Goal: Task Accomplishment & Management: Complete application form

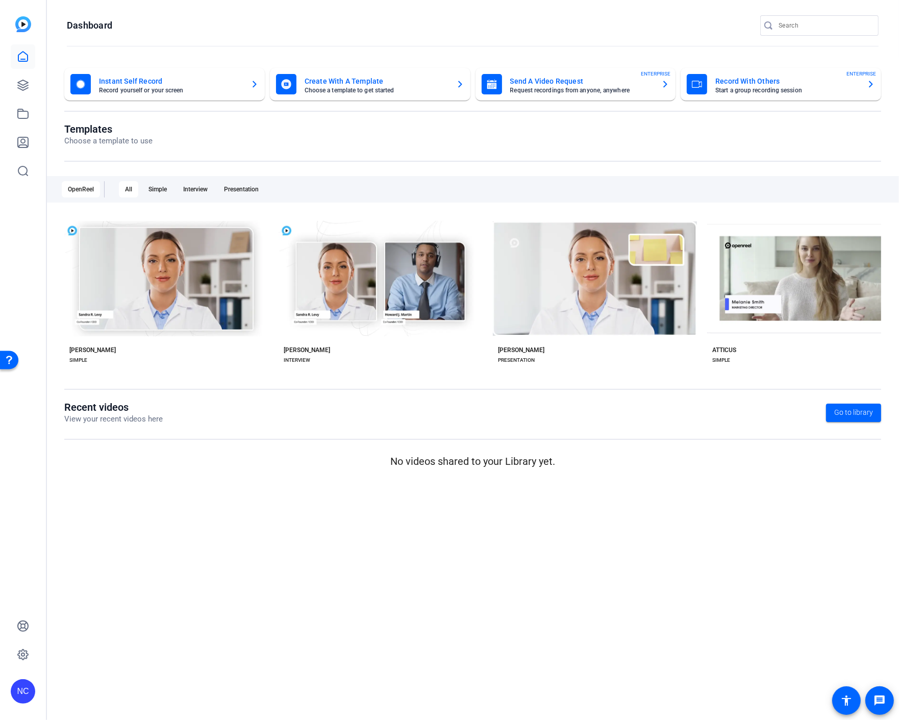
click at [126, 453] on div "Recent videos View your recent videos here Go to library No videos shared to yo…" at bounding box center [472, 435] width 817 height 68
click at [19, 79] on icon at bounding box center [23, 85] width 12 height 12
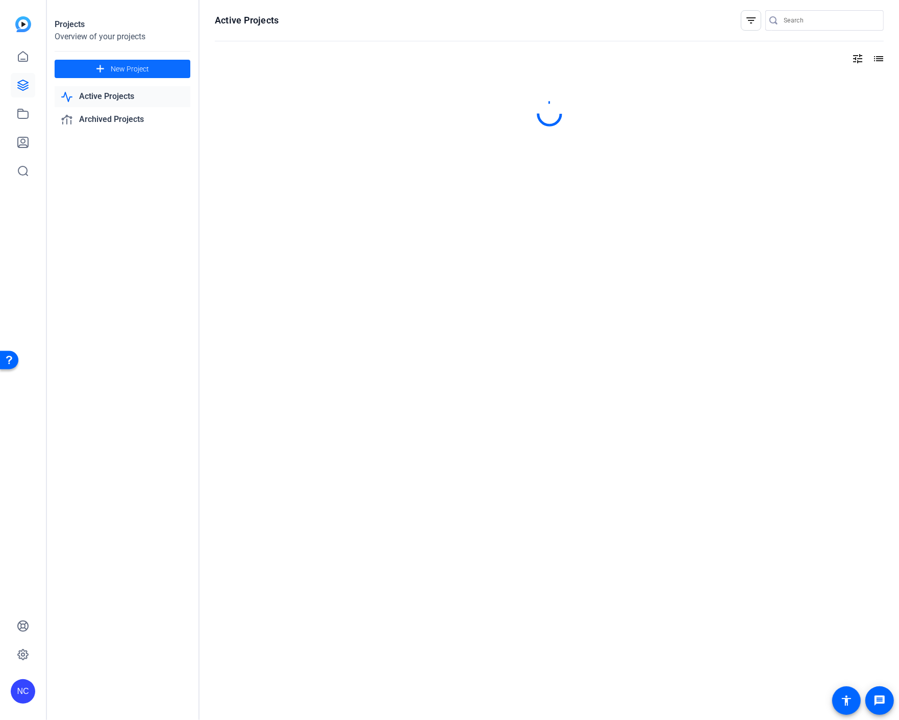
click at [113, 65] on span "New Project" at bounding box center [130, 69] width 38 height 11
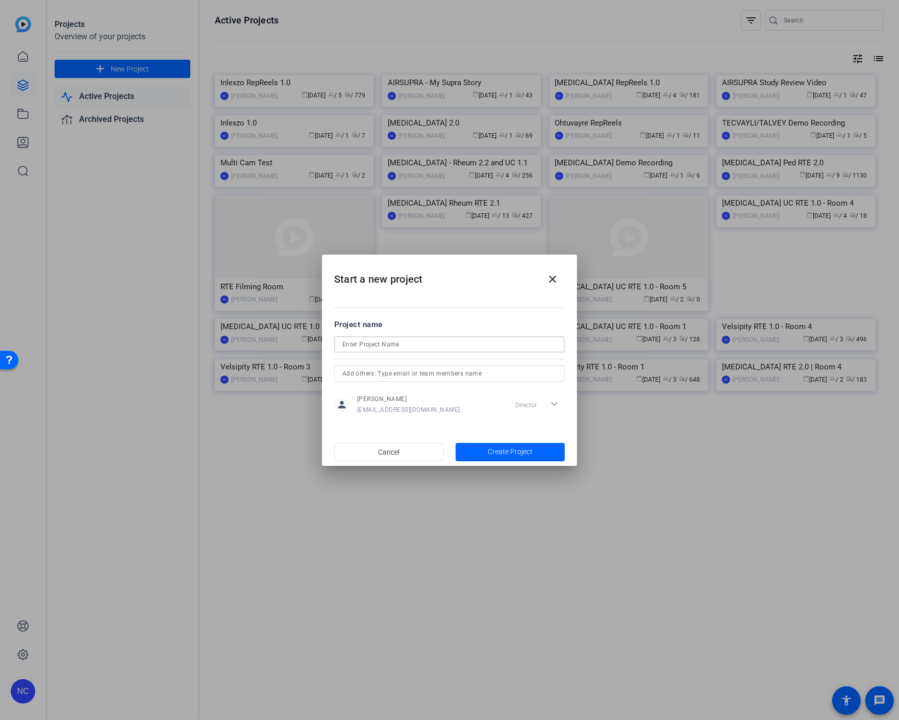
click at [374, 343] on input at bounding box center [449, 344] width 214 height 12
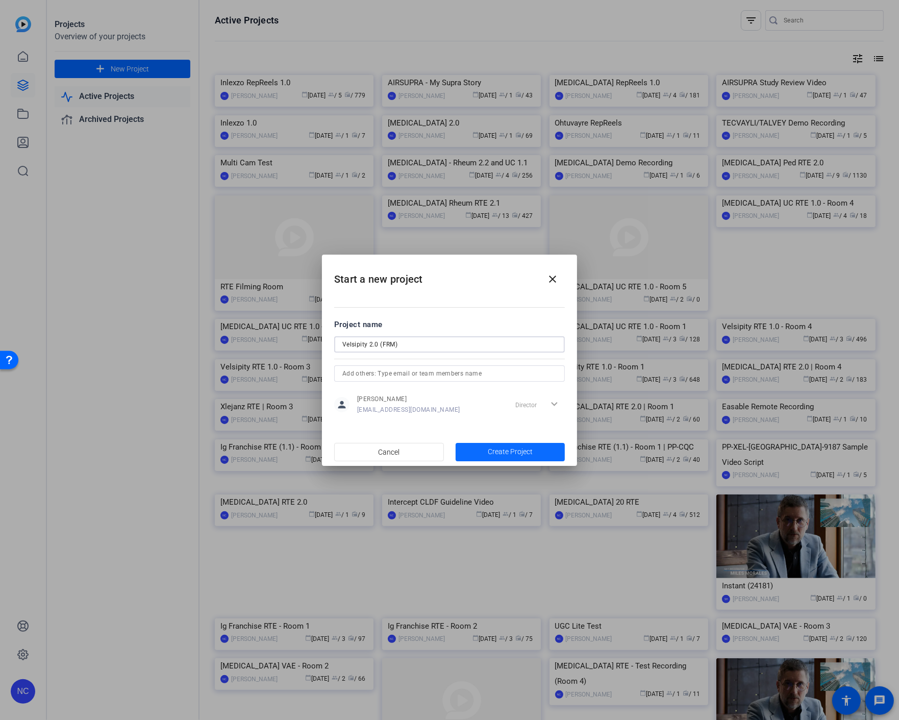
type input "Velsipity 2.0 (FRM)"
click at [503, 456] on span "Create Project" at bounding box center [510, 451] width 45 height 11
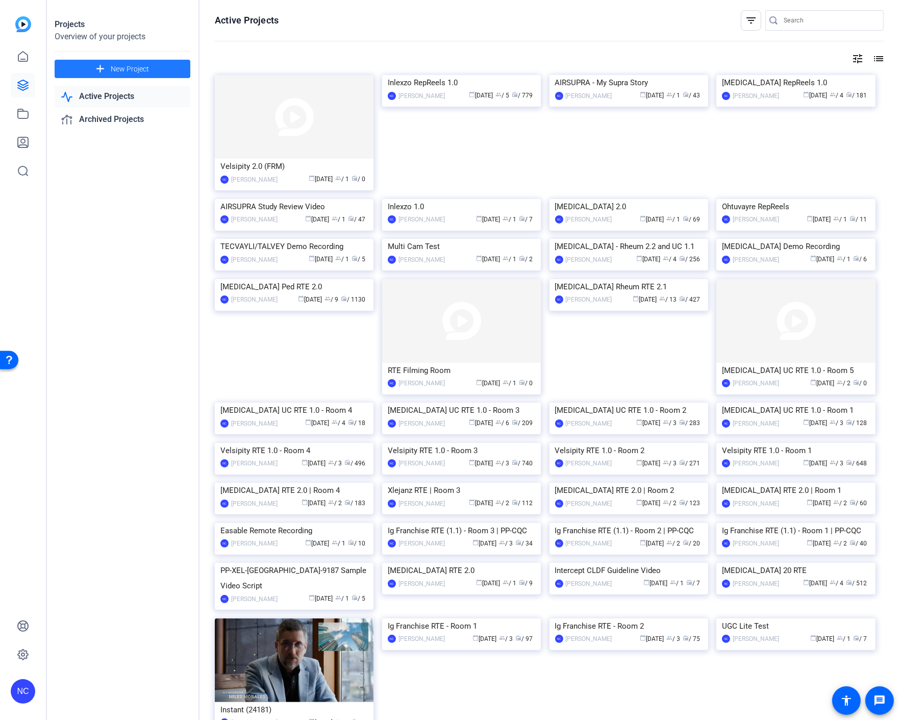
click at [134, 68] on span "New Project" at bounding box center [130, 69] width 38 height 11
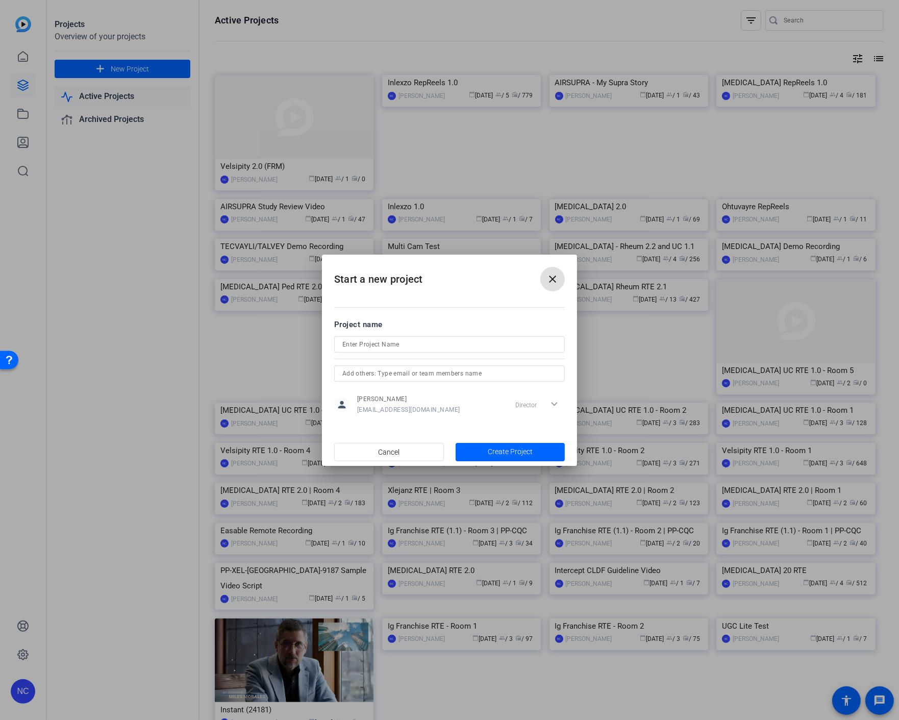
click at [395, 341] on input at bounding box center [449, 344] width 214 height 12
click at [355, 342] on input "Veslipity 2.0 (Sales)" at bounding box center [449, 344] width 214 height 12
type input "Veslipity 2.0 (Sales)"
drag, startPoint x: 355, startPoint y: 342, endPoint x: 321, endPoint y: 366, distance: 40.6
click at [321, 366] on div at bounding box center [449, 360] width 899 height 720
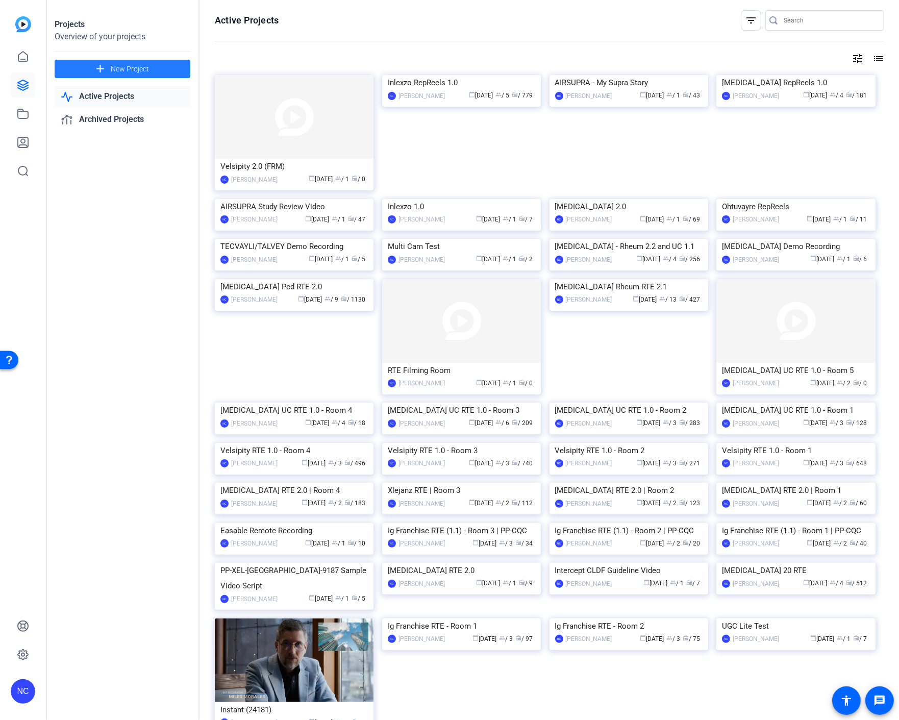
click at [162, 65] on span at bounding box center [123, 69] width 136 height 24
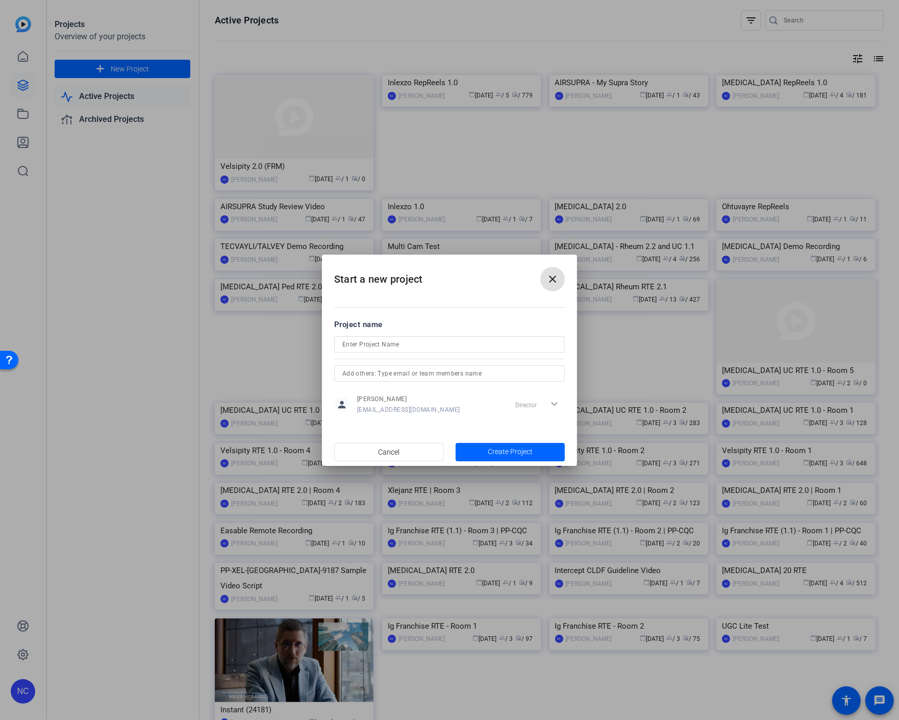
click at [369, 340] on input at bounding box center [449, 344] width 214 height 12
type input "Velsipity 2.0 (Sales)"
click at [500, 447] on span "Create Project" at bounding box center [510, 451] width 45 height 11
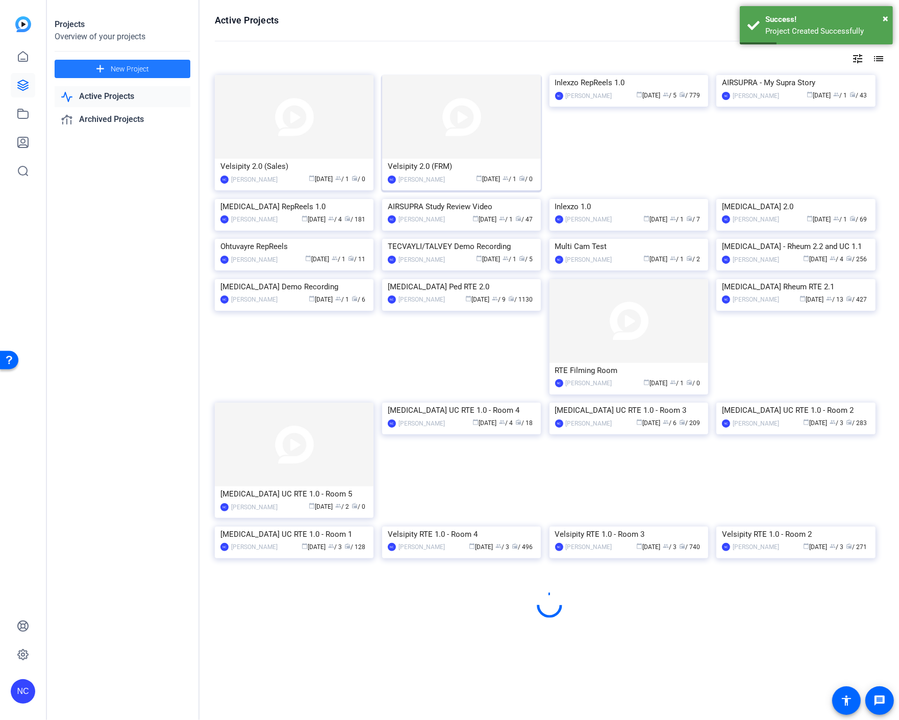
click at [427, 139] on img at bounding box center [461, 117] width 159 height 84
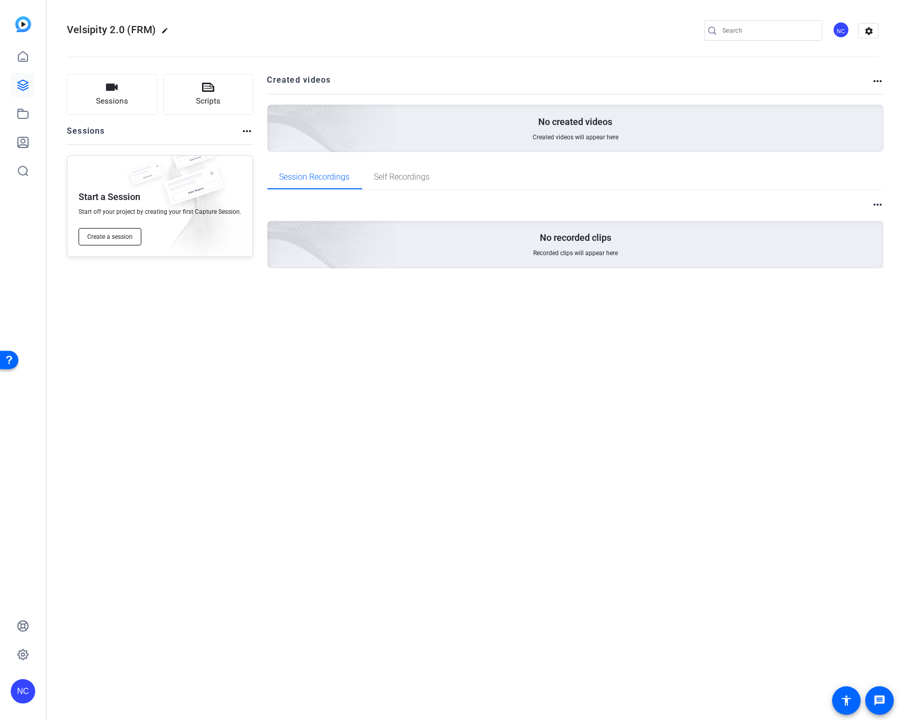
click at [108, 241] on button "Create a session" at bounding box center [110, 236] width 63 height 17
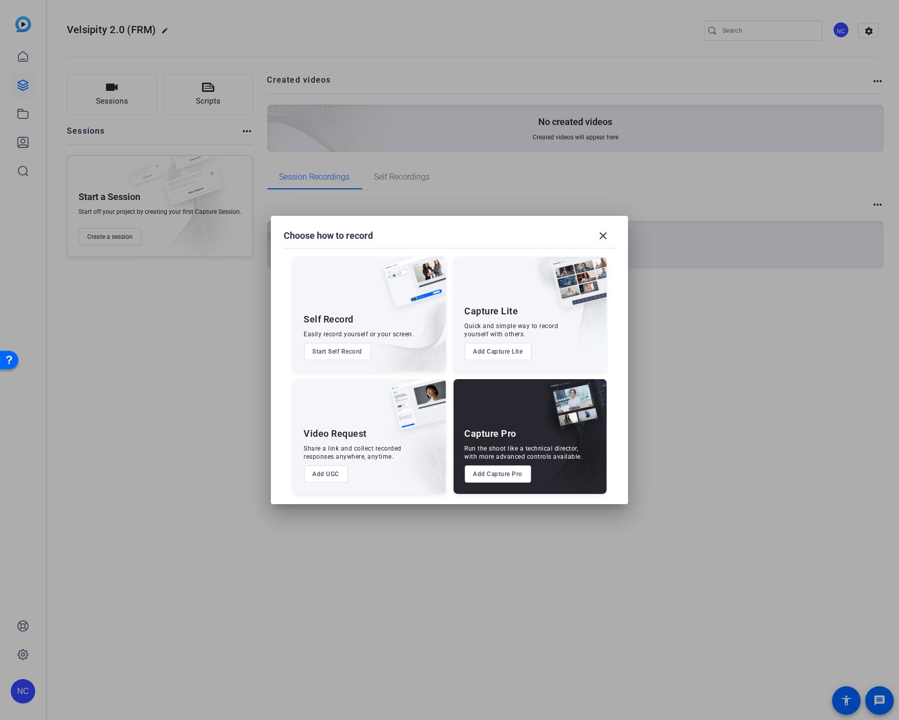
click at [499, 470] on button "Add Capture Pro" at bounding box center [498, 473] width 67 height 17
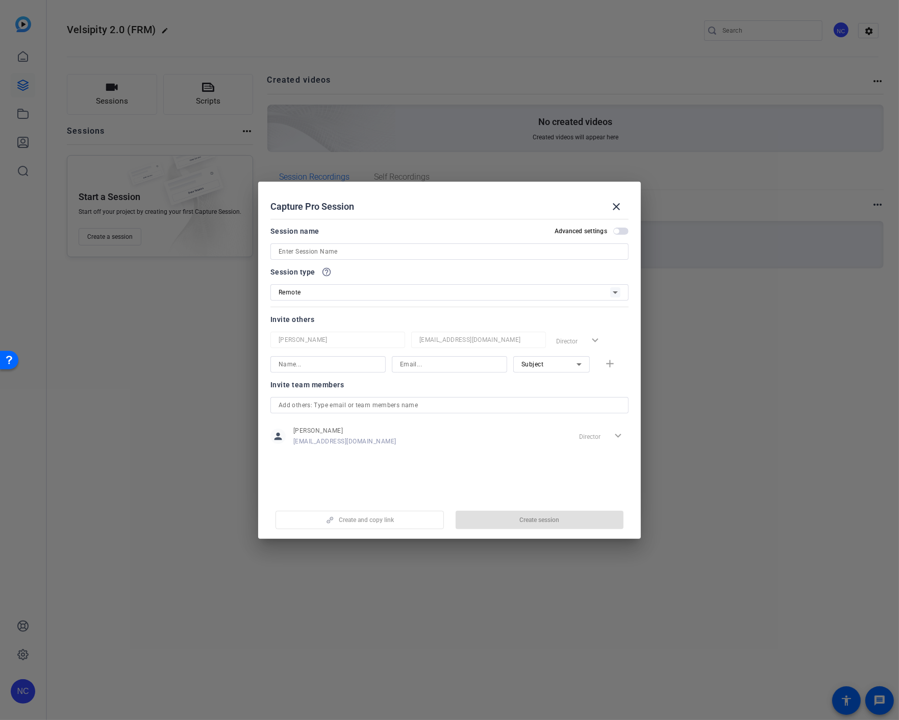
click at [349, 245] on input at bounding box center [450, 251] width 342 height 12
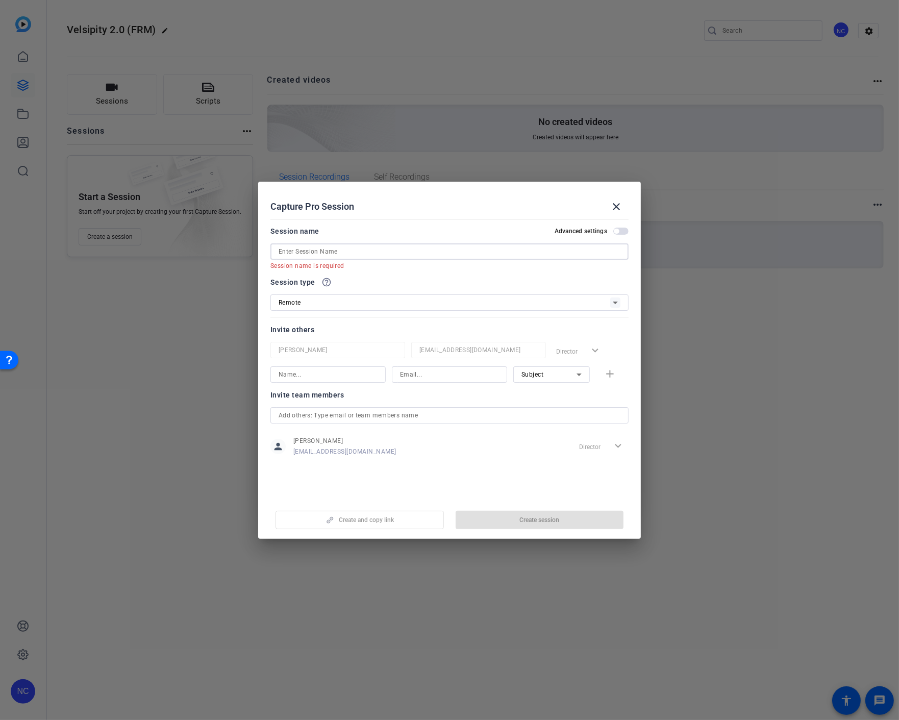
click at [195, 348] on div at bounding box center [449, 360] width 899 height 720
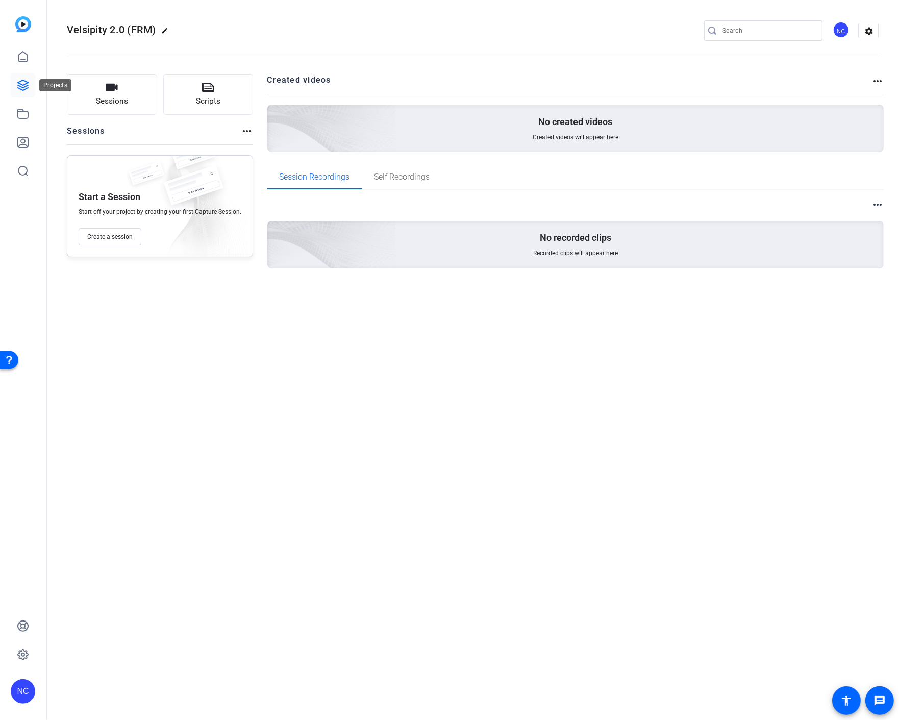
click at [21, 78] on link at bounding box center [23, 85] width 24 height 24
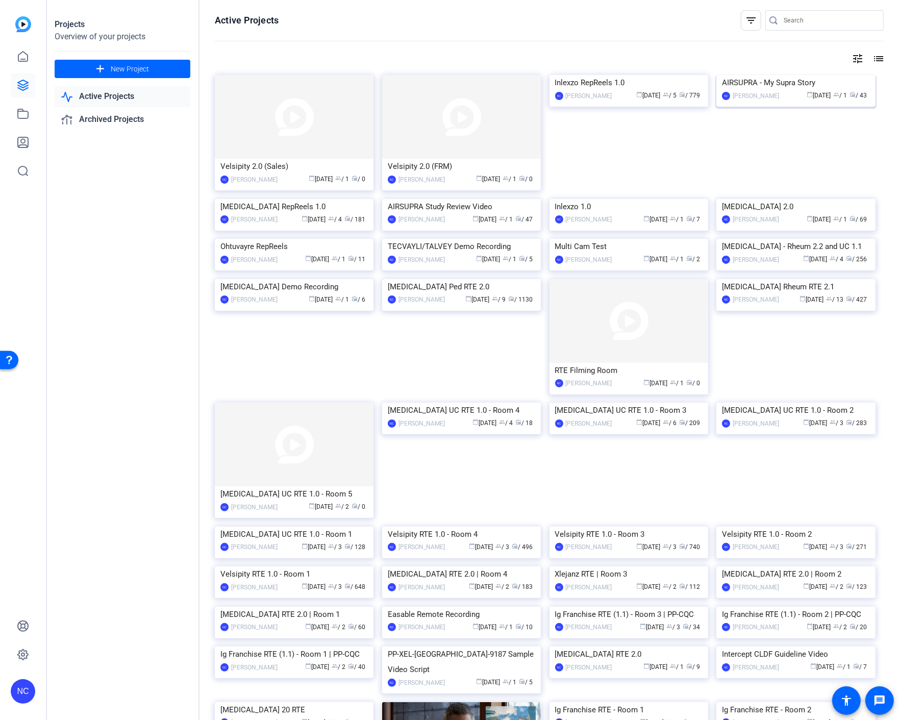
click at [783, 75] on img at bounding box center [795, 75] width 159 height 0
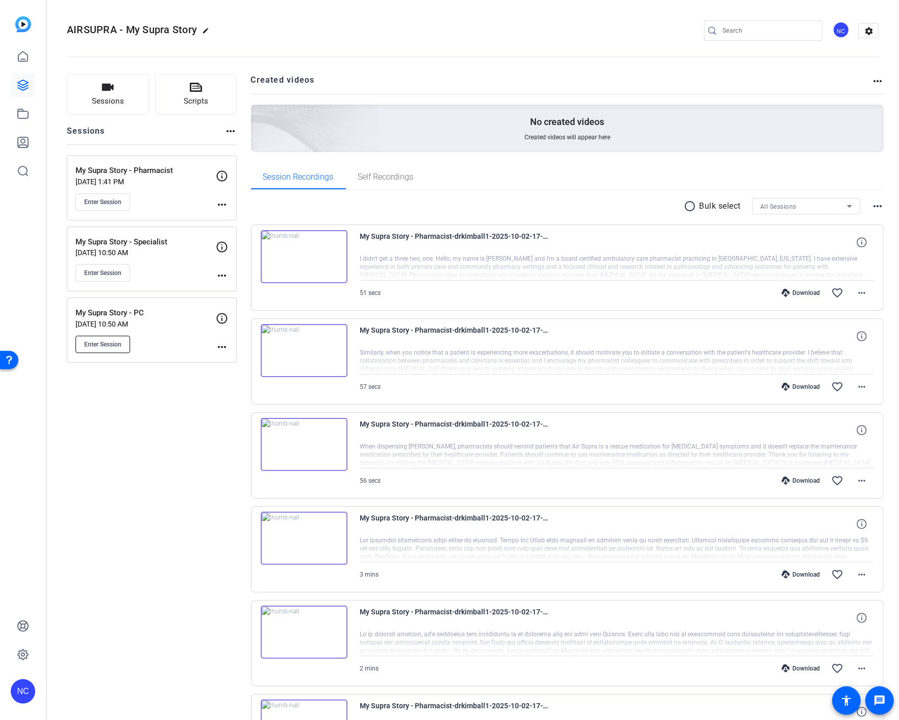
click at [121, 342] on span "Enter Session" at bounding box center [102, 344] width 37 height 8
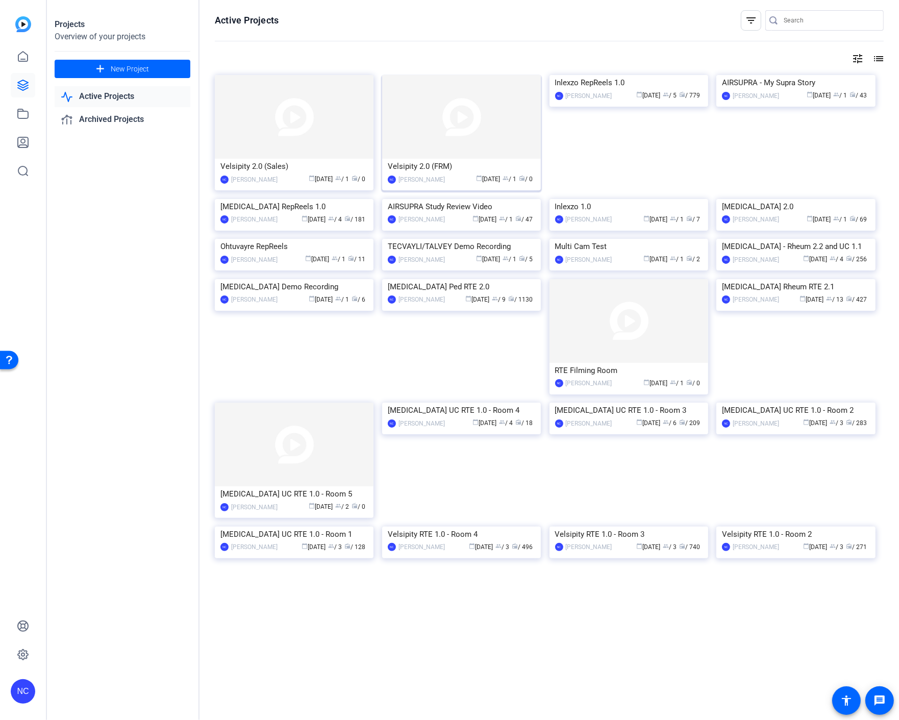
click at [449, 153] on img at bounding box center [461, 117] width 159 height 84
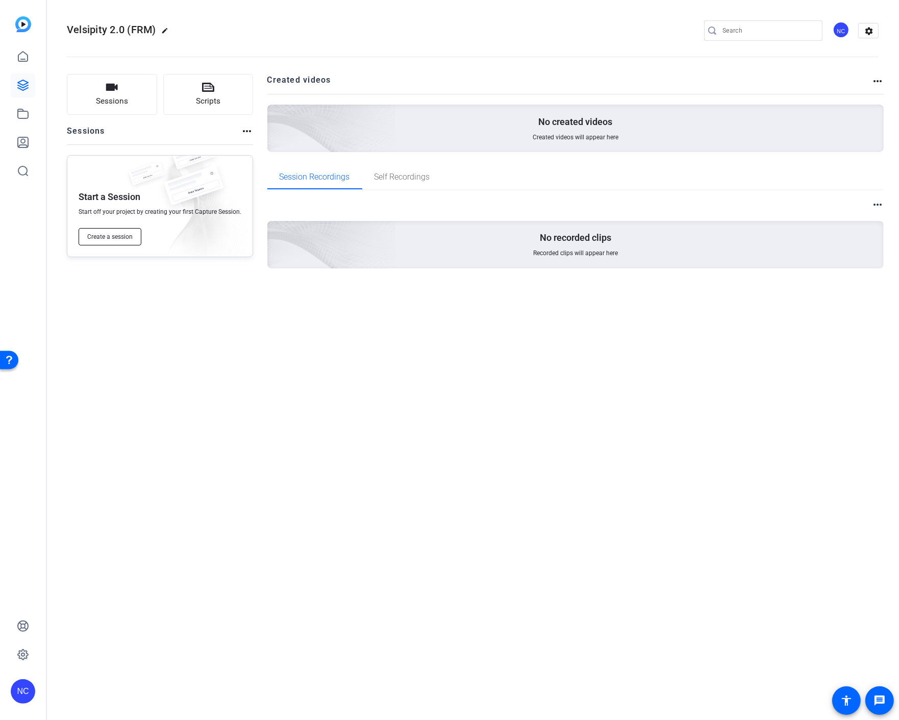
click at [124, 241] on button "Create a session" at bounding box center [110, 236] width 63 height 17
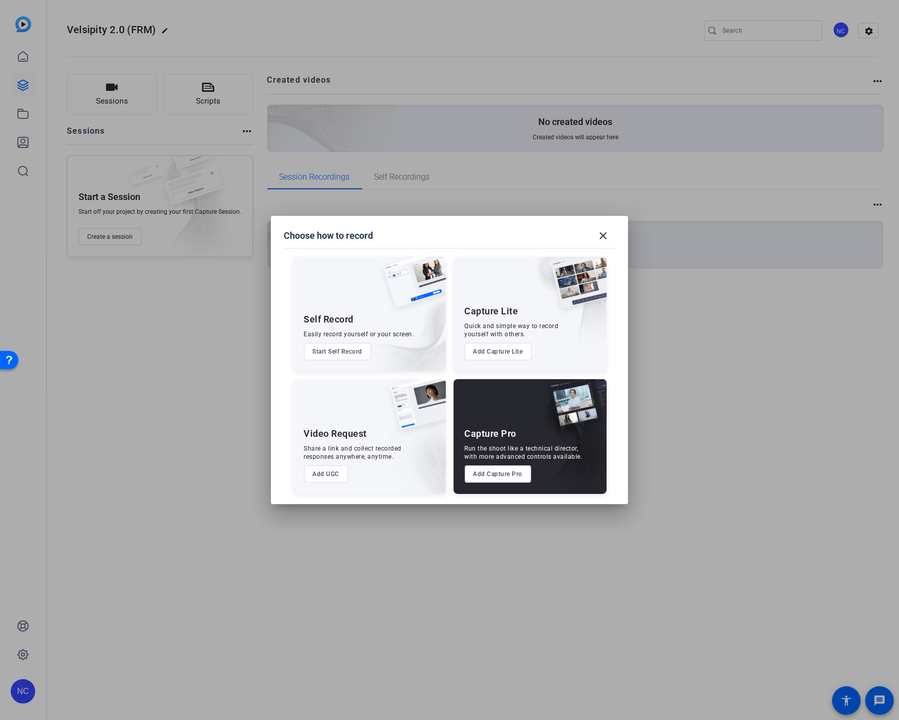
click at [491, 472] on button "Add Capture Pro" at bounding box center [498, 473] width 67 height 17
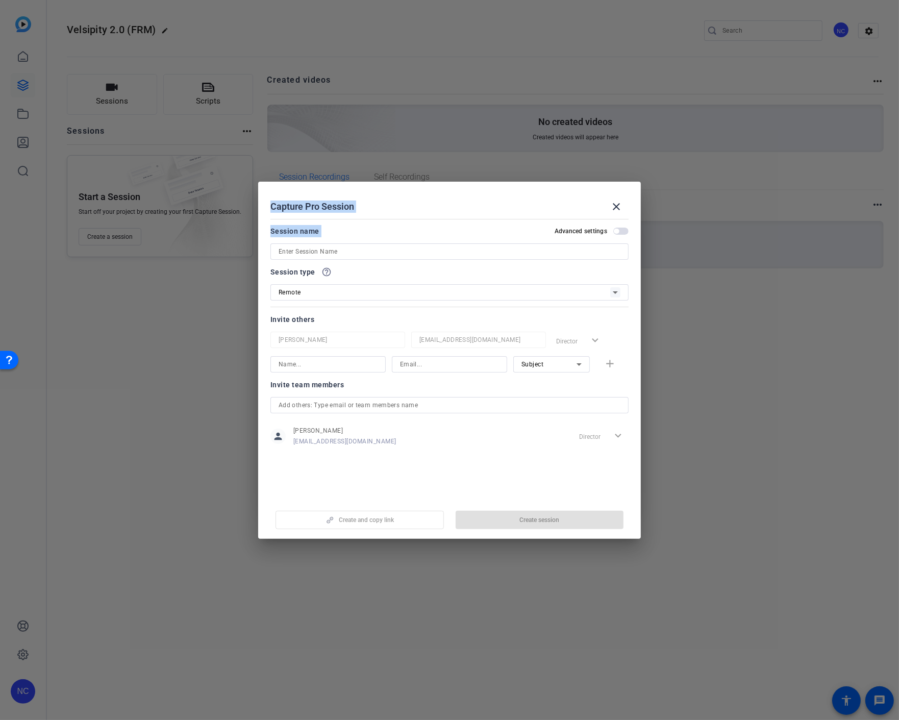
click at [371, 251] on input at bounding box center [450, 251] width 342 height 12
type input "Velsipity 2.0 - Room 4"
click at [497, 516] on span "button" at bounding box center [540, 520] width 168 height 24
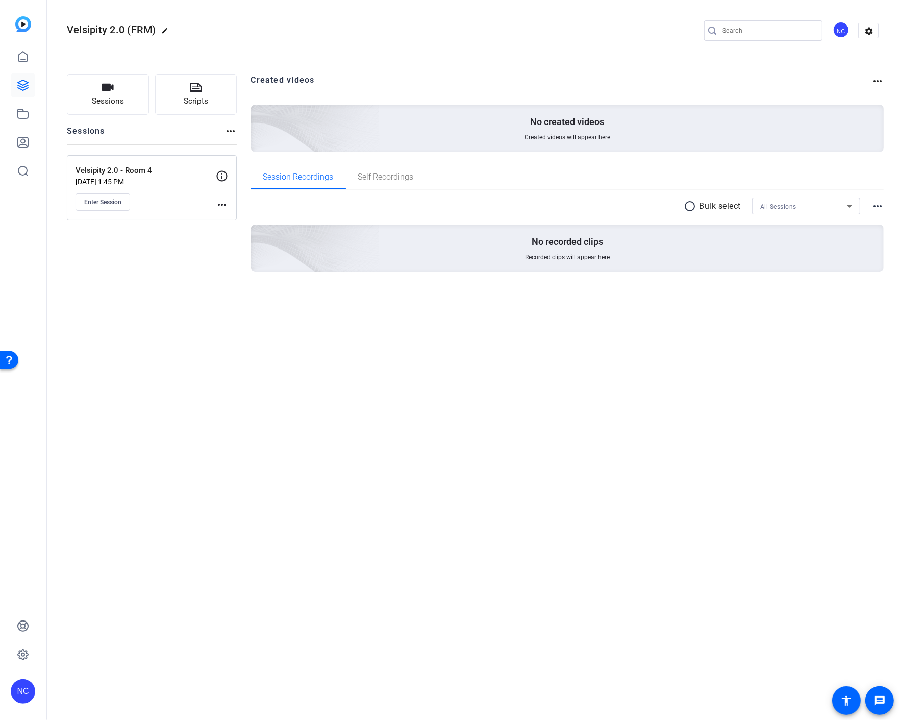
click at [221, 202] on mat-icon "more_horiz" at bounding box center [222, 204] width 12 height 12
click at [239, 216] on span "Edit Session" at bounding box center [247, 219] width 46 height 12
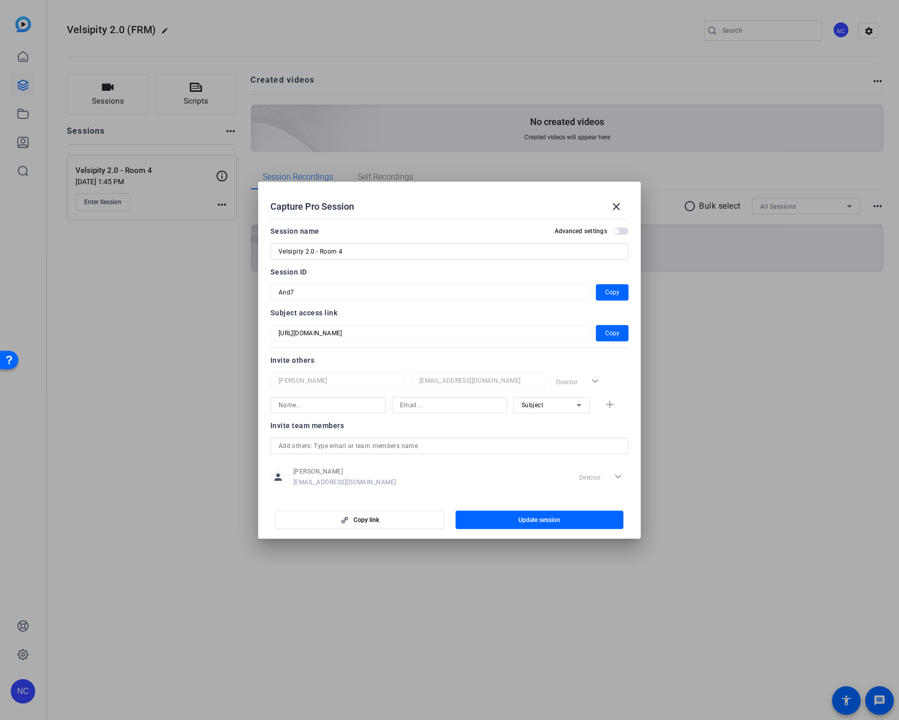
click at [312, 247] on input "Velsipity 2.0 - Room 4" at bounding box center [450, 251] width 342 height 12
type input "Velsipity 2.0 (FRM) - Room 4"
click at [490, 517] on span "button" at bounding box center [540, 520] width 168 height 24
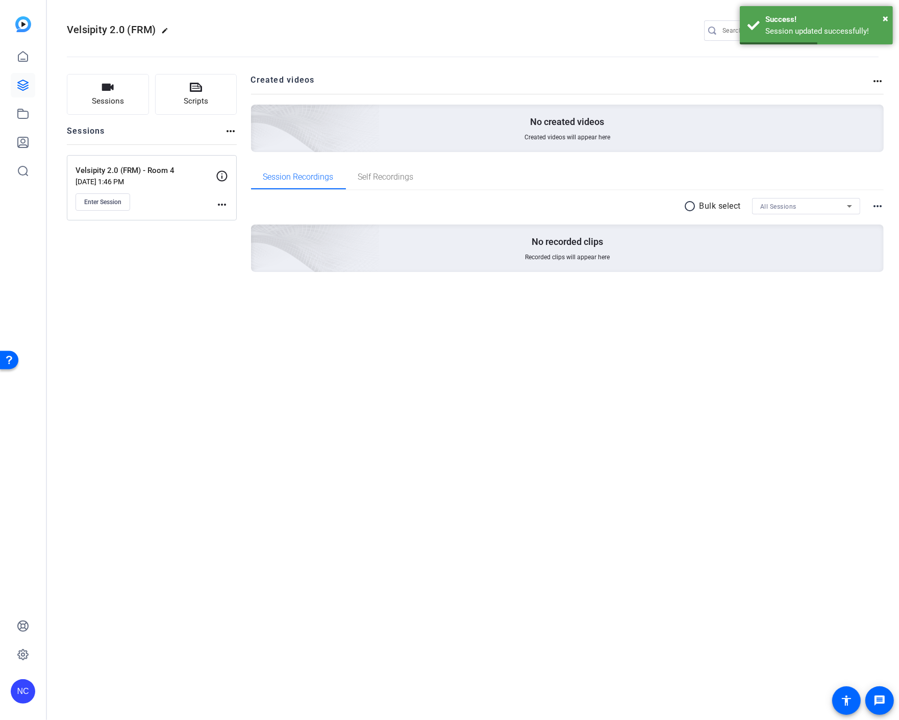
click at [227, 131] on mat-icon "more_horiz" at bounding box center [230, 131] width 12 height 12
click at [165, 136] on div at bounding box center [449, 360] width 899 height 720
drag, startPoint x: 160, startPoint y: 398, endPoint x: 159, endPoint y: 382, distance: 16.8
click at [160, 398] on div "Velsipity 2.0 (FRM) edit NC settings Sessions Scripts Sessions more_horiz Velsi…" at bounding box center [472, 360] width 853 height 720
click at [221, 201] on mat-icon "more_horiz" at bounding box center [222, 204] width 12 height 12
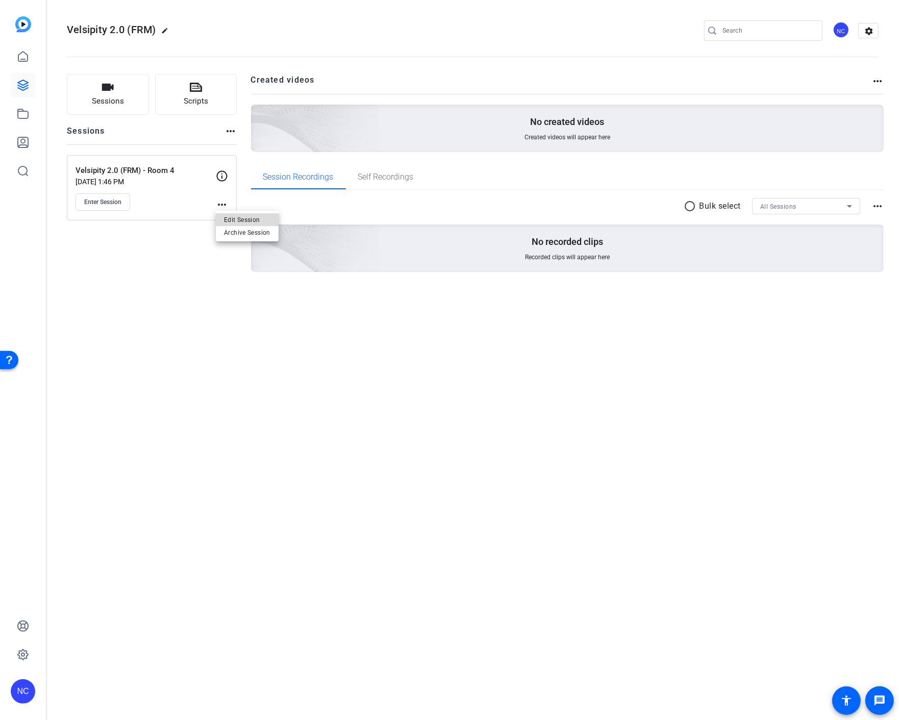
click at [231, 220] on span "Edit Session" at bounding box center [247, 219] width 46 height 12
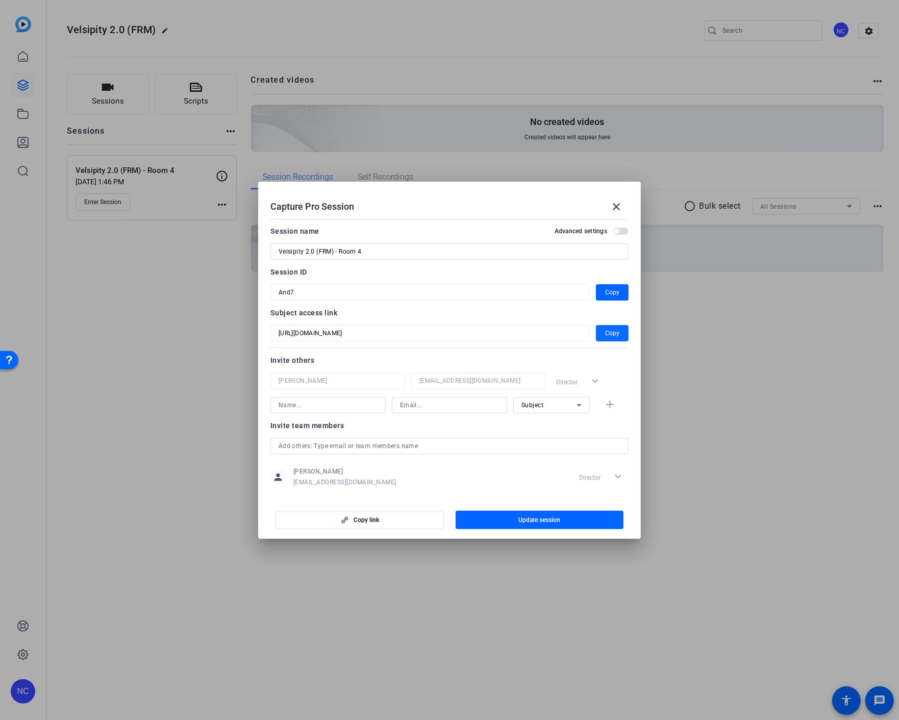
click at [608, 330] on span "Copy" at bounding box center [612, 333] width 14 height 12
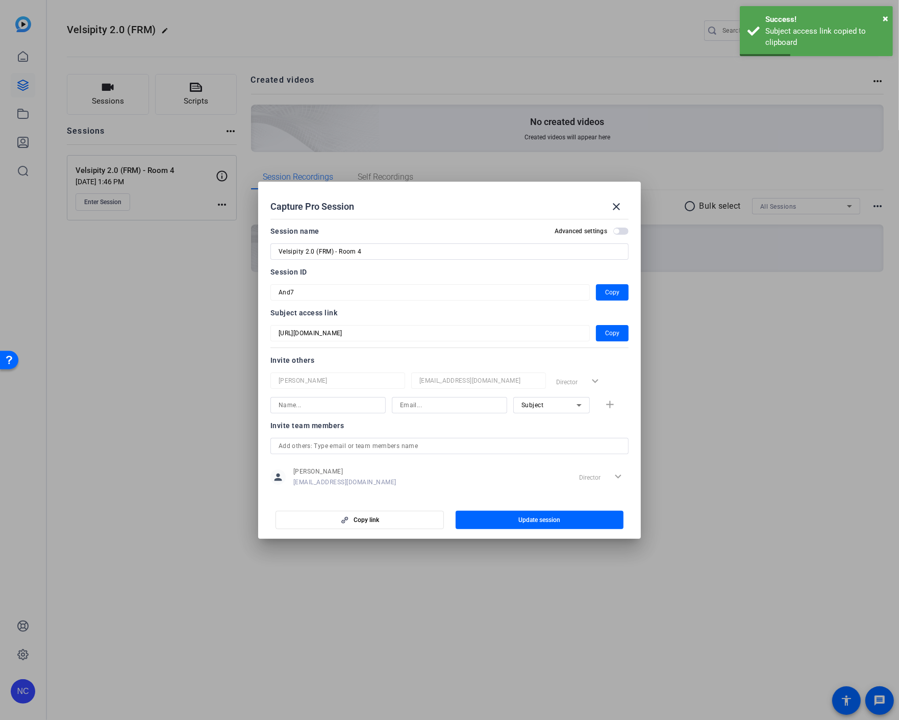
drag, startPoint x: 151, startPoint y: 348, endPoint x: 186, endPoint y: 250, distance: 103.6
click at [151, 344] on div at bounding box center [449, 360] width 899 height 720
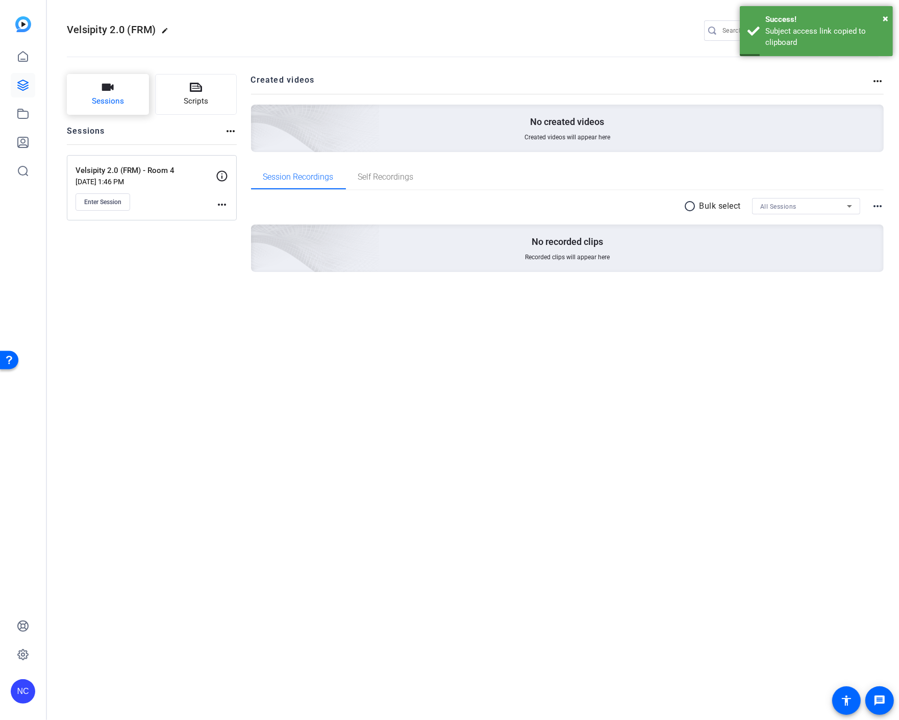
click at [133, 90] on button "Sessions" at bounding box center [108, 94] width 82 height 41
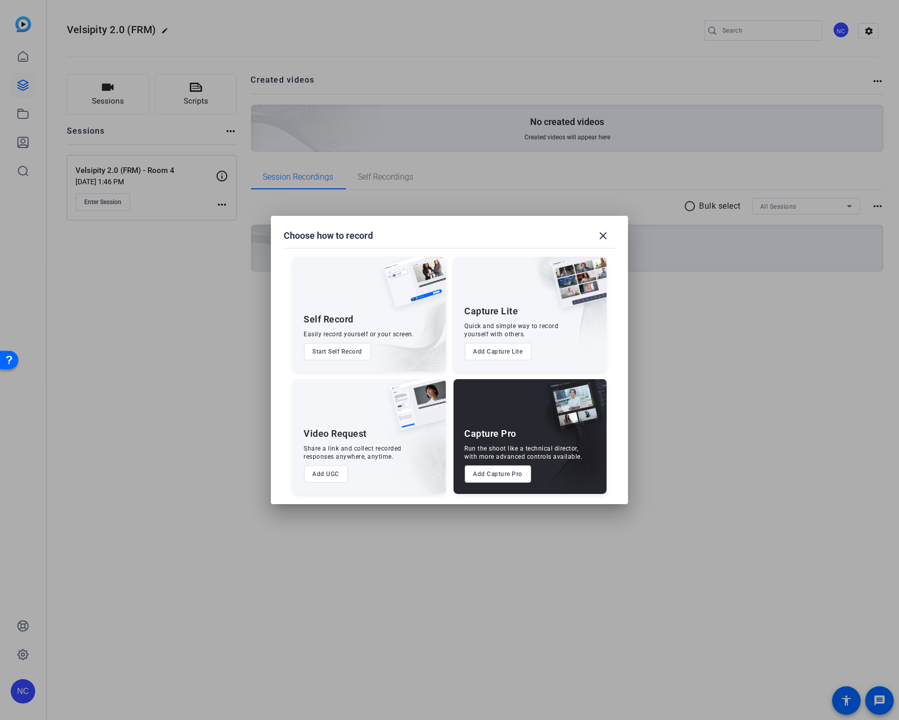
click at [572, 445] on div "Run the shoot like a technical director, with more advanced controls available." at bounding box center [524, 452] width 118 height 16
click at [497, 474] on button "Add Capture Pro" at bounding box center [498, 473] width 67 height 17
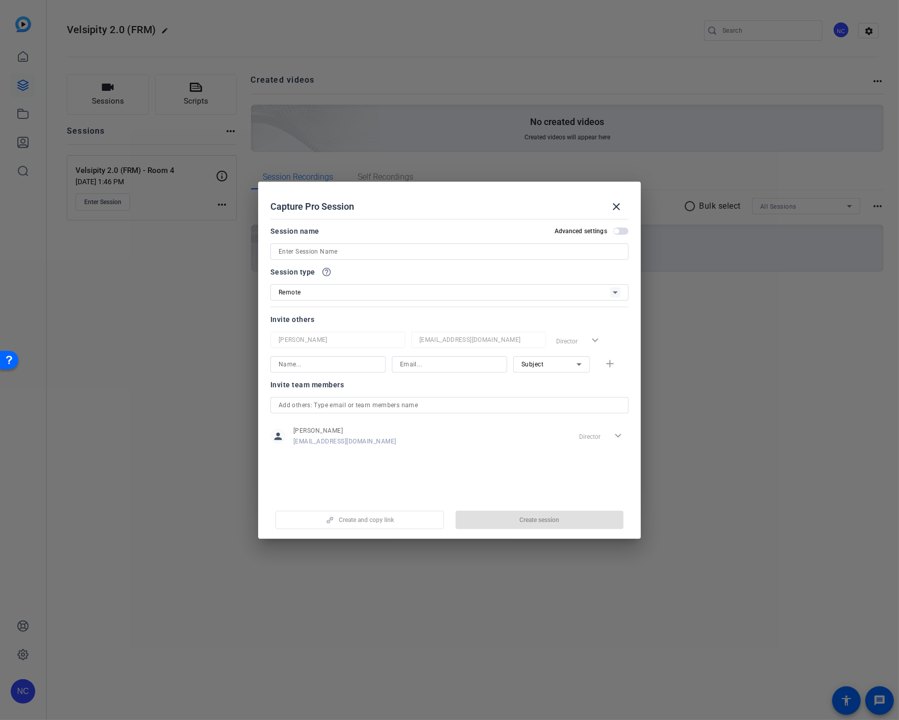
click at [337, 254] on input at bounding box center [450, 251] width 342 height 12
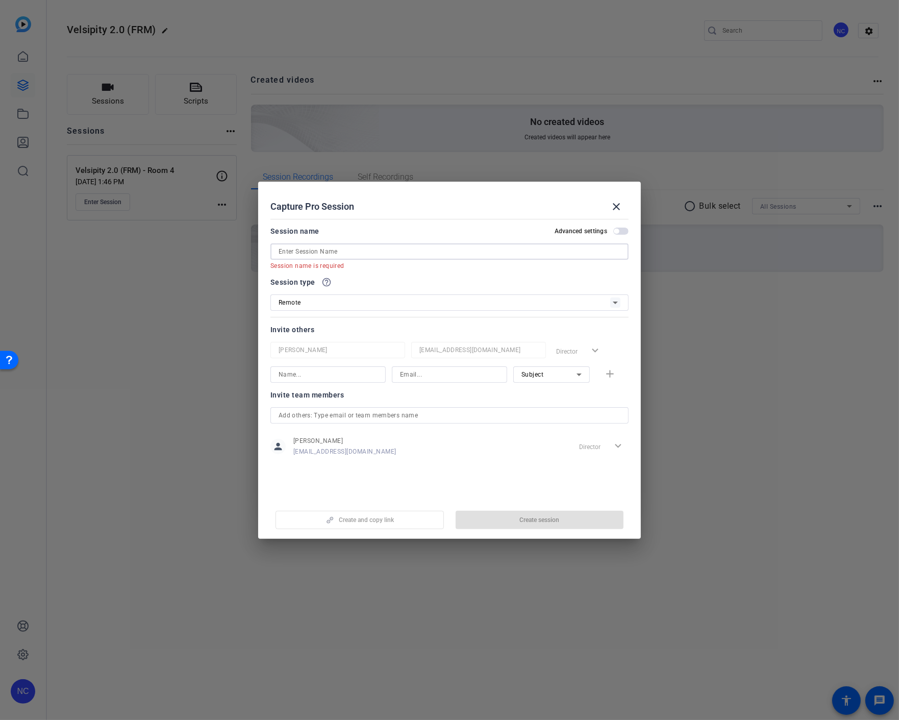
click at [366, 251] on input at bounding box center [450, 251] width 342 height 12
paste input "Retrieving data. Wait a few seconds and try to cut or copy again."
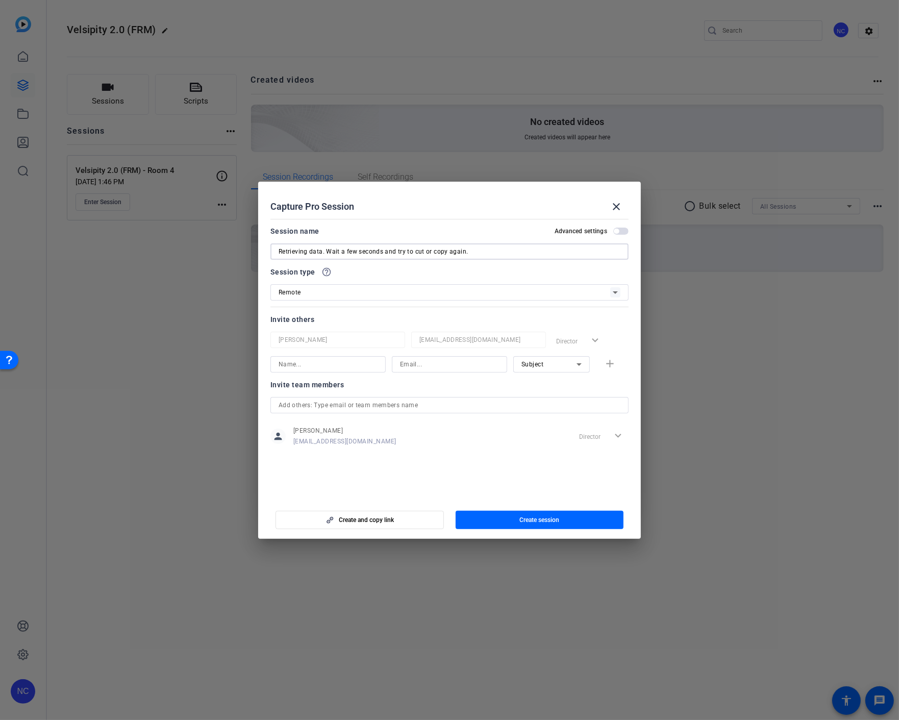
type input "Retrieving data. Wait a few seconds and try to cut or copy again."
click at [408, 252] on input "Retrieving data. Wait a few seconds and try to cut or copy again." at bounding box center [450, 251] width 342 height 12
paste input
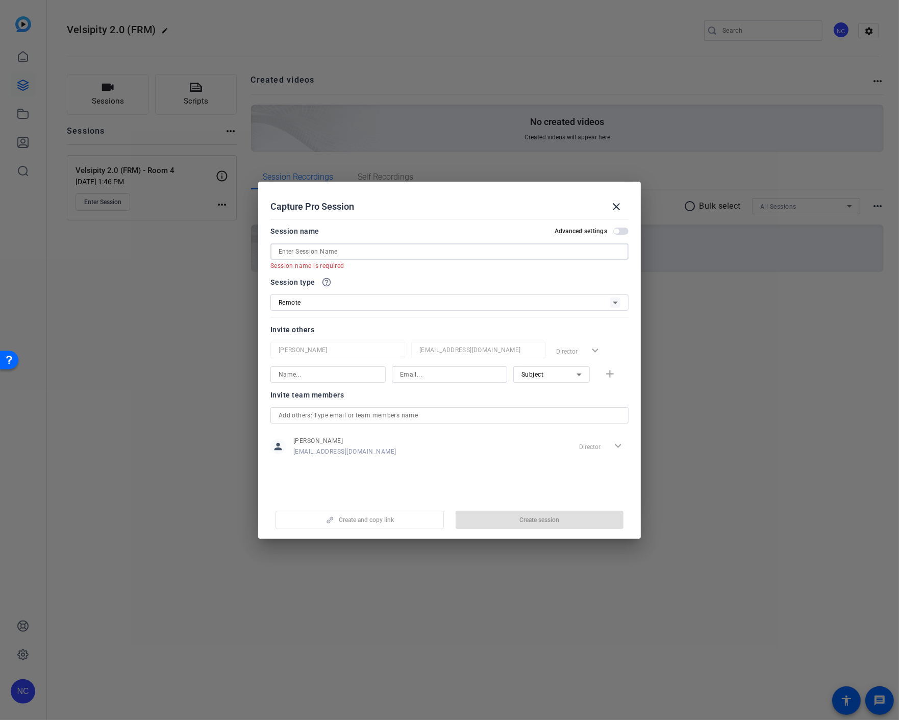
paste input
click at [344, 250] on input at bounding box center [450, 251] width 342 height 12
paste input "Velsipity 2.0 (FRM) - Room 3"
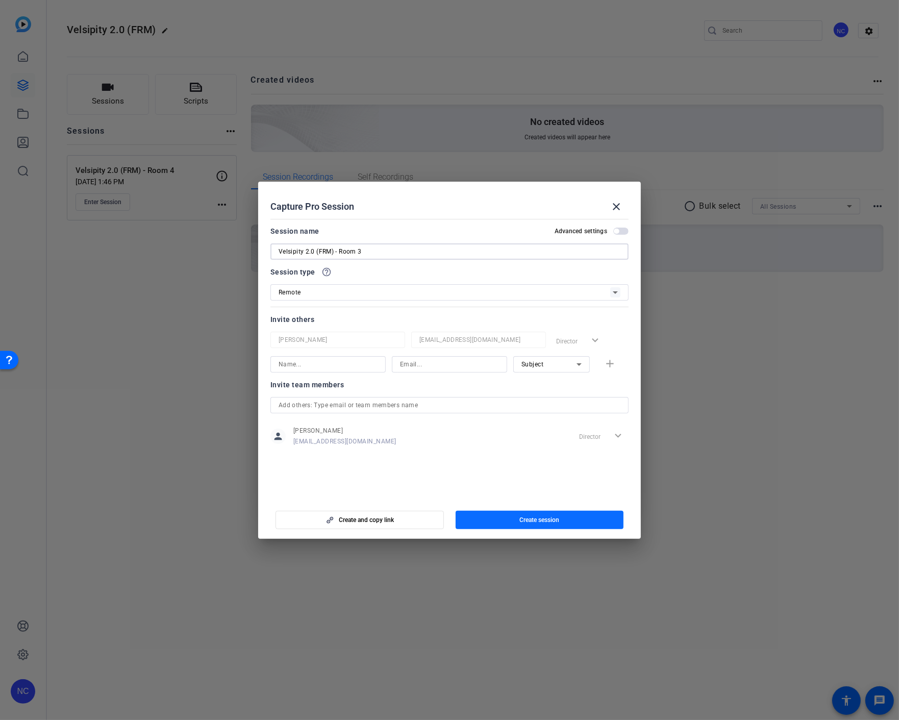
type input "Velsipity 2.0 (FRM) - Room 3"
click at [528, 521] on span "Create session" at bounding box center [539, 520] width 40 height 8
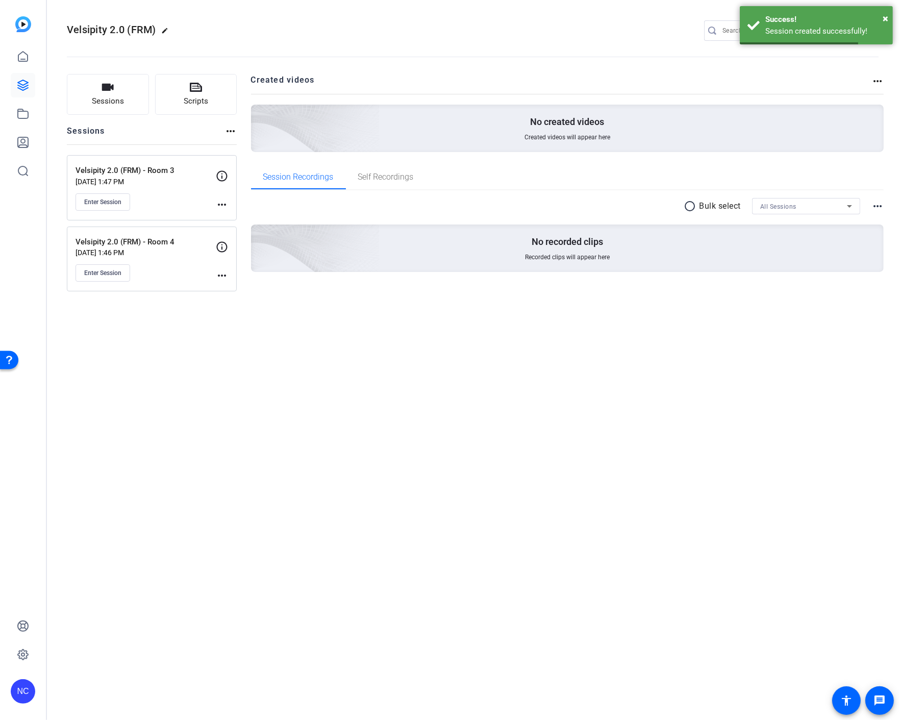
click at [221, 205] on mat-icon "more_horiz" at bounding box center [222, 204] width 12 height 12
click at [227, 217] on span "Edit Session" at bounding box center [247, 219] width 46 height 12
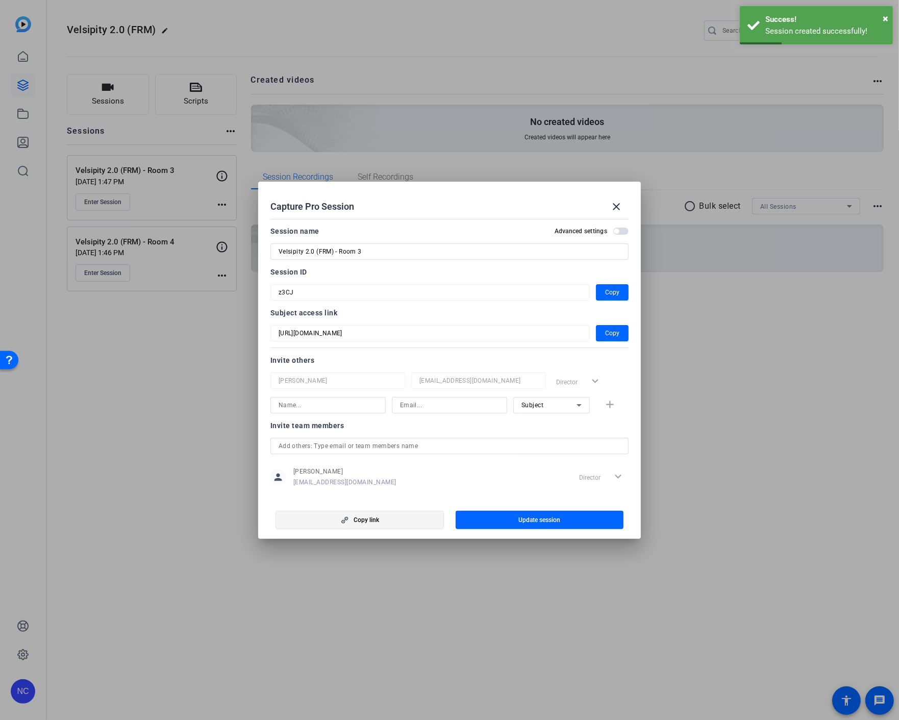
click at [404, 518] on span "button" at bounding box center [359, 520] width 167 height 24
click at [375, 514] on span "button" at bounding box center [359, 520] width 167 height 24
click at [616, 333] on span "button" at bounding box center [612, 333] width 33 height 24
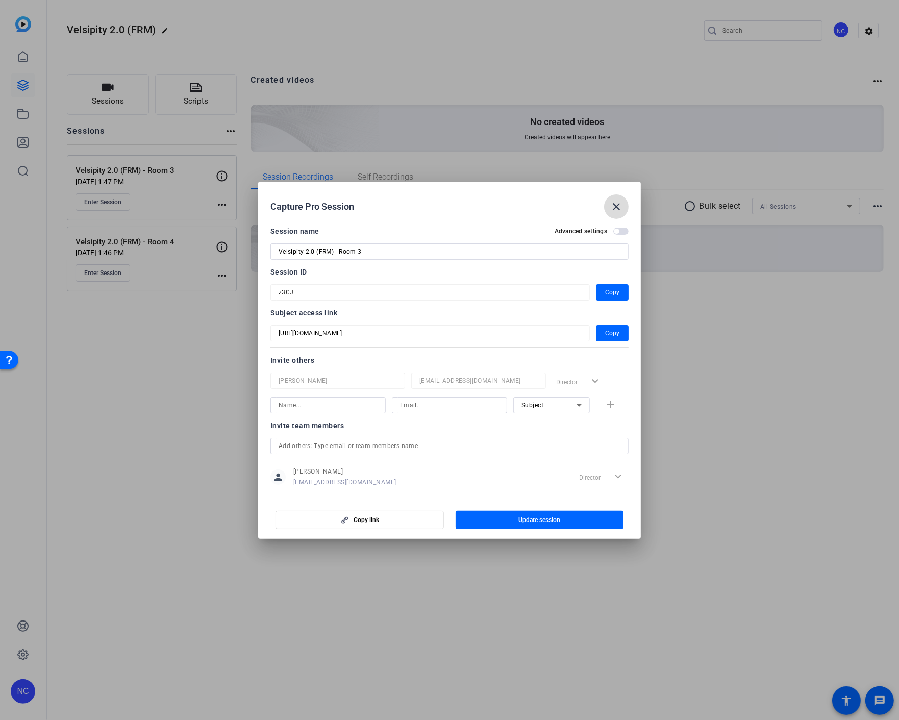
click at [614, 206] on mat-icon "close" at bounding box center [616, 207] width 12 height 12
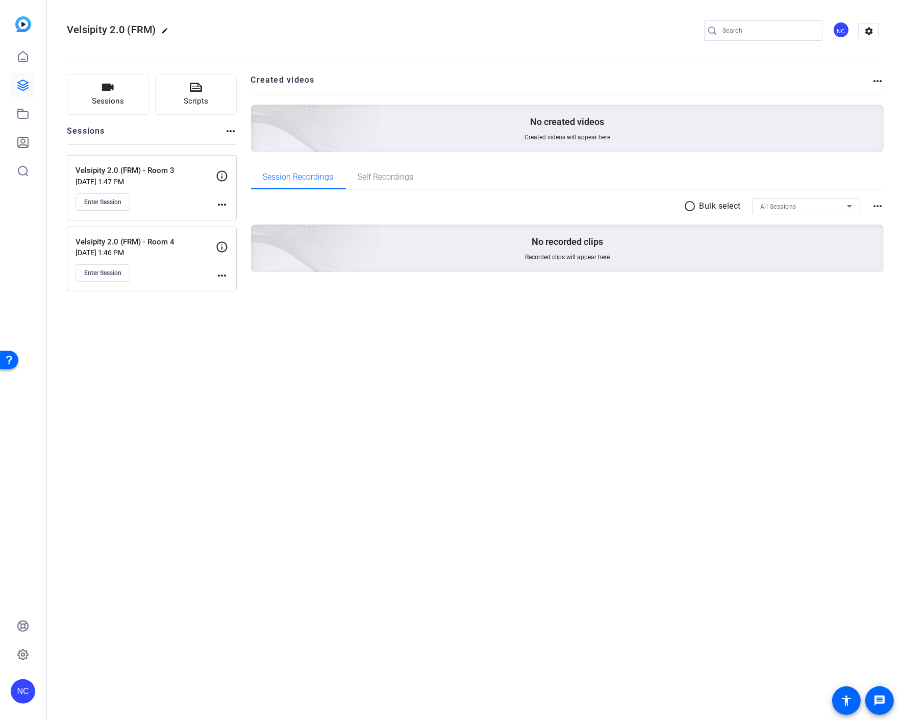
click at [90, 371] on div "Velsipity 2.0 (FRM) edit NC settings Sessions Scripts Sessions more_horiz Velsi…" at bounding box center [472, 360] width 853 height 720
click at [115, 98] on span "Sessions" at bounding box center [108, 101] width 32 height 12
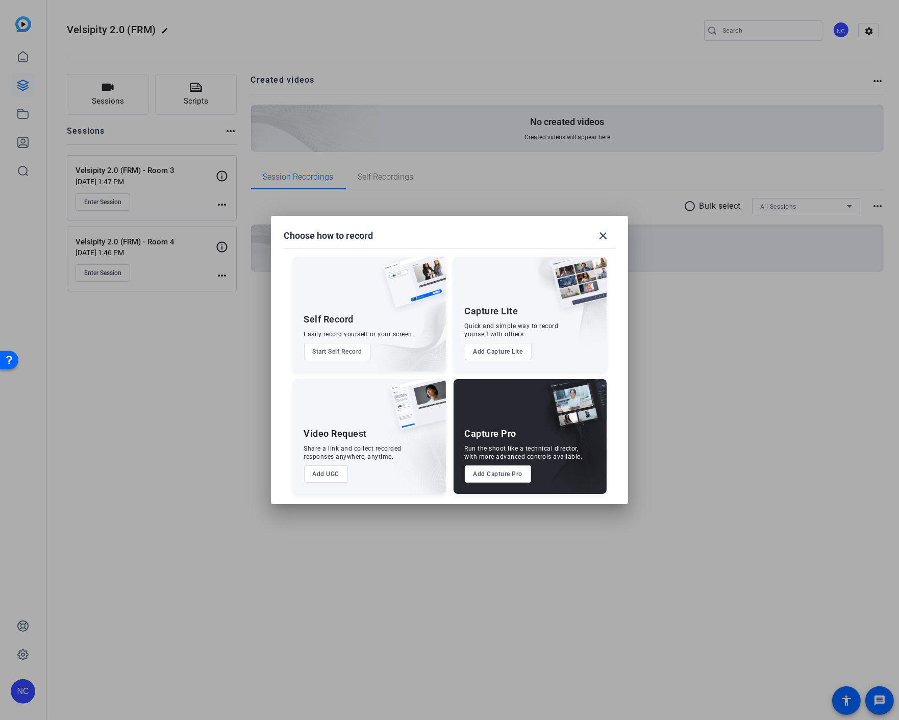
click at [493, 478] on button "Add Capture Pro" at bounding box center [498, 473] width 67 height 17
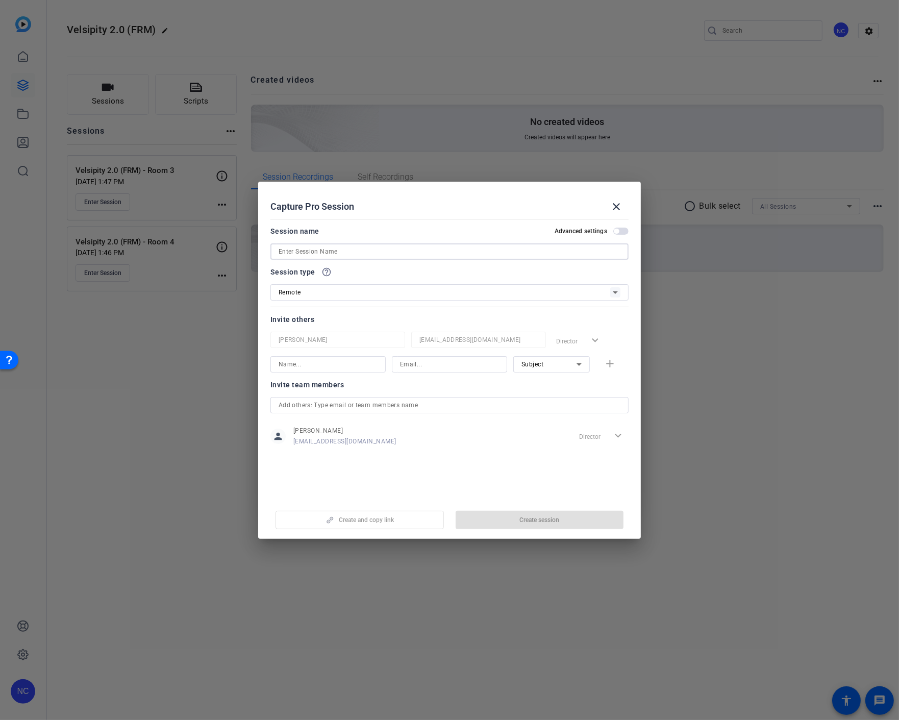
click at [347, 252] on input at bounding box center [450, 251] width 342 height 12
paste input "https://capture.openreel.com/subject/MODE_OTP?otp=z3CJ"
type input "https://capture.openreel.com/subject/MODE_OTP?otp=z3CJ"
click at [368, 256] on input at bounding box center [450, 251] width 342 height 12
type input "Velsipity 2.0 (FRM) - Room 2"
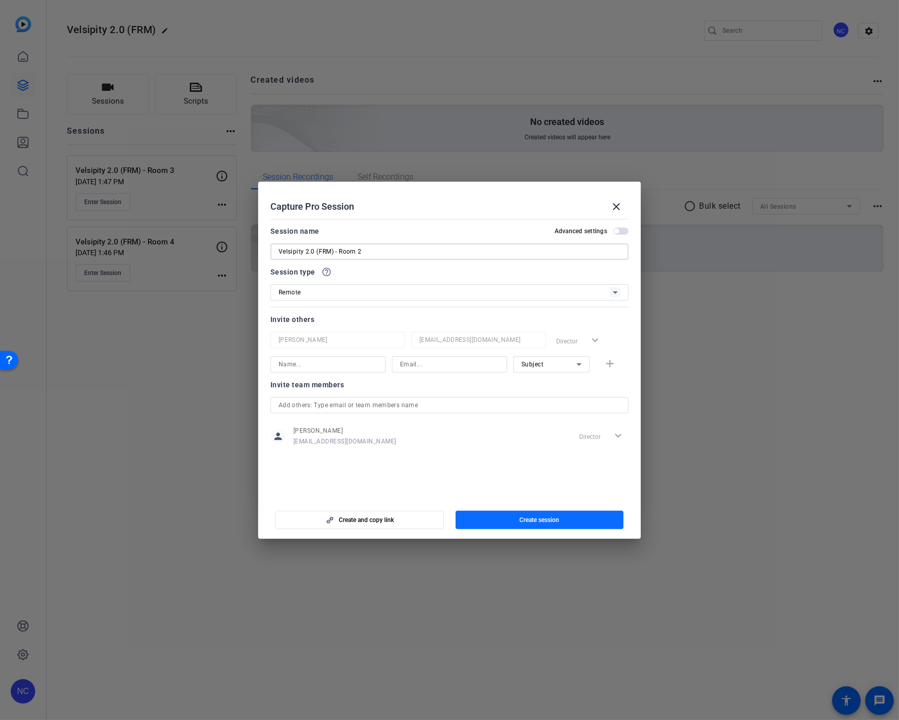
click at [493, 518] on span "button" at bounding box center [540, 520] width 168 height 24
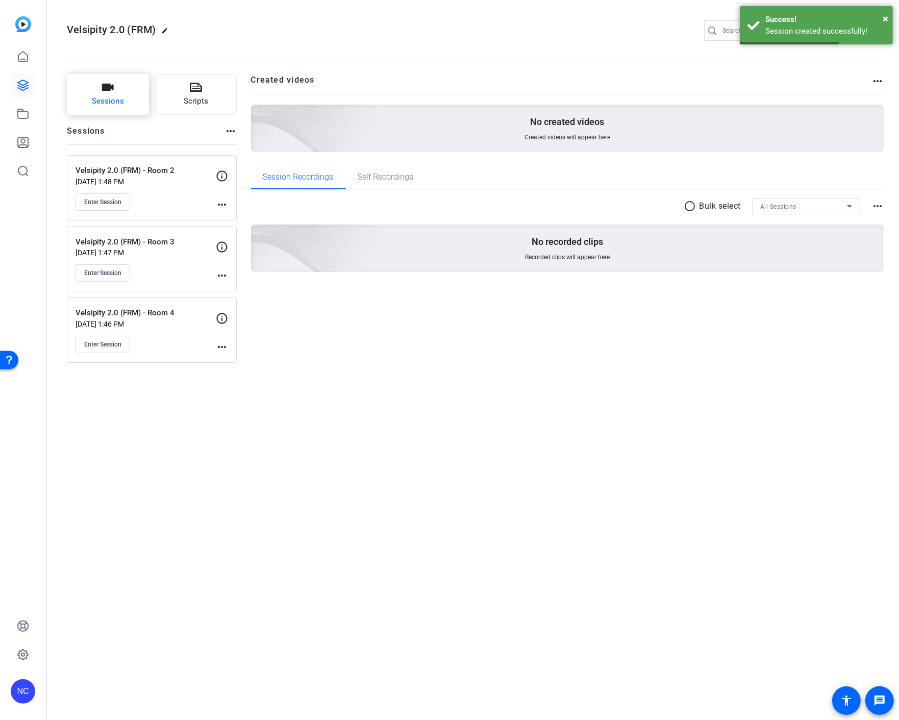
click at [121, 93] on button "Sessions" at bounding box center [108, 94] width 82 height 41
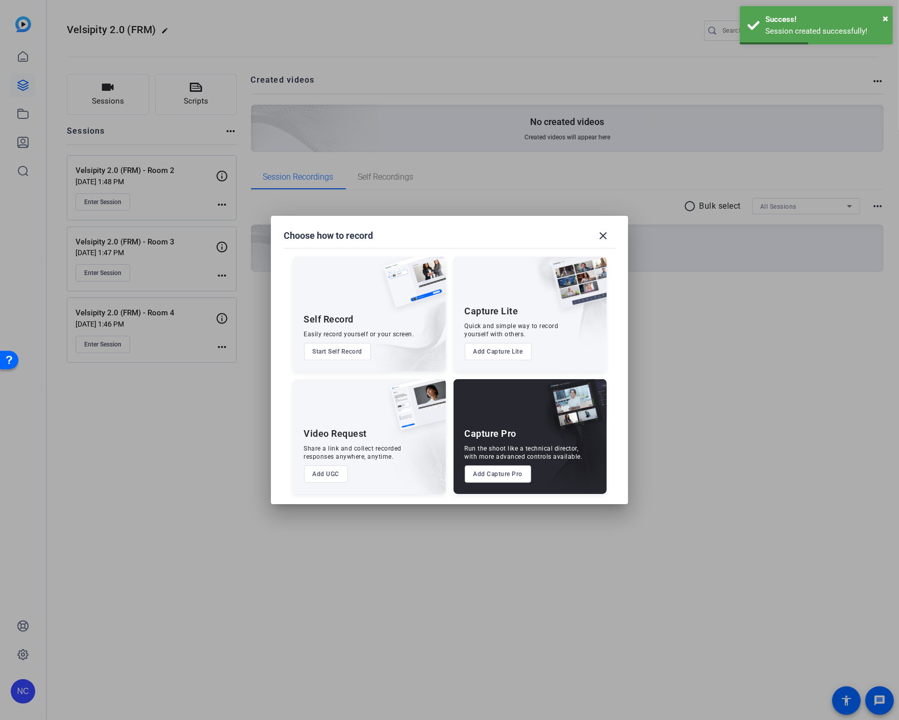
click at [502, 476] on button "Add Capture Pro" at bounding box center [498, 473] width 67 height 17
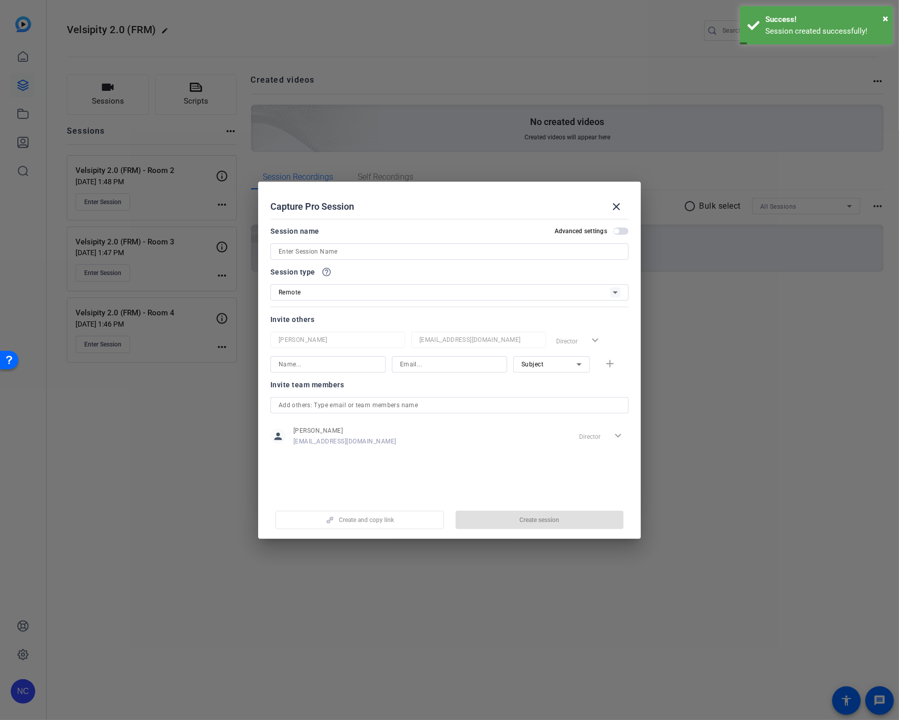
click at [360, 249] on input at bounding box center [450, 251] width 342 height 12
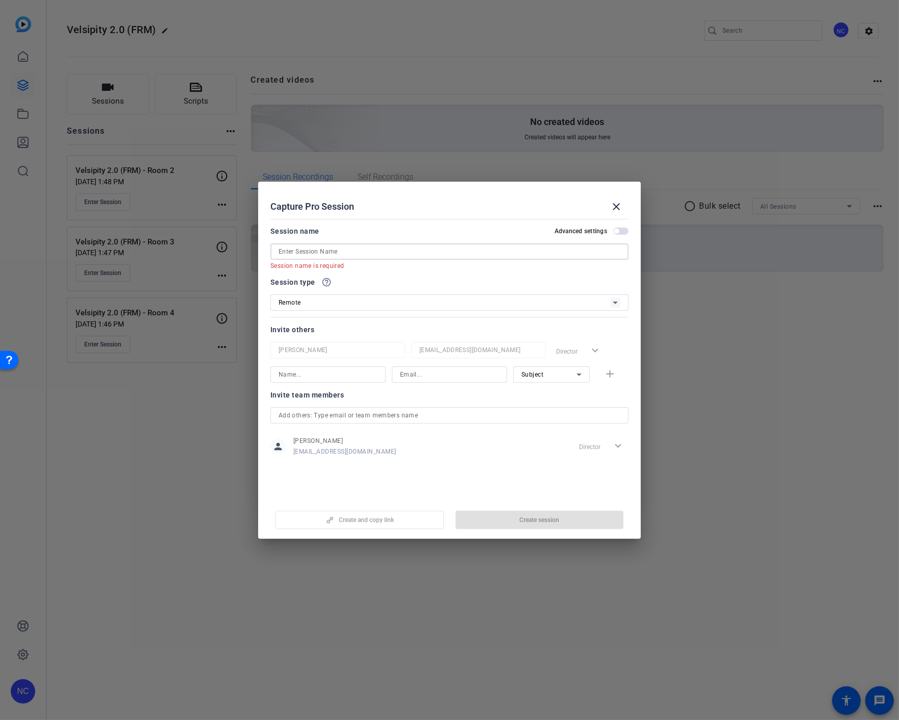
click at [362, 249] on input at bounding box center [450, 251] width 342 height 12
paste input "Velsipity 2.0 (FRM) - Room 2"
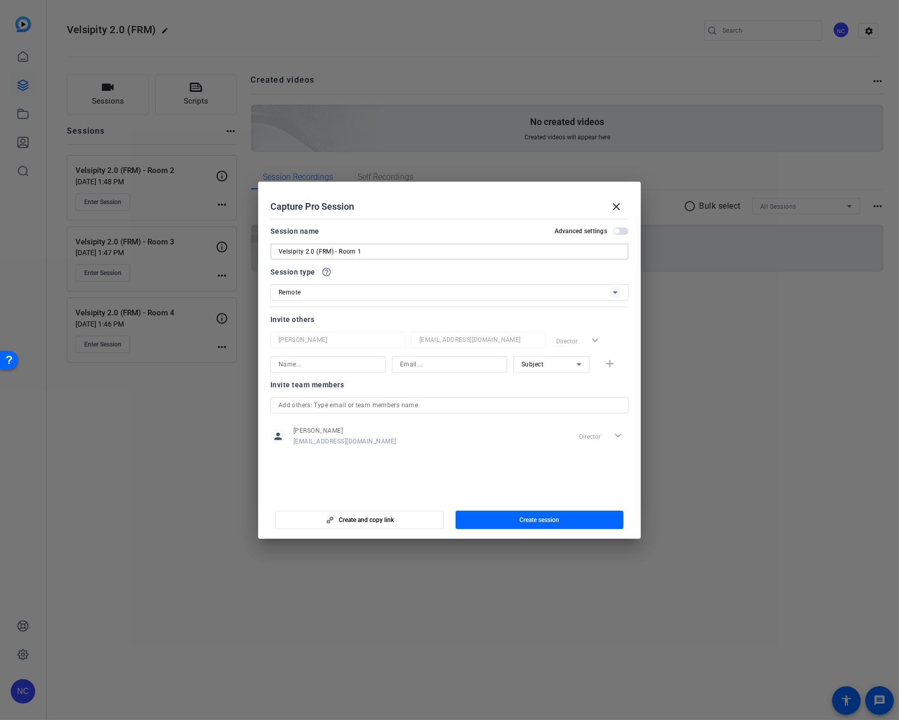
type input "Velsipity 2.0 (FRM) - Room 1"
click at [516, 523] on span "button" at bounding box center [540, 520] width 168 height 24
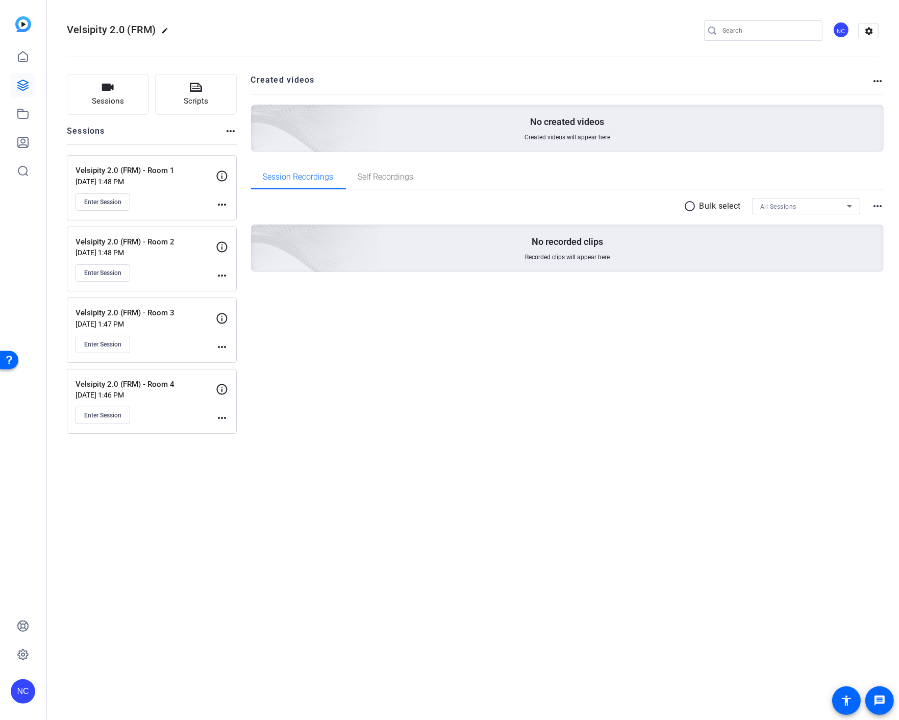
click at [226, 205] on mat-icon "more_horiz" at bounding box center [222, 204] width 12 height 12
click at [240, 215] on span "Edit Session" at bounding box center [247, 219] width 46 height 12
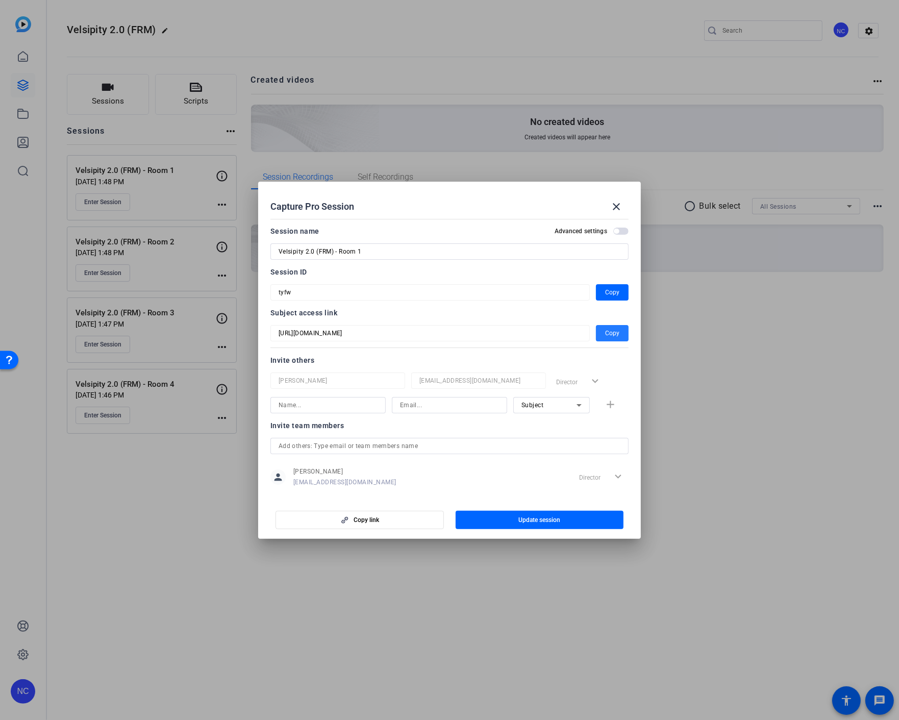
click at [605, 338] on span "Copy" at bounding box center [612, 333] width 14 height 12
click at [92, 546] on div at bounding box center [449, 360] width 899 height 720
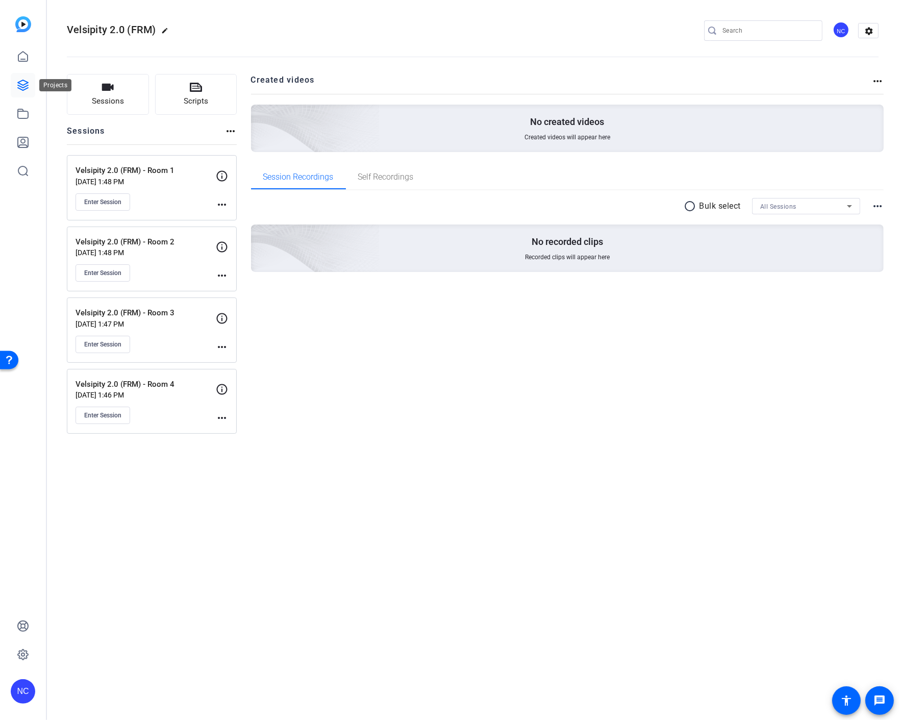
click at [18, 88] on icon at bounding box center [23, 85] width 10 height 10
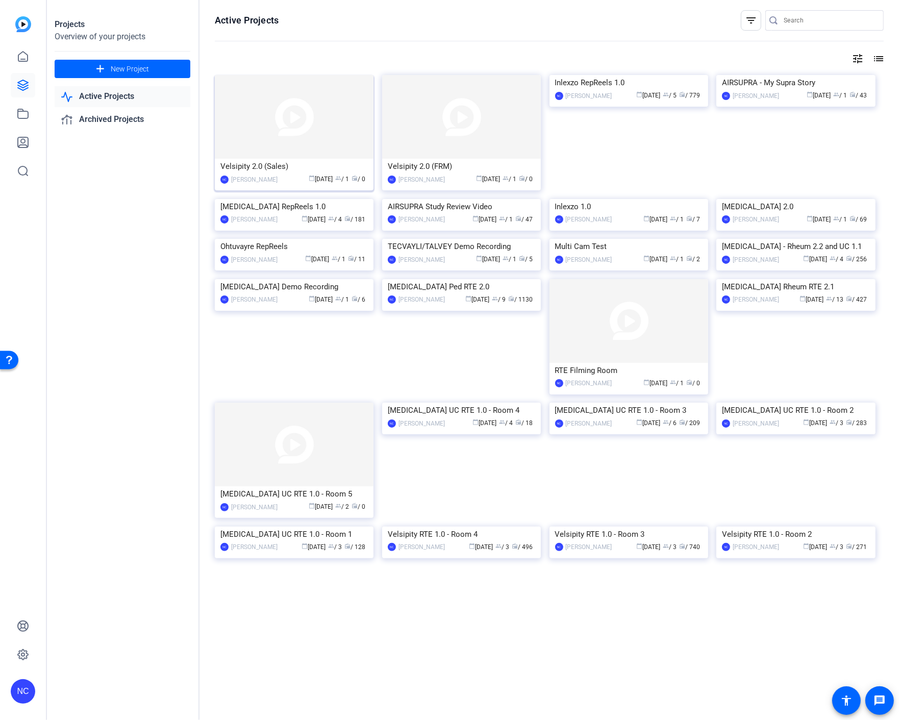
click at [283, 117] on img at bounding box center [294, 117] width 159 height 84
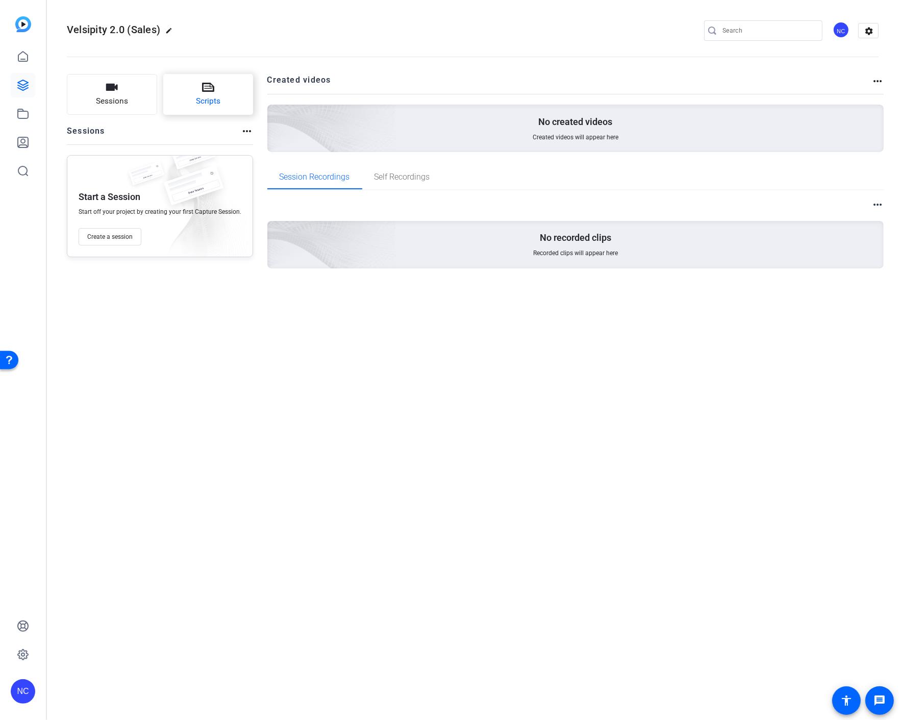
click at [203, 101] on span "Scripts" at bounding box center [208, 101] width 24 height 12
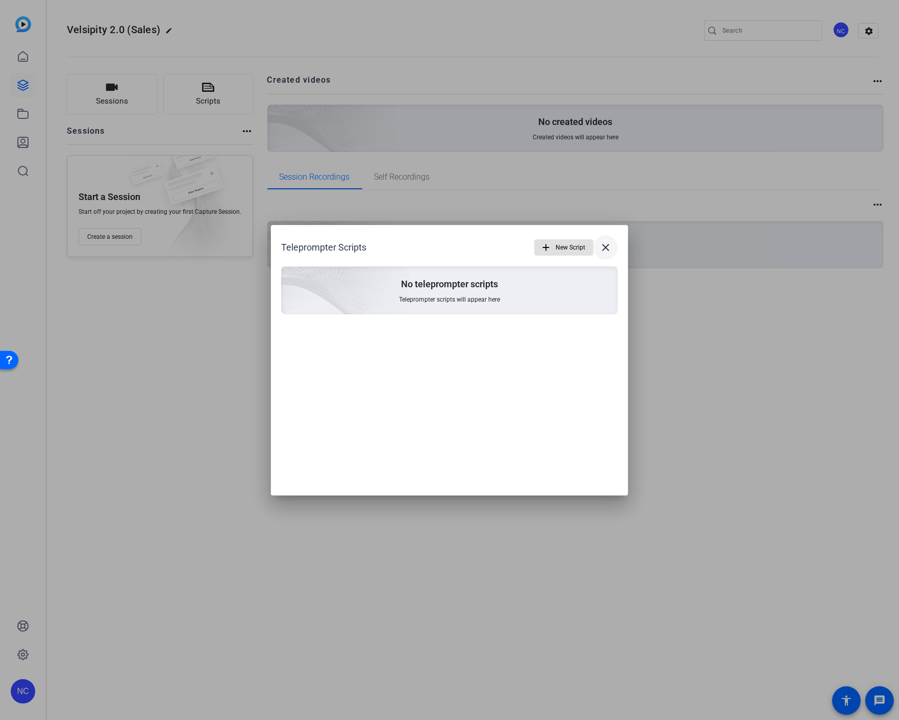
click at [603, 250] on mat-icon "close" at bounding box center [605, 247] width 12 height 12
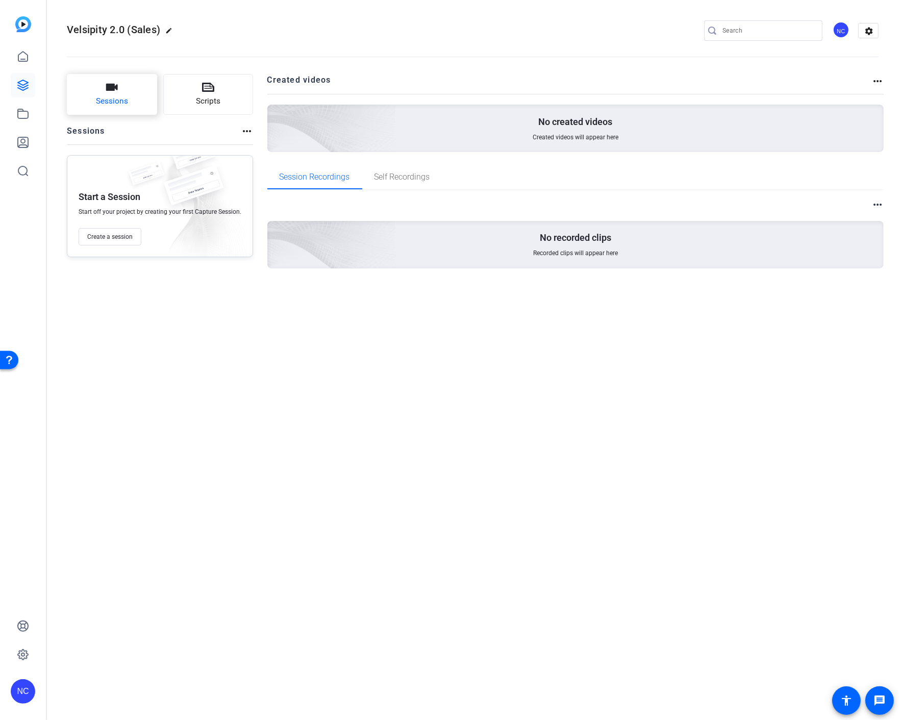
click at [116, 94] on button "Sessions" at bounding box center [112, 94] width 90 height 41
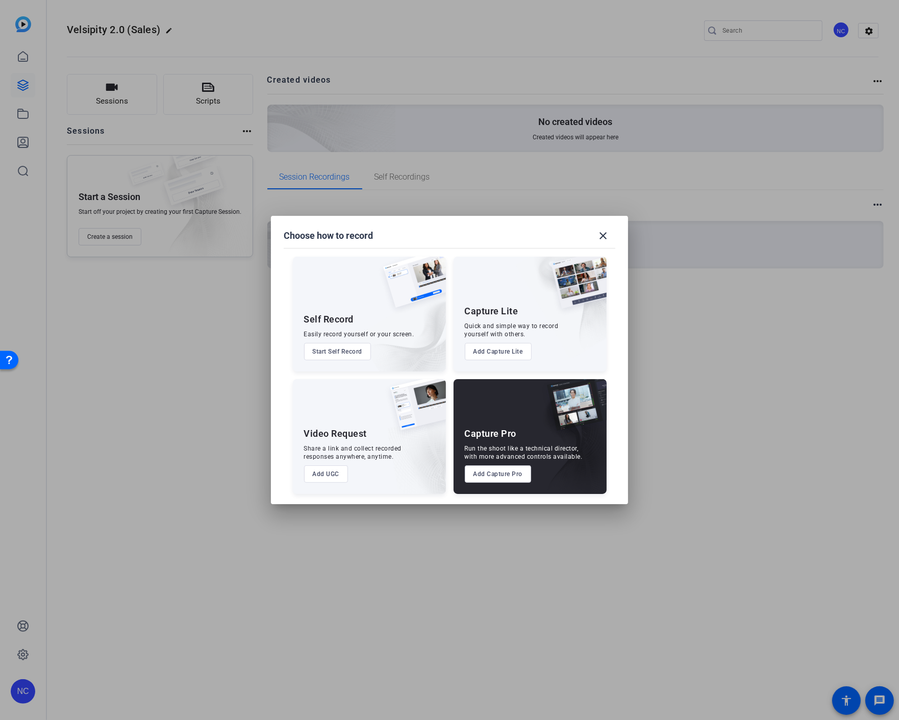
click at [505, 471] on button "Add Capture Pro" at bounding box center [498, 473] width 67 height 17
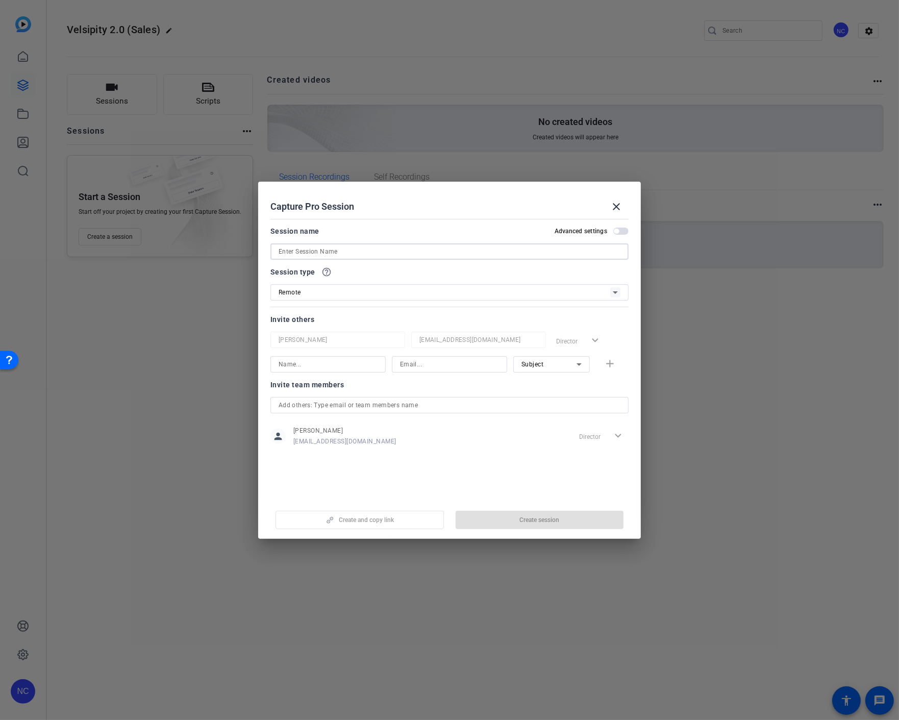
click at [358, 252] on input at bounding box center [450, 251] width 342 height 12
click at [343, 250] on input "Velsipity 2.0 (Sales) - Room 4" at bounding box center [450, 251] width 342 height 12
type input "Velsipity 2.0 (Sales) - Room 4"
click at [529, 514] on span "button" at bounding box center [540, 520] width 168 height 24
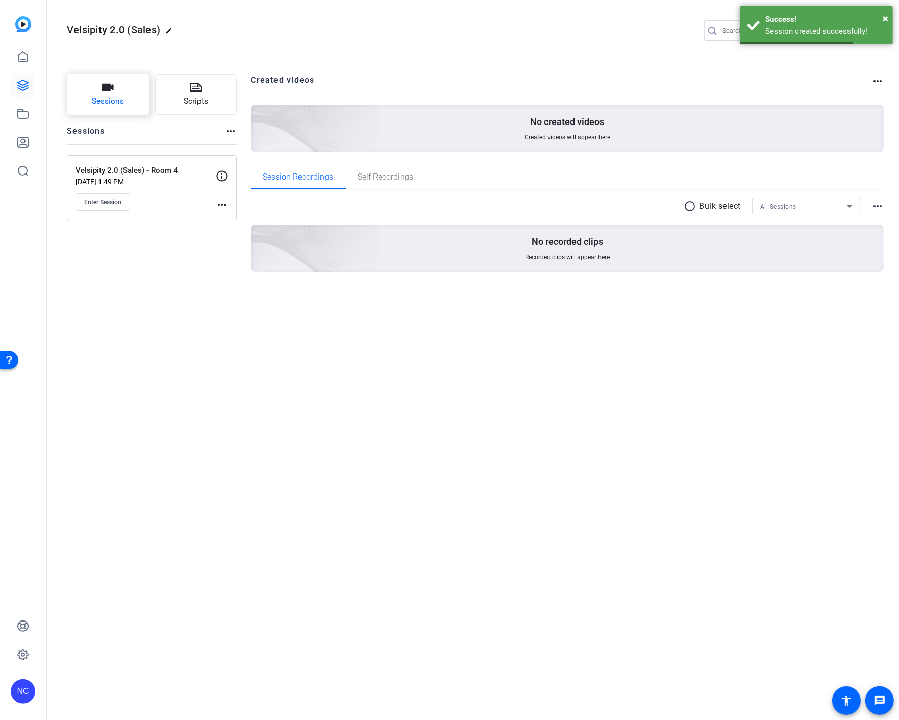
click at [130, 93] on button "Sessions" at bounding box center [108, 94] width 82 height 41
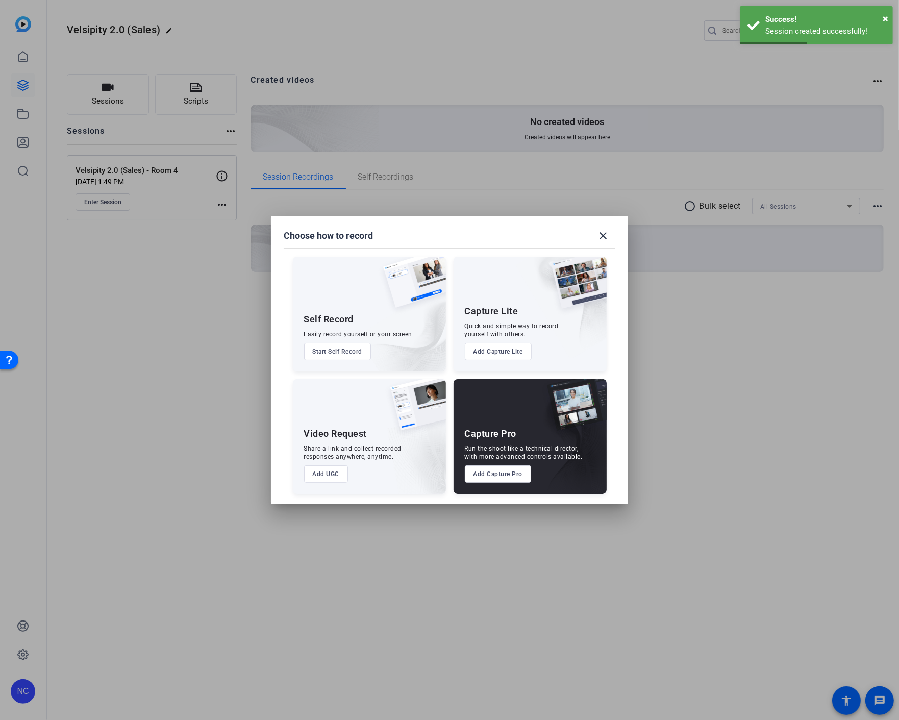
click at [493, 473] on button "Add Capture Pro" at bounding box center [498, 473] width 67 height 17
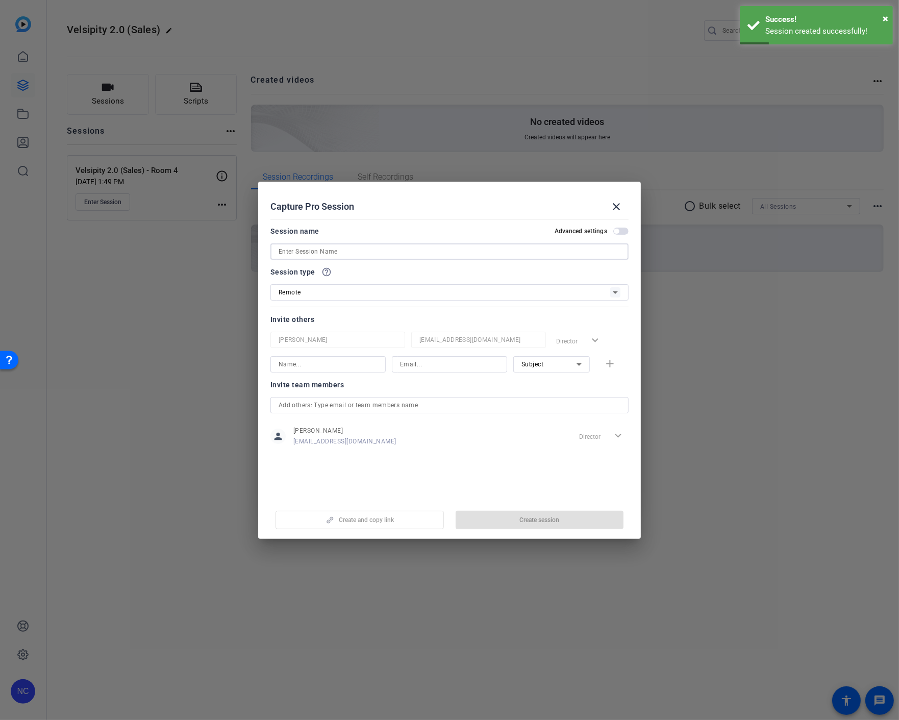
click at [365, 246] on input at bounding box center [450, 251] width 342 height 12
paste input "Velsipity 2.0 (Sales) - Room 4"
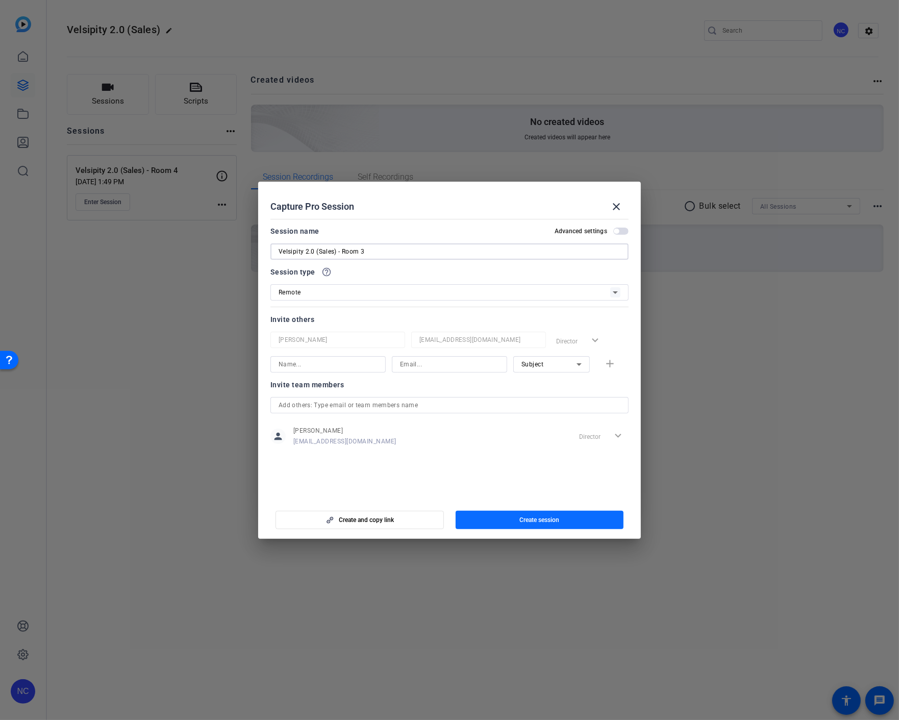
type input "Velsipity 2.0 (Sales) - Room 3"
drag, startPoint x: 534, startPoint y: 521, endPoint x: 522, endPoint y: 517, distance: 12.4
click at [534, 522] on span "Create session" at bounding box center [539, 520] width 40 height 8
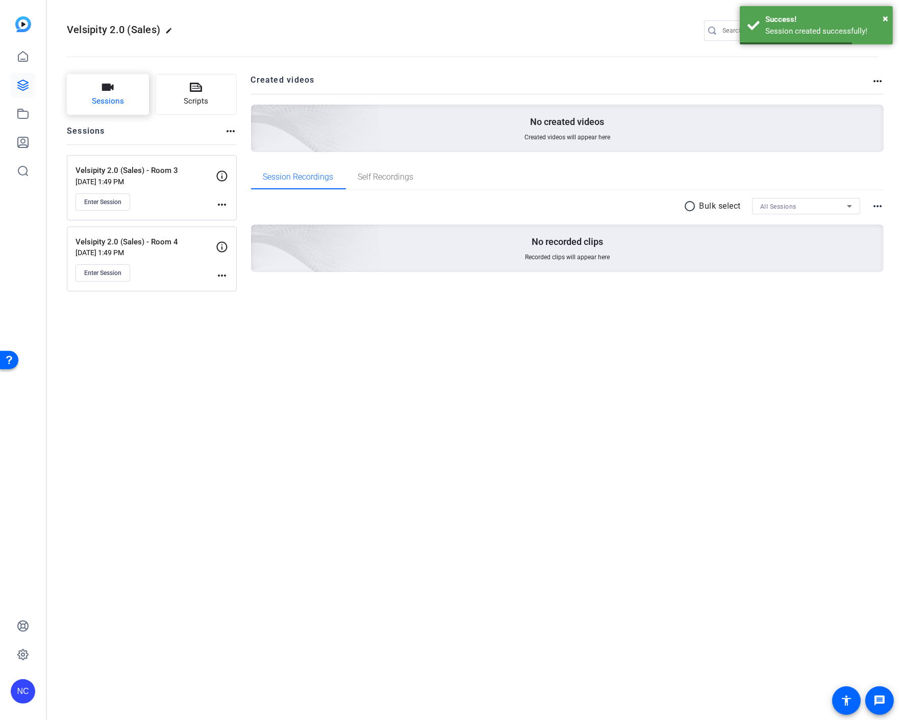
click at [128, 104] on button "Sessions" at bounding box center [108, 94] width 82 height 41
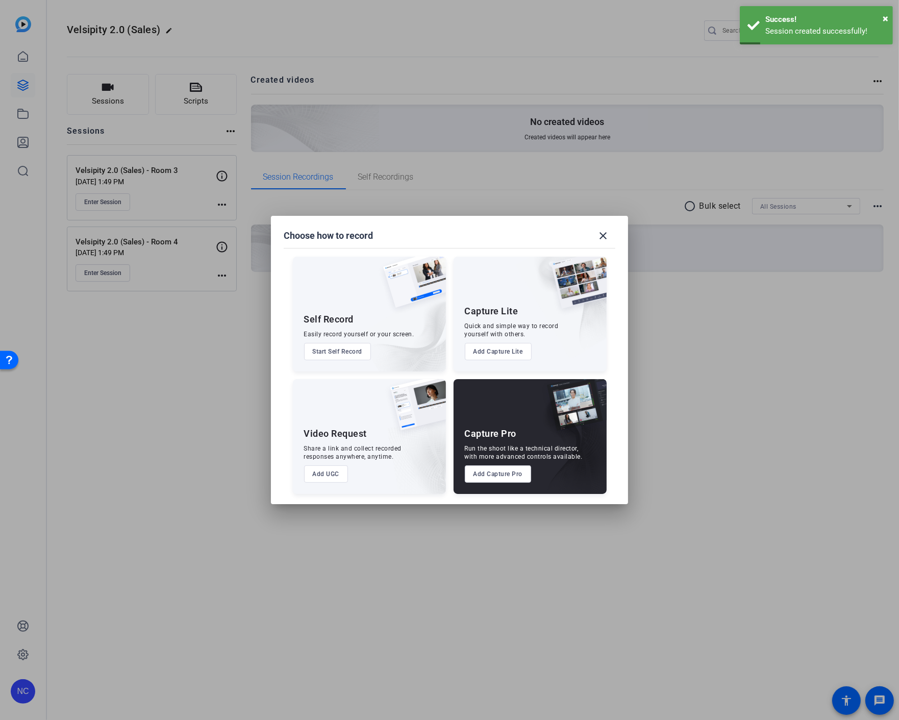
click at [492, 479] on button "Add Capture Pro" at bounding box center [498, 473] width 67 height 17
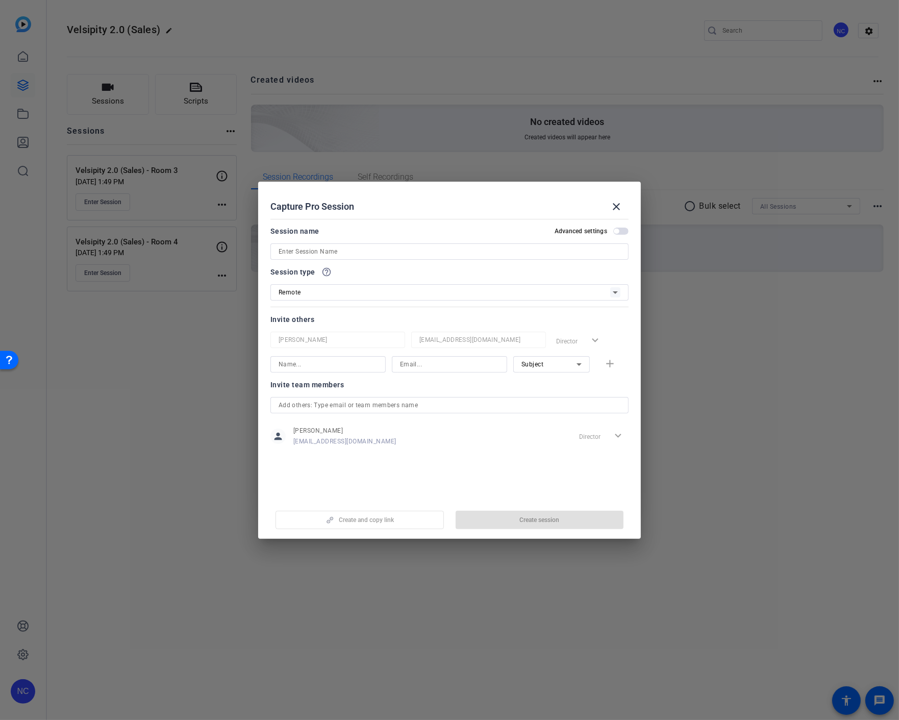
click at [360, 250] on input at bounding box center [450, 251] width 342 height 12
paste input "Velsipity 2.0 (Sales) - Room 4"
type input "Velsipity 2.0 (Sales) - Room 2"
click at [496, 517] on span "button" at bounding box center [540, 520] width 168 height 24
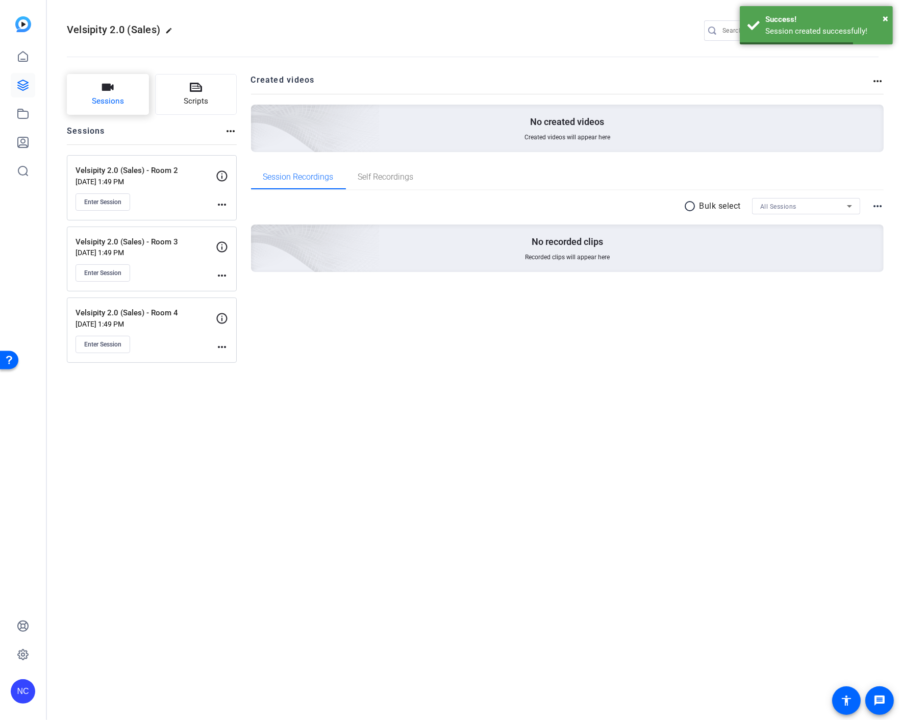
click at [115, 98] on span "Sessions" at bounding box center [108, 101] width 32 height 12
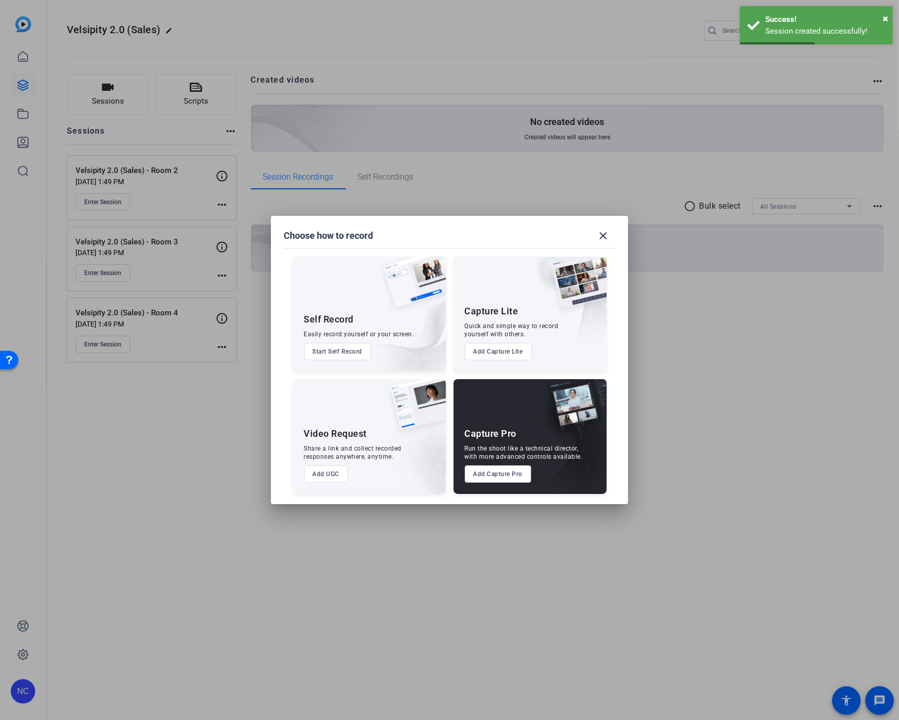
click at [499, 470] on button "Add Capture Pro" at bounding box center [498, 473] width 67 height 17
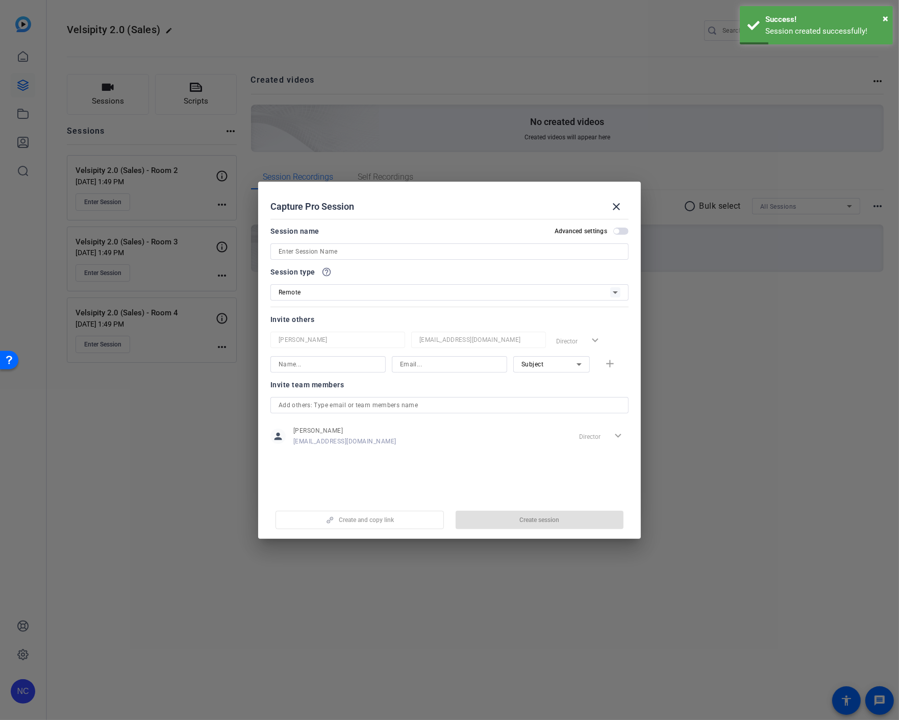
click at [370, 250] on input at bounding box center [450, 251] width 342 height 12
paste input "Velsipity 2.0 (Sales) - Room 4"
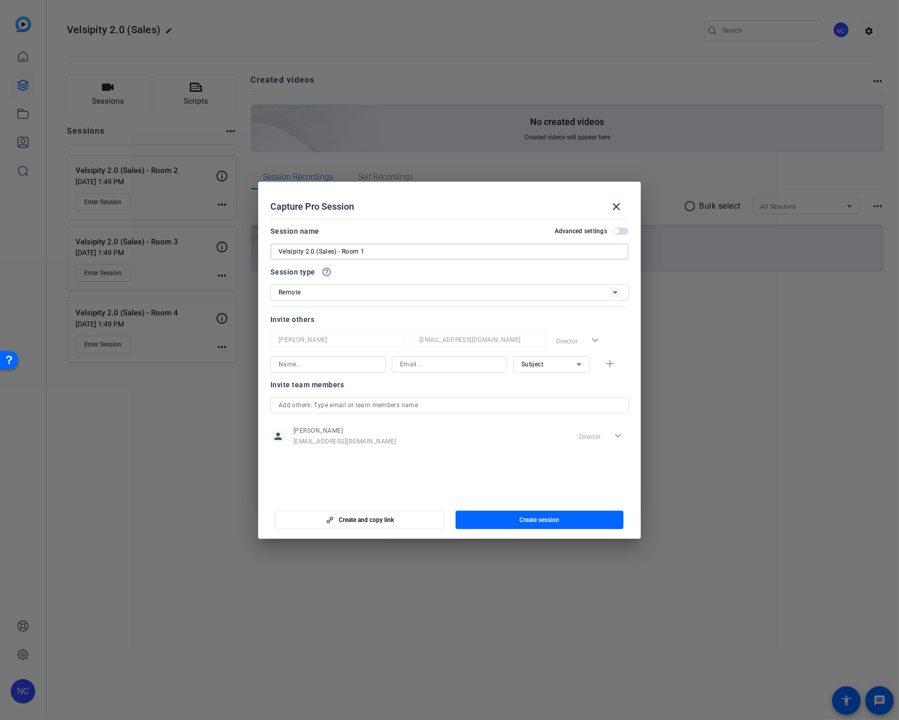
type input "Velsipity 2.0 (Sales) - Room 1"
click at [523, 523] on span "Create session" at bounding box center [539, 520] width 40 height 8
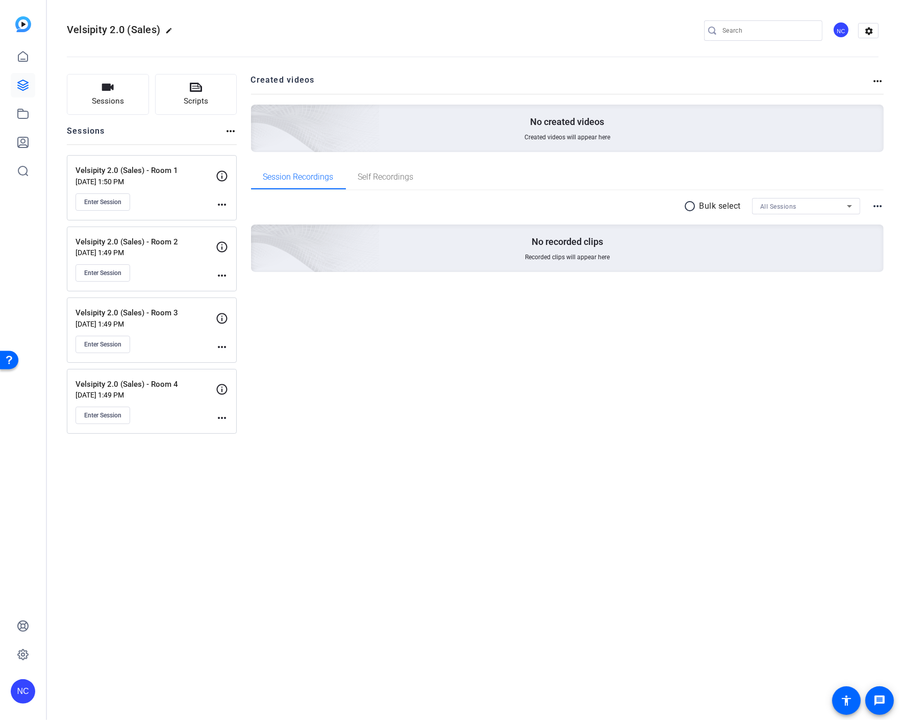
click at [338, 358] on div "Created videos more_horiz No created videos Created videos will appear here Ses…" at bounding box center [567, 254] width 633 height 360
click at [216, 205] on mat-icon "more_horiz" at bounding box center [222, 204] width 12 height 12
click at [233, 213] on span "Edit Session" at bounding box center [247, 219] width 46 height 12
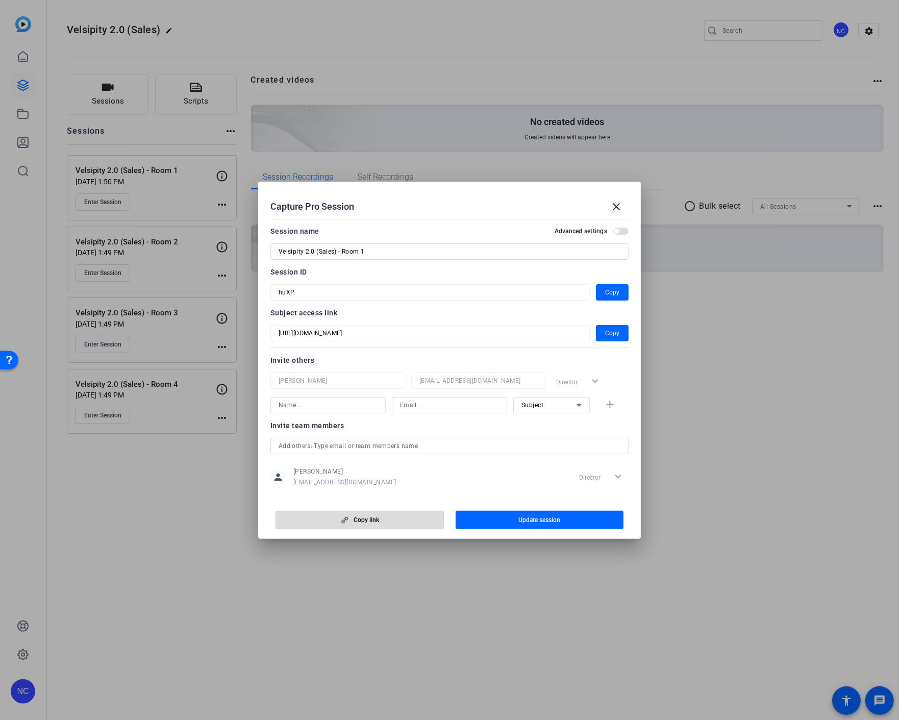
click at [369, 519] on span "Copy link" at bounding box center [367, 520] width 26 height 8
click at [486, 362] on div "Invite others" at bounding box center [449, 360] width 358 height 12
click at [596, 335] on span "button" at bounding box center [612, 333] width 33 height 24
click at [508, 206] on div "Capture Pro Session close" at bounding box center [449, 206] width 358 height 24
click at [621, 201] on mat-icon "close" at bounding box center [616, 207] width 12 height 12
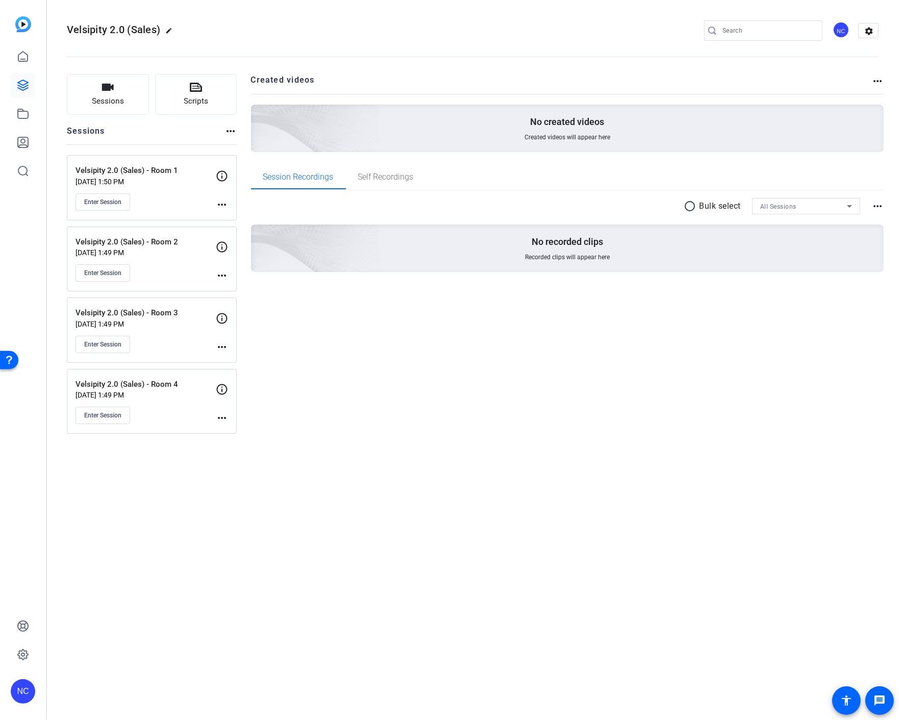
click at [217, 268] on div "more_horiz" at bounding box center [222, 261] width 12 height 41
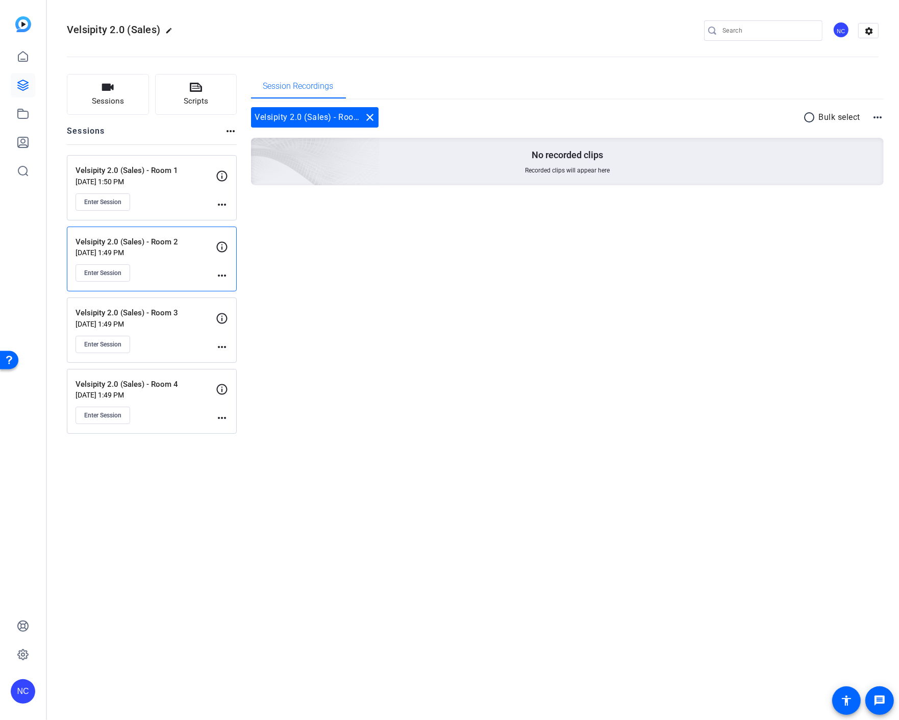
click at [220, 277] on mat-icon "more_horiz" at bounding box center [222, 275] width 12 height 12
click at [238, 289] on span "Edit Session" at bounding box center [247, 291] width 46 height 12
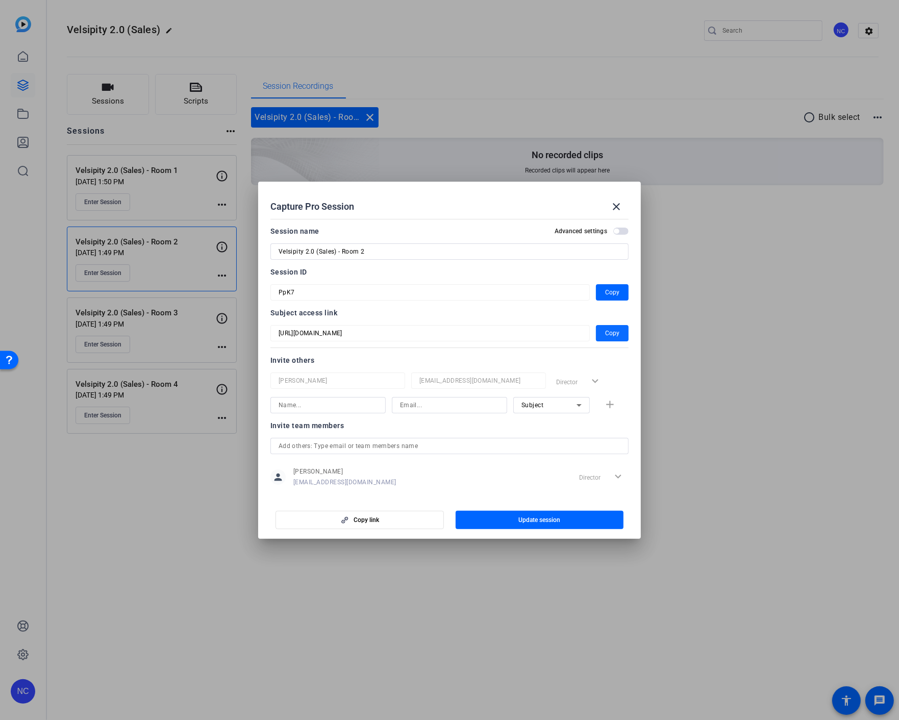
click at [605, 329] on span "Copy" at bounding box center [612, 333] width 14 height 12
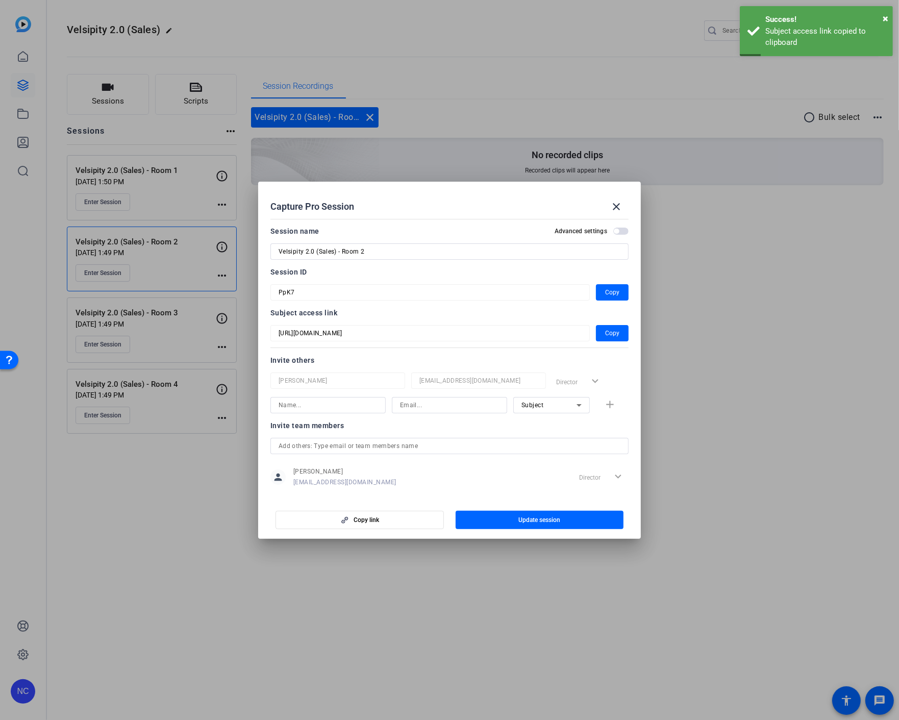
click at [177, 480] on div at bounding box center [449, 360] width 899 height 720
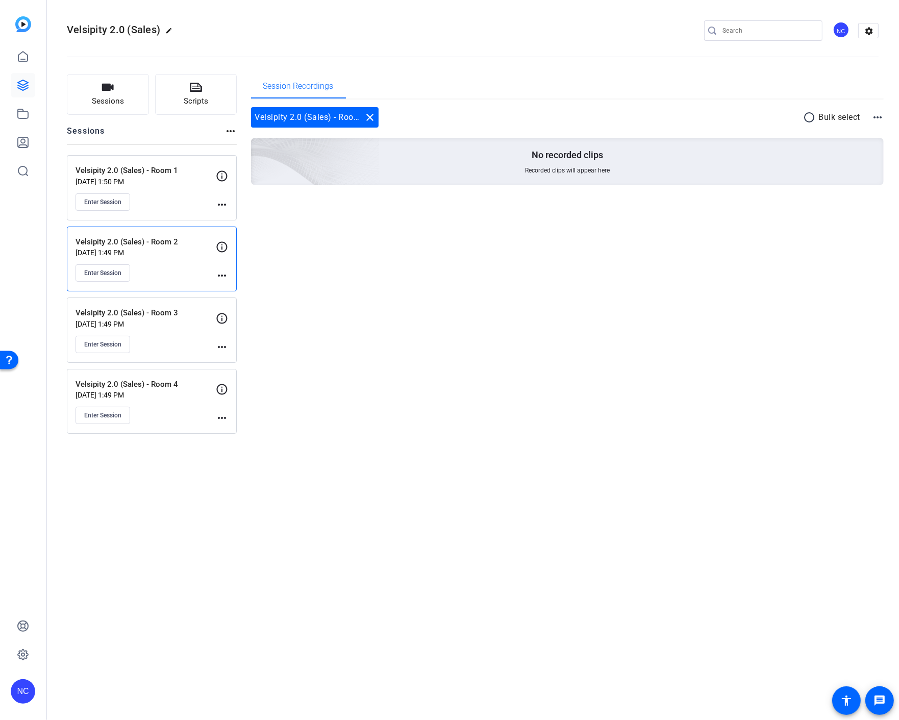
click at [223, 344] on mat-icon "more_horiz" at bounding box center [222, 347] width 12 height 12
click at [241, 361] on span "Edit Session" at bounding box center [247, 362] width 46 height 12
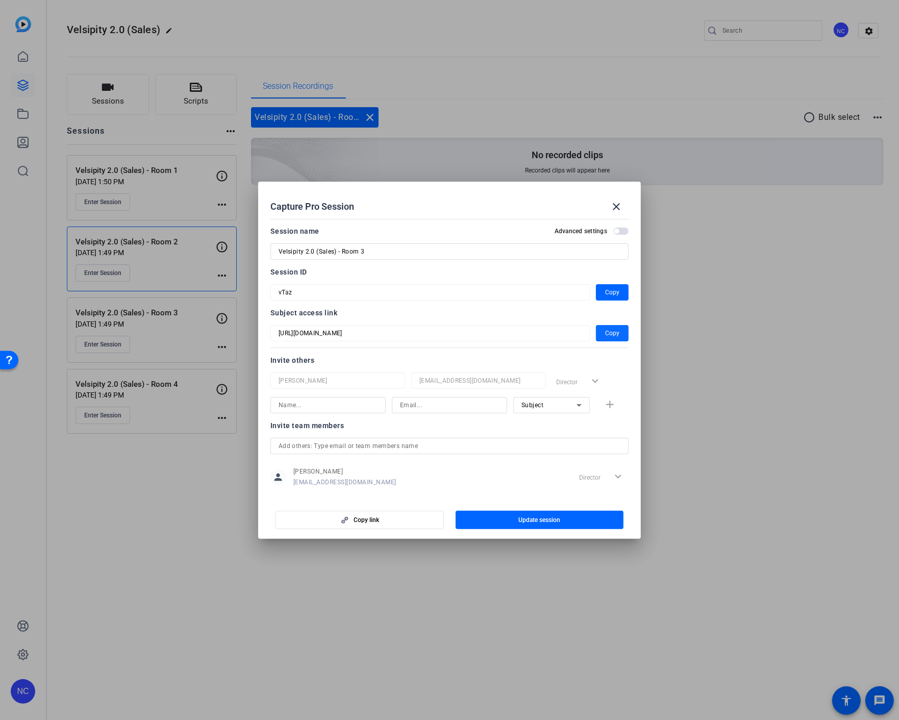
click at [610, 332] on span "Copy" at bounding box center [612, 333] width 14 height 12
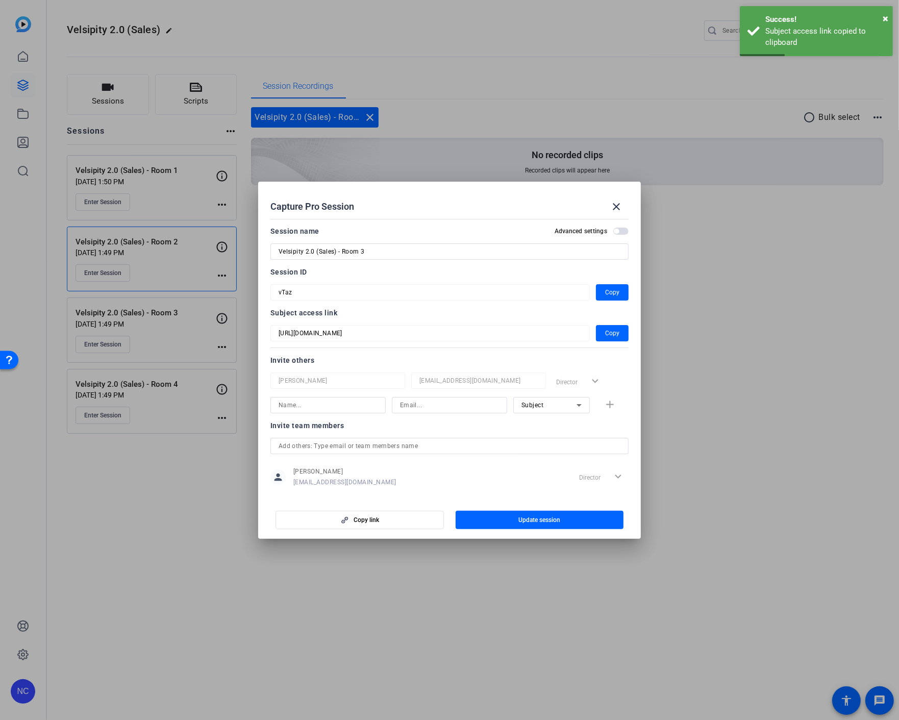
drag, startPoint x: 475, startPoint y: 203, endPoint x: 476, endPoint y: 209, distance: 6.1
click at [475, 203] on div "Capture Pro Session close" at bounding box center [449, 206] width 358 height 24
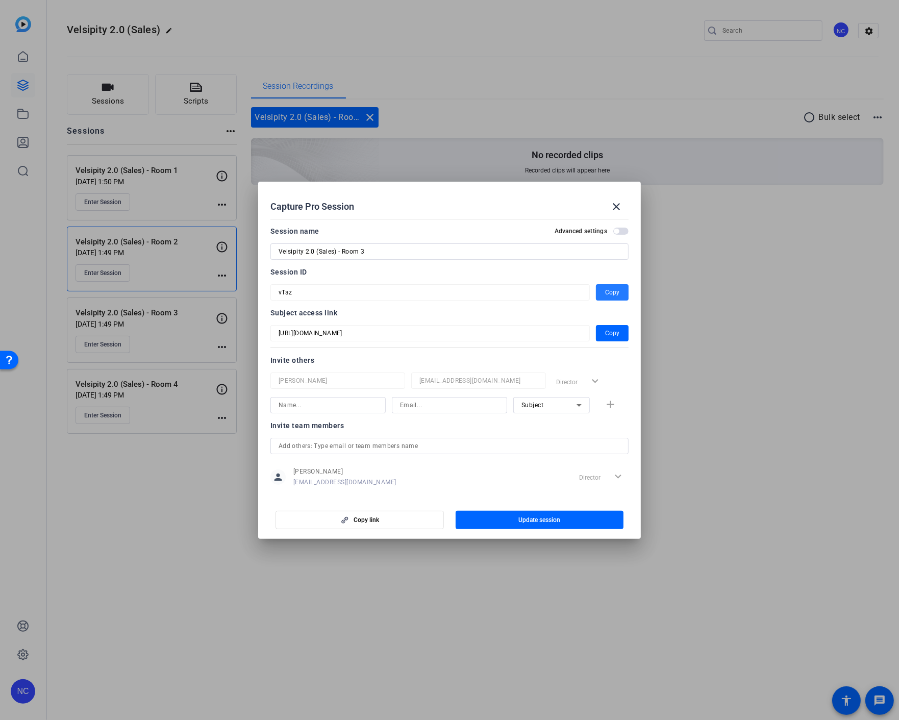
click at [613, 289] on span "Copy" at bounding box center [612, 292] width 14 height 12
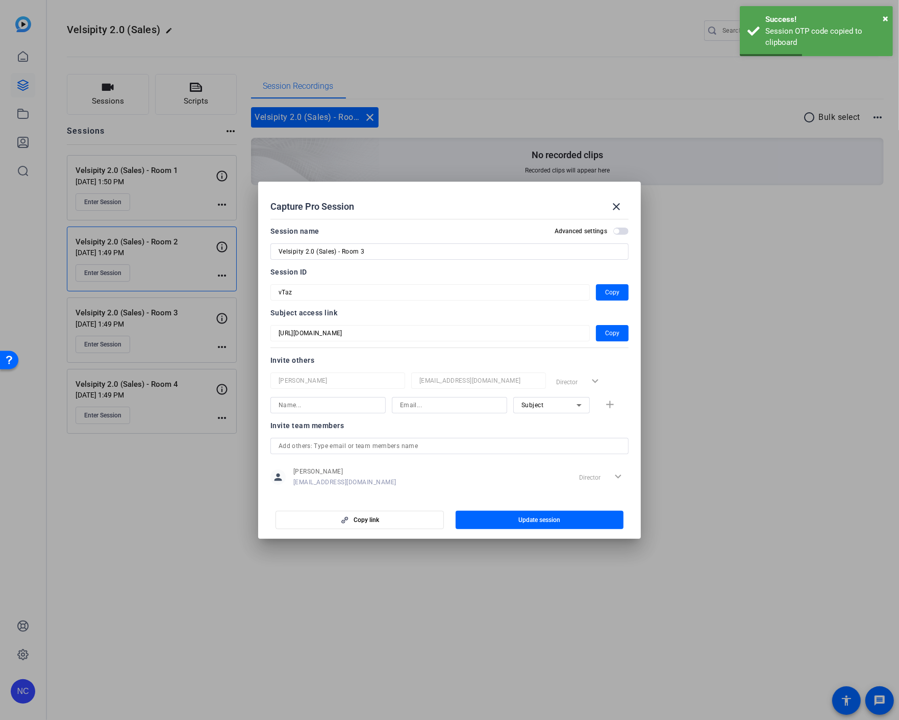
click at [522, 192] on h2 "Capture Pro Session close" at bounding box center [449, 198] width 383 height 33
click at [618, 205] on mat-icon "close" at bounding box center [616, 207] width 12 height 12
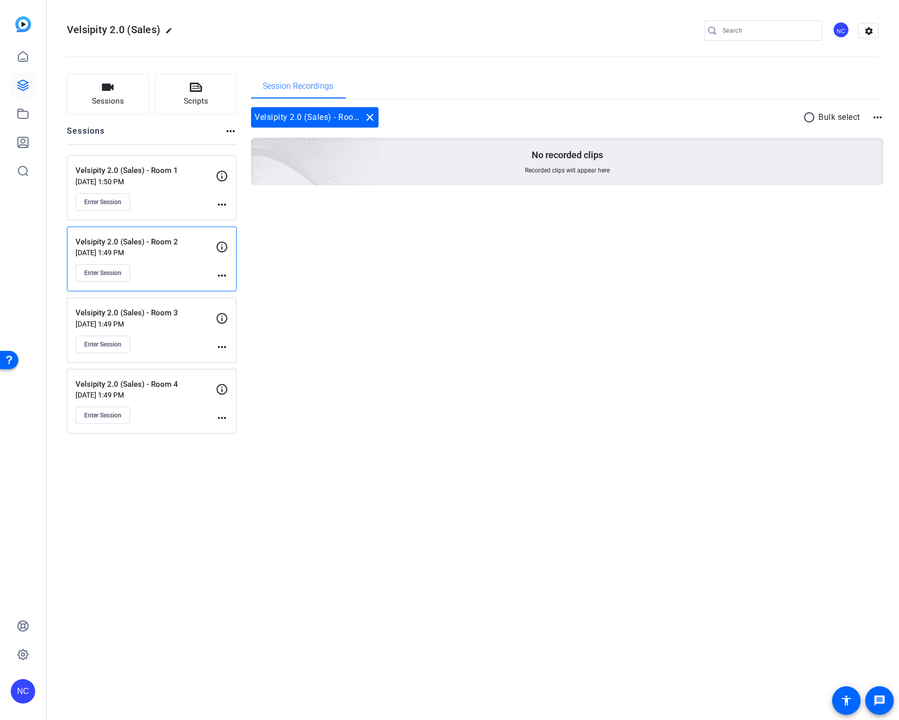
click at [219, 415] on mat-icon "more_horiz" at bounding box center [222, 418] width 12 height 12
click at [239, 431] on span "Edit Session" at bounding box center [247, 434] width 46 height 12
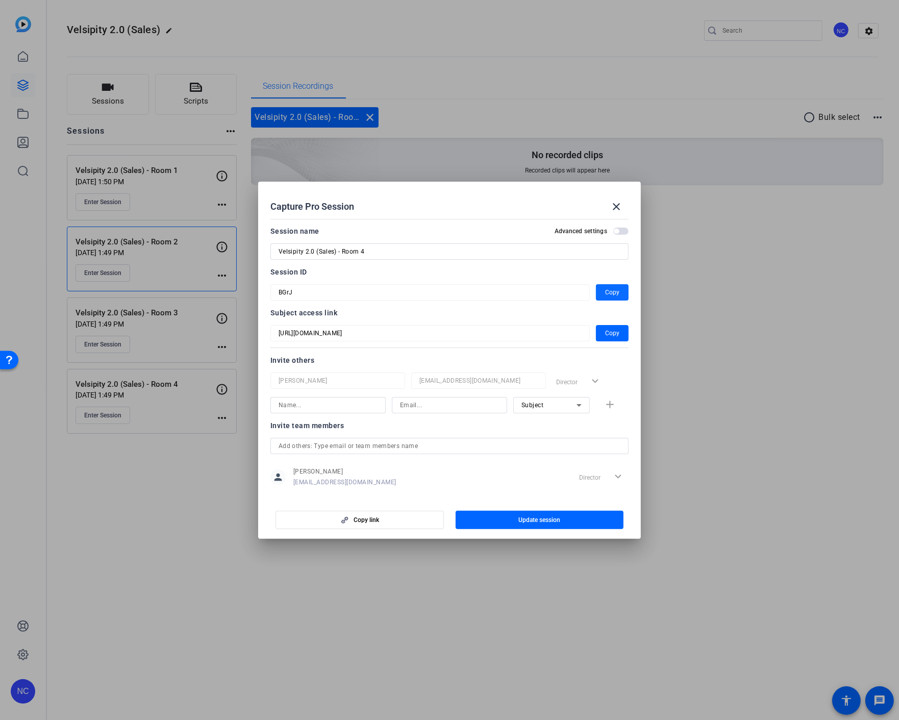
click at [605, 291] on span "Copy" at bounding box center [612, 292] width 14 height 12
click at [605, 330] on span "Copy" at bounding box center [612, 333] width 14 height 12
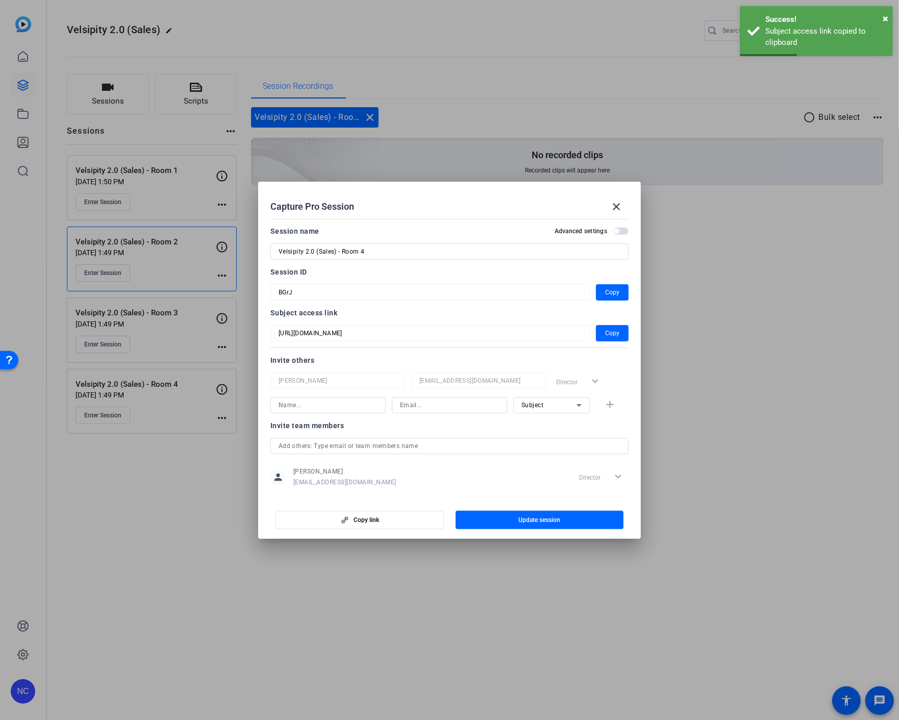
click at [134, 523] on div at bounding box center [449, 360] width 899 height 720
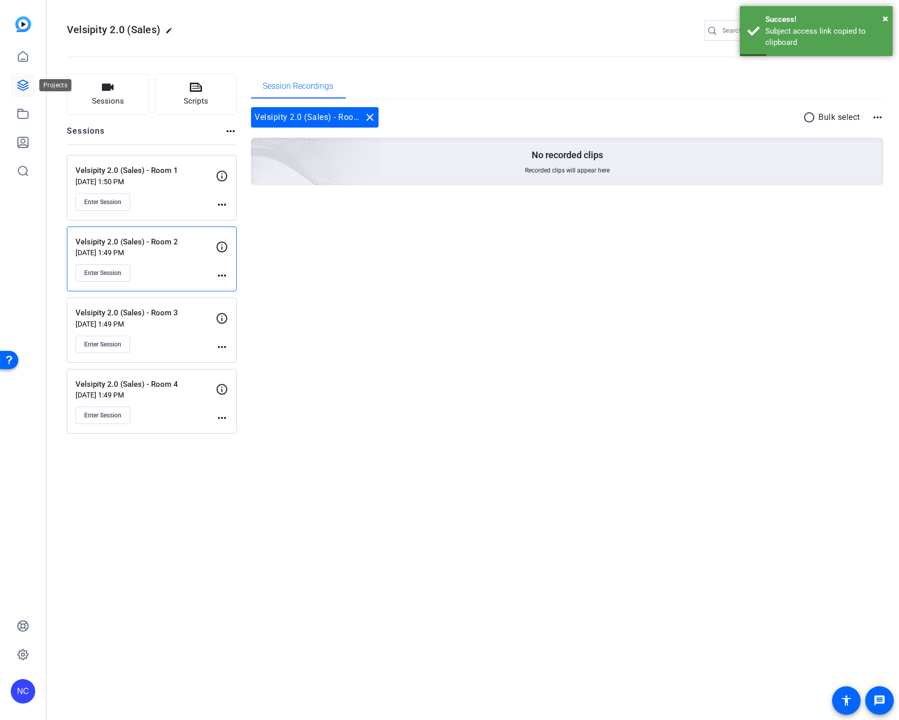
click at [21, 86] on icon at bounding box center [23, 85] width 12 height 12
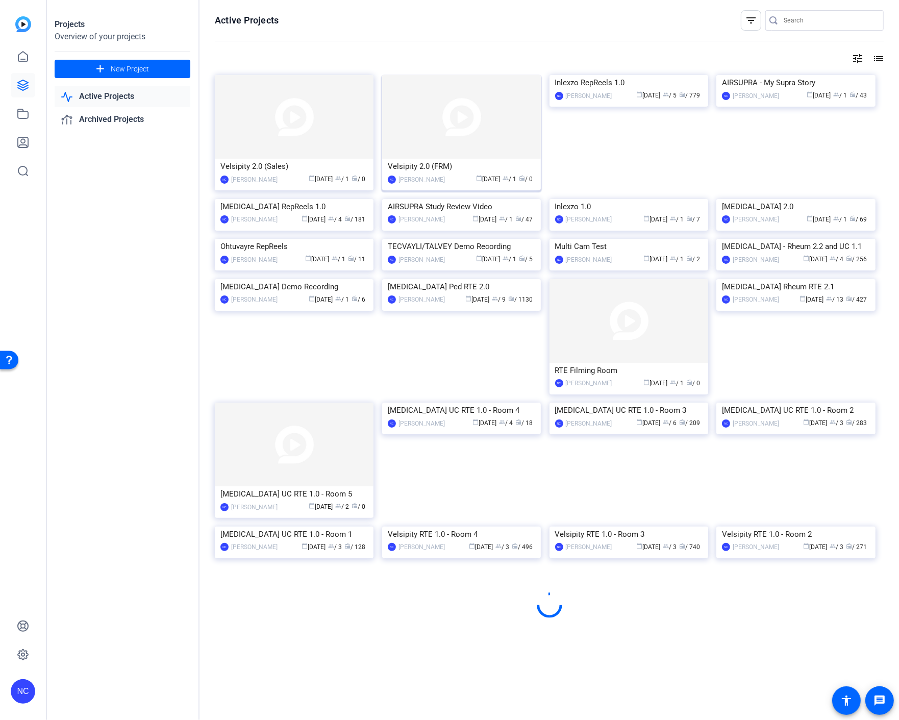
click at [451, 134] on img at bounding box center [461, 117] width 159 height 84
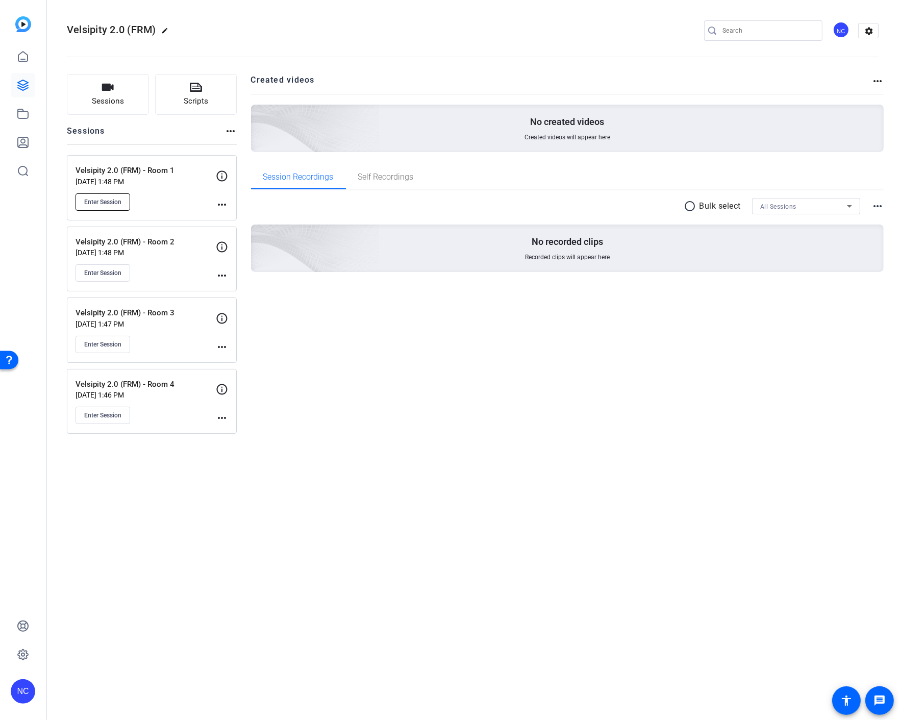
click at [109, 200] on span "Enter Session" at bounding box center [102, 202] width 37 height 8
click at [221, 204] on mat-icon "more_horiz" at bounding box center [222, 204] width 12 height 12
click at [239, 215] on span "Edit Session" at bounding box center [247, 219] width 46 height 12
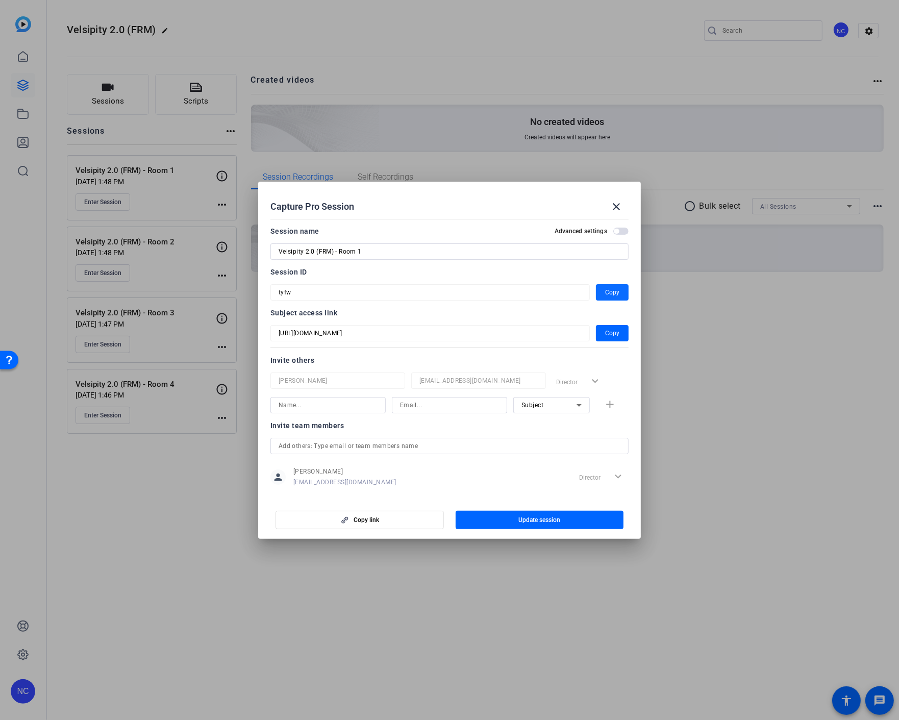
click at [605, 290] on span "Copy" at bounding box center [612, 292] width 14 height 12
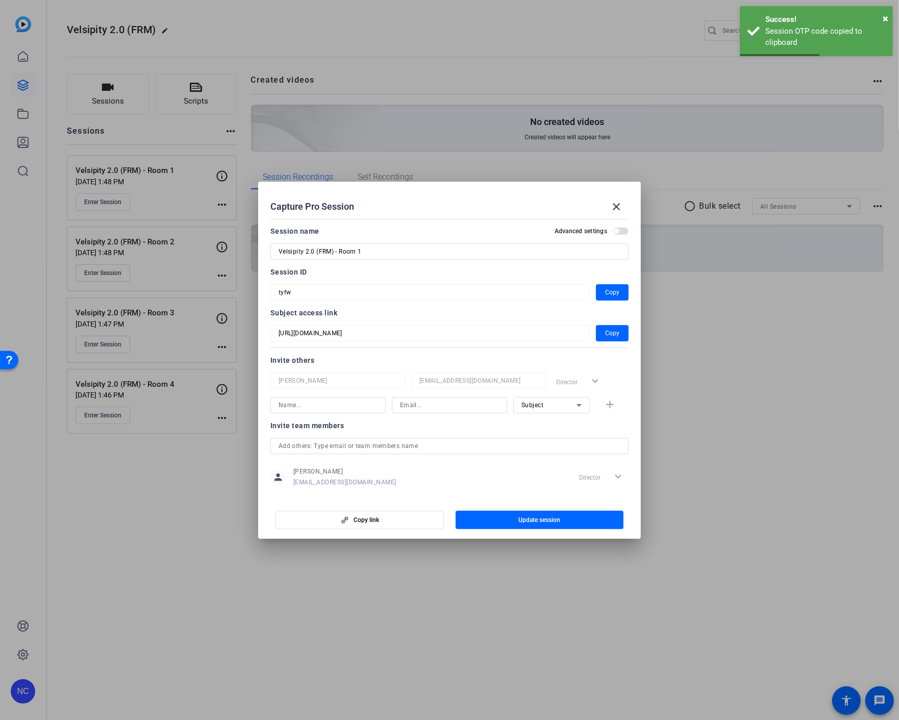
click at [431, 274] on div "Session ID" at bounding box center [449, 272] width 358 height 12
drag, startPoint x: 595, startPoint y: 330, endPoint x: 667, endPoint y: 319, distance: 72.8
click at [597, 330] on span "button" at bounding box center [612, 333] width 33 height 24
drag, startPoint x: 523, startPoint y: 200, endPoint x: 592, endPoint y: 198, distance: 69.4
click at [523, 200] on div "Capture Pro Session close" at bounding box center [449, 206] width 358 height 24
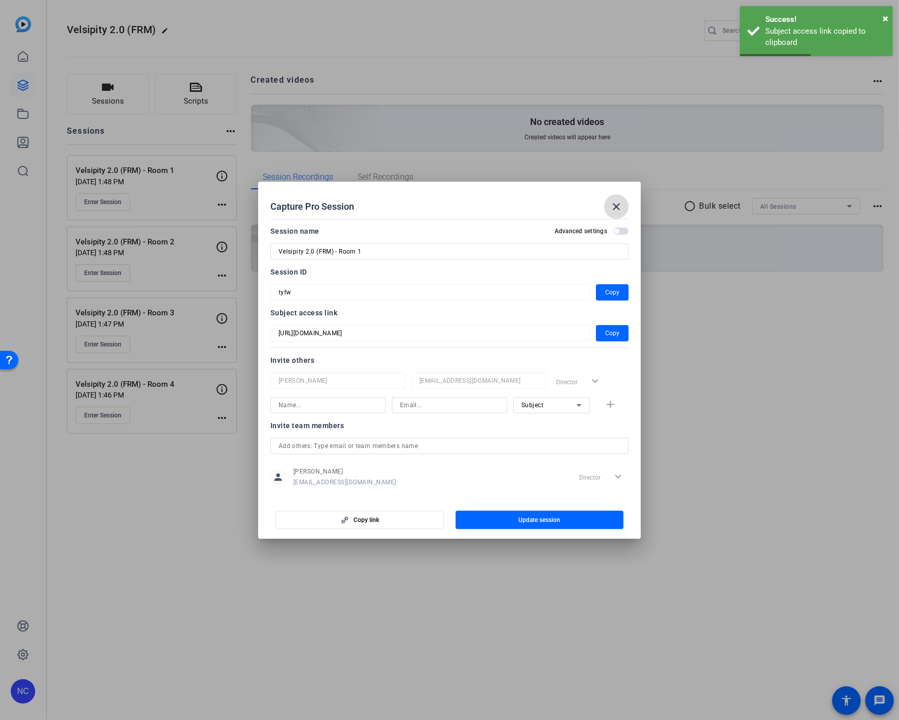
click at [620, 203] on mat-icon "close" at bounding box center [616, 207] width 12 height 12
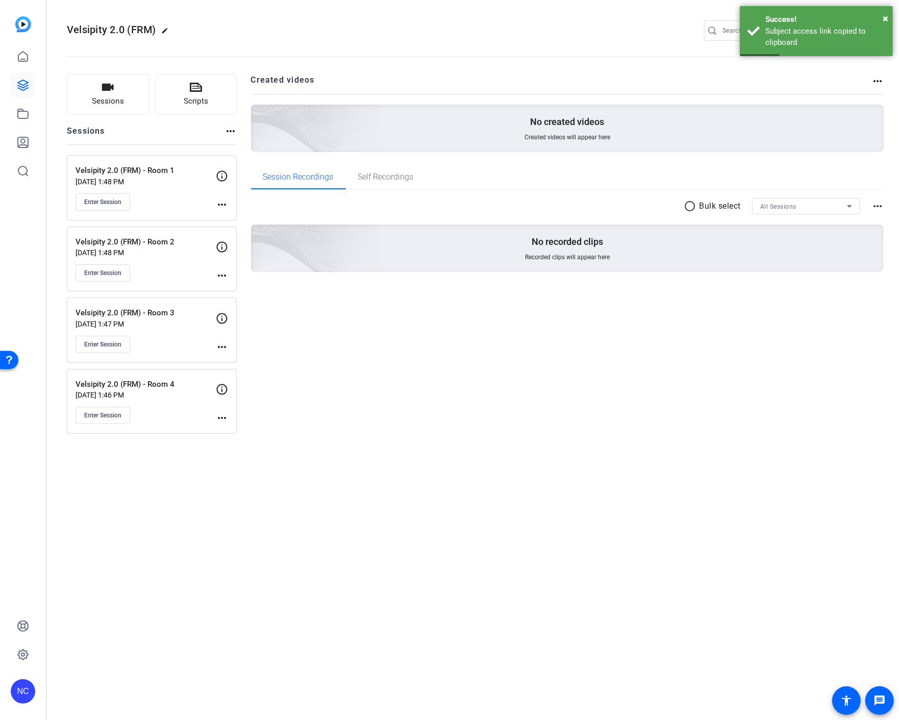
click at [223, 273] on mat-icon "more_horiz" at bounding box center [222, 275] width 12 height 12
click at [240, 292] on span "Edit Session" at bounding box center [247, 291] width 46 height 12
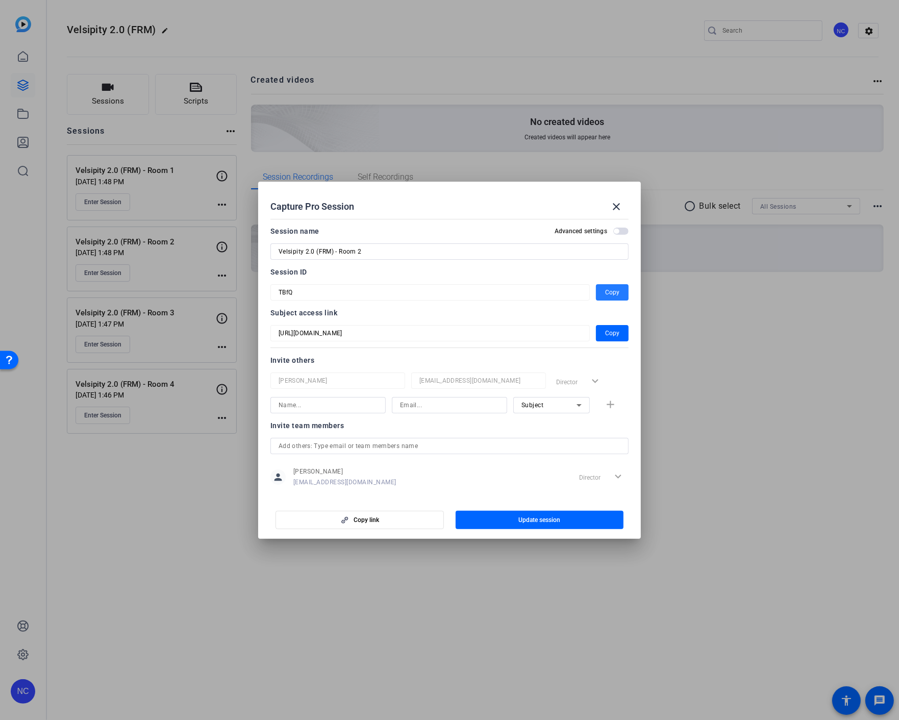
click at [599, 296] on button "Copy" at bounding box center [612, 292] width 33 height 16
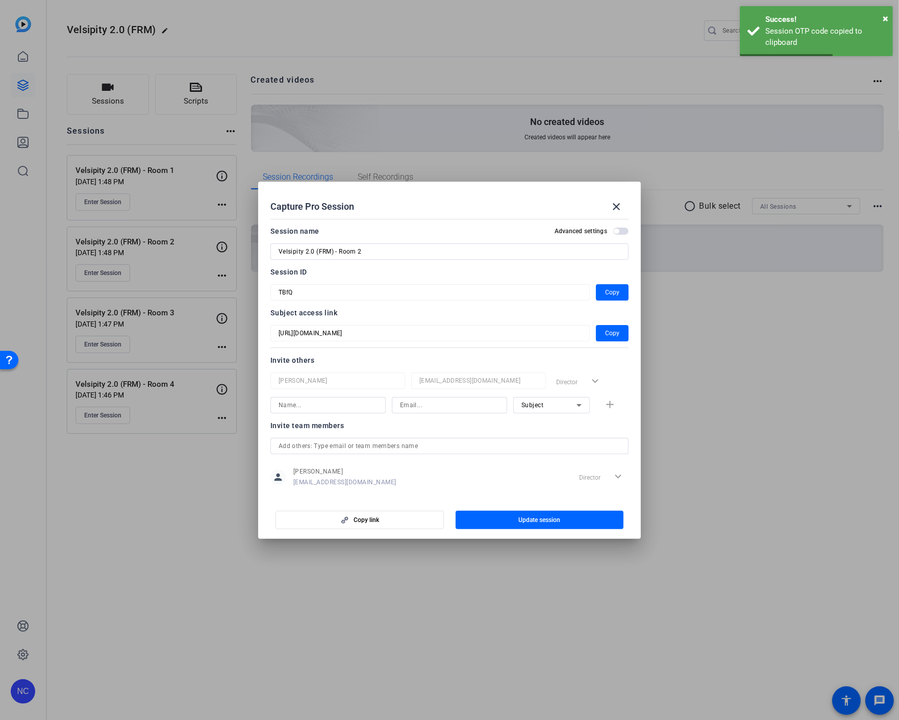
click at [477, 317] on div "Subject access link" at bounding box center [449, 313] width 358 height 12
click at [605, 333] on span "Copy" at bounding box center [612, 333] width 14 height 12
click at [493, 204] on div "Capture Pro Session close" at bounding box center [449, 206] width 358 height 24
click at [615, 205] on mat-icon "close" at bounding box center [616, 207] width 12 height 12
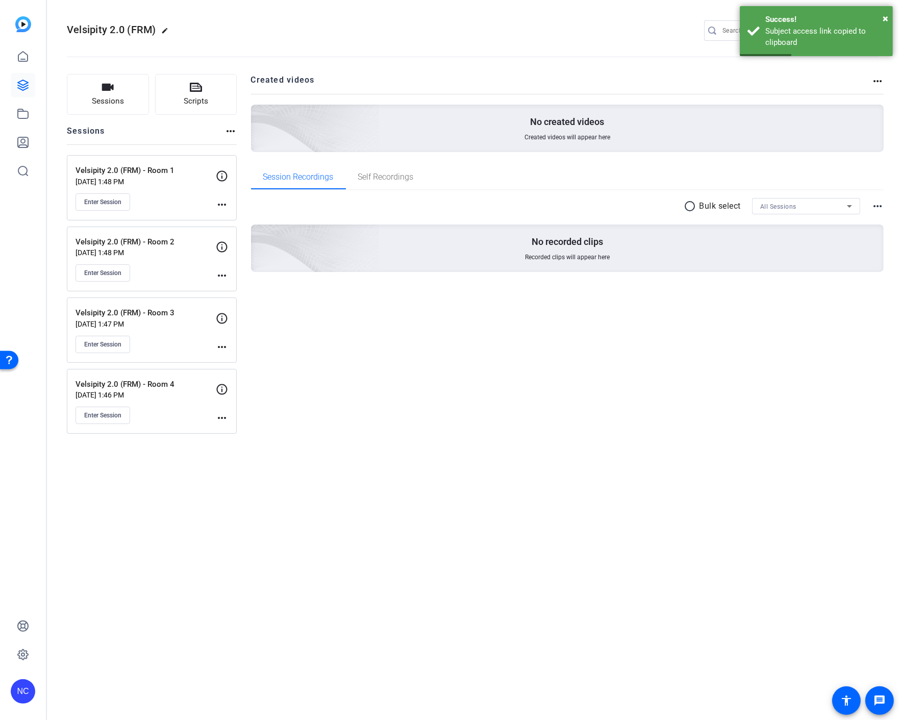
click at [218, 345] on mat-icon "more_horiz" at bounding box center [222, 347] width 12 height 12
click at [233, 360] on span "Edit Session" at bounding box center [247, 362] width 46 height 12
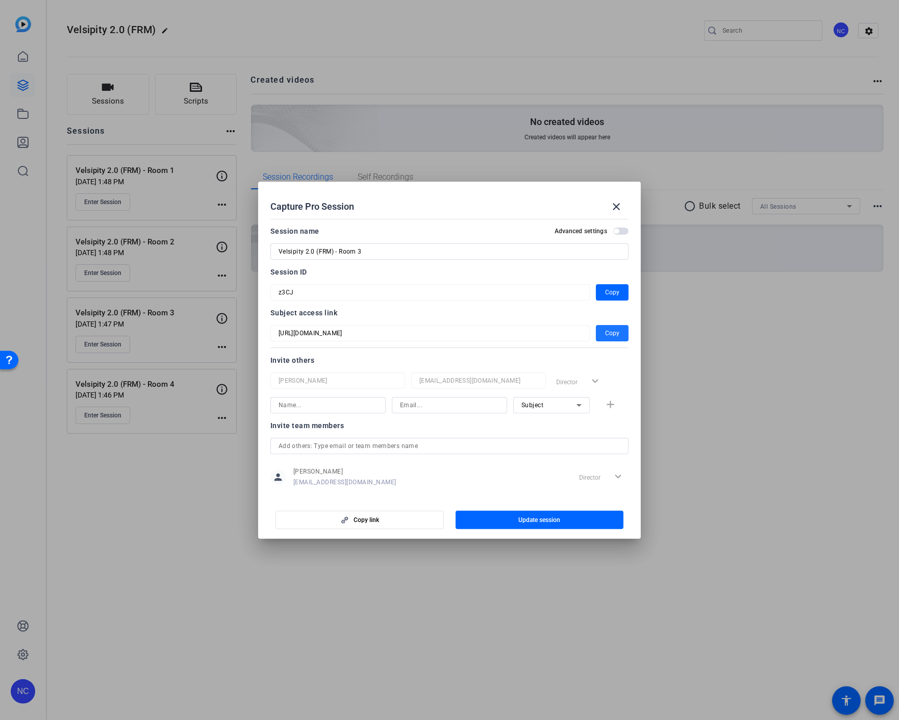
drag, startPoint x: 610, startPoint y: 332, endPoint x: 715, endPoint y: 332, distance: 105.1
click at [612, 332] on span "Copy" at bounding box center [612, 333] width 14 height 12
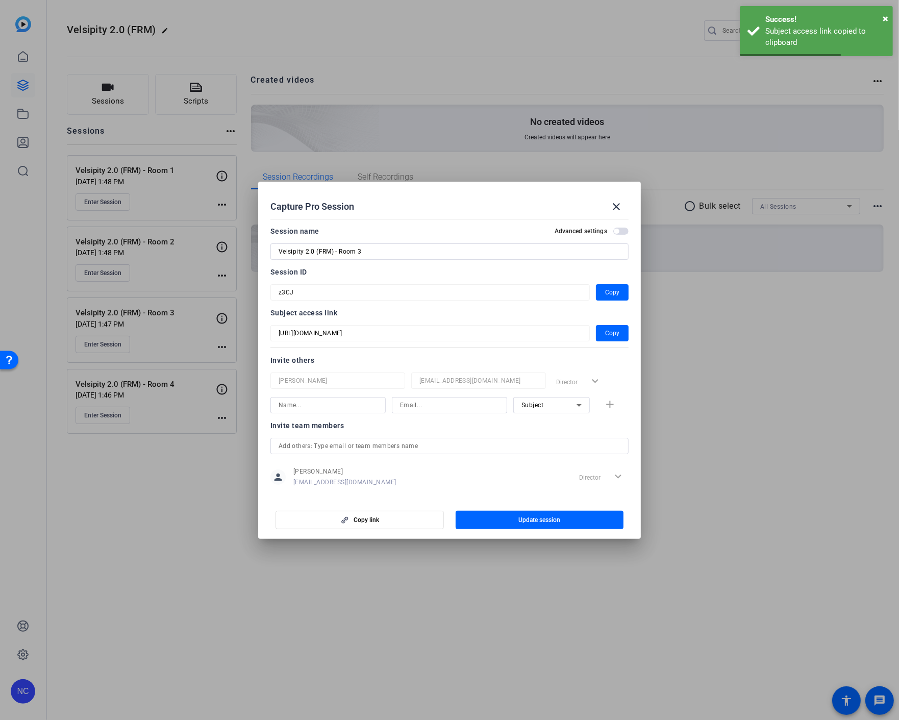
click at [457, 205] on div "Capture Pro Session close" at bounding box center [449, 206] width 358 height 24
drag, startPoint x: 597, startPoint y: 292, endPoint x: 605, endPoint y: 292, distance: 7.2
click at [598, 292] on span "button" at bounding box center [612, 292] width 33 height 24
click at [517, 201] on div "Capture Pro Session close" at bounding box center [449, 206] width 358 height 24
drag, startPoint x: 615, startPoint y: 209, endPoint x: 588, endPoint y: 228, distance: 32.3
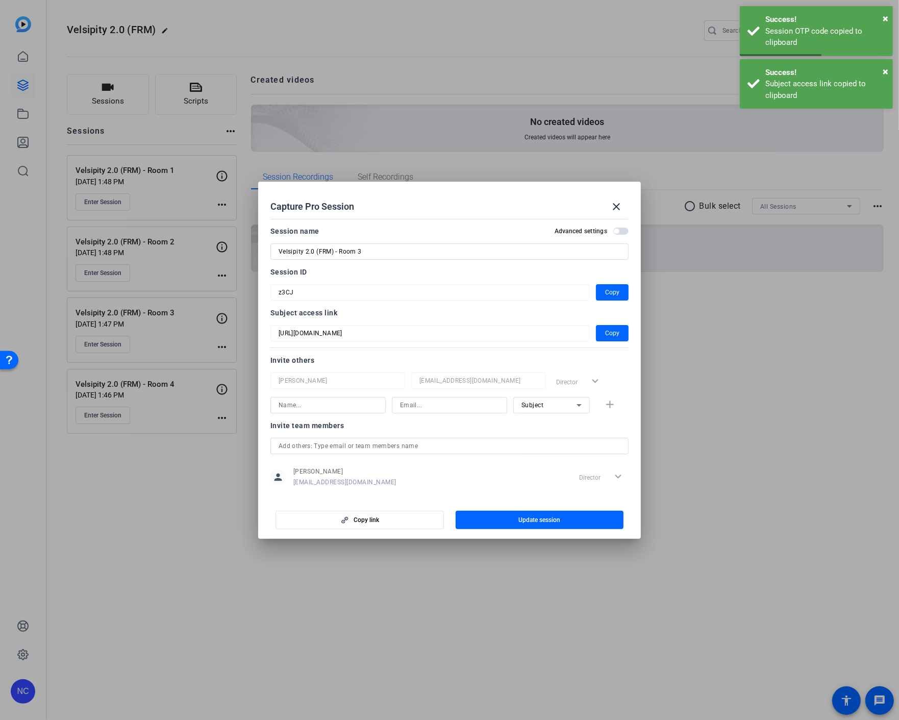
click at [616, 209] on mat-icon "close" at bounding box center [616, 207] width 12 height 12
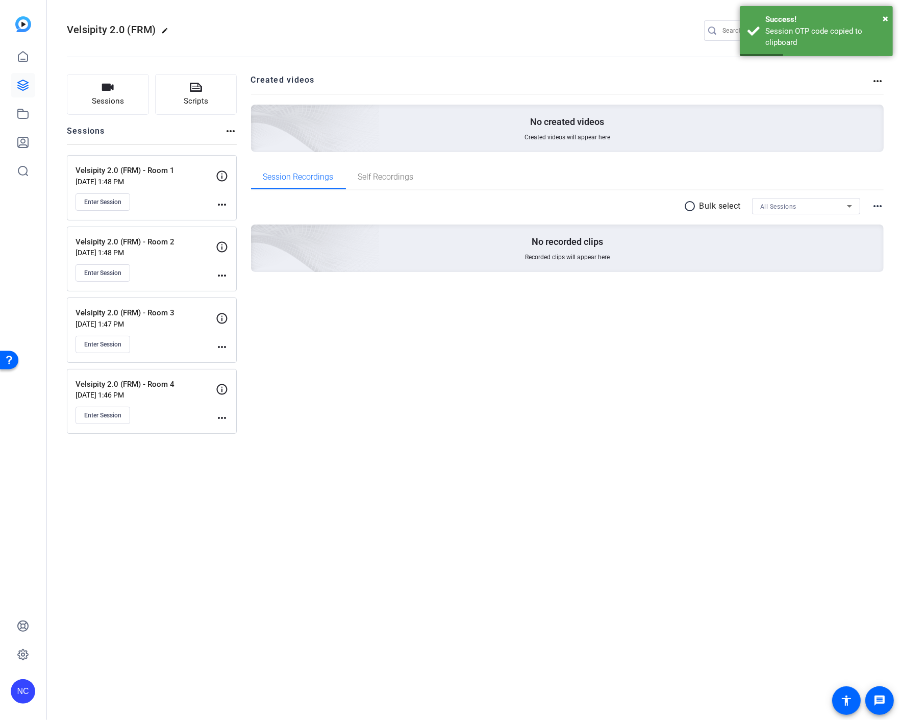
click at [229, 415] on div "Velsipity 2.0 (FRM) - Room 4 Oct 07, 2025 @ 1:46 PM Enter Session more_horiz" at bounding box center [152, 401] width 170 height 65
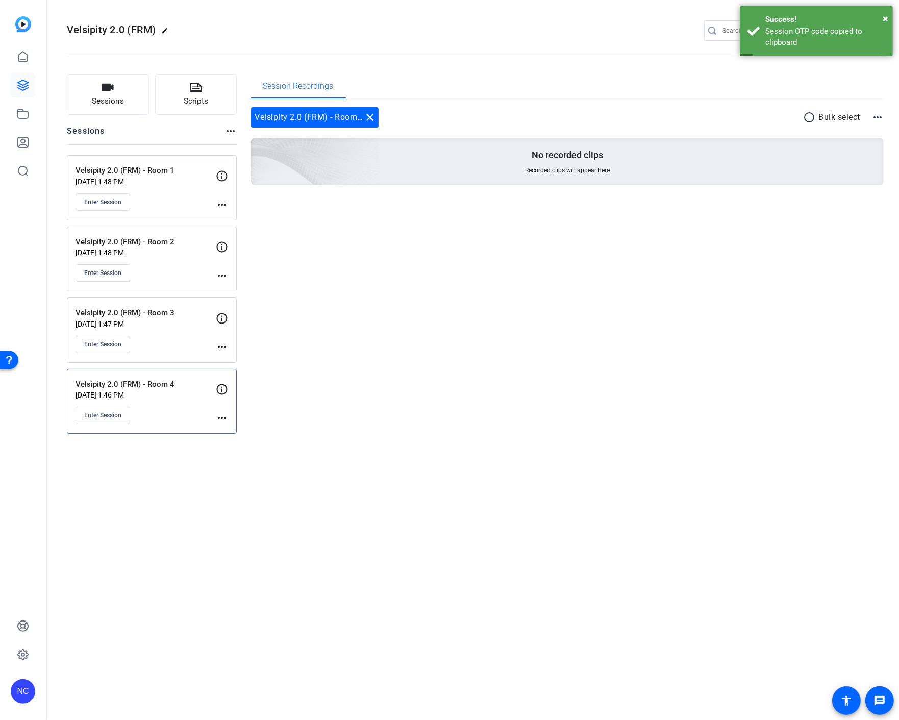
click at [226, 422] on mat-icon "more_horiz" at bounding box center [222, 418] width 12 height 12
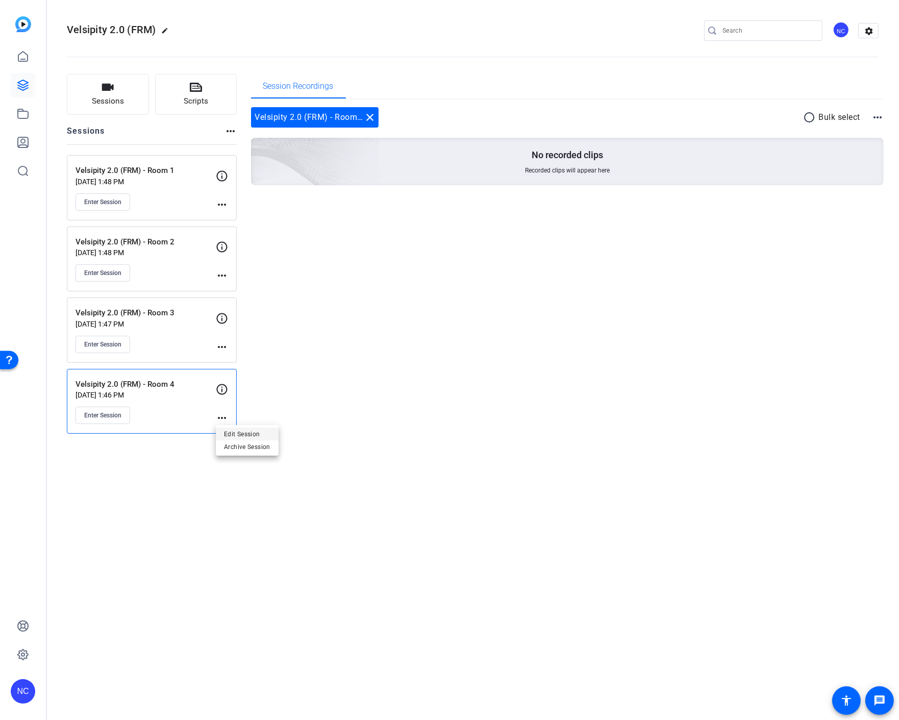
click at [246, 432] on span "Edit Session" at bounding box center [247, 434] width 46 height 12
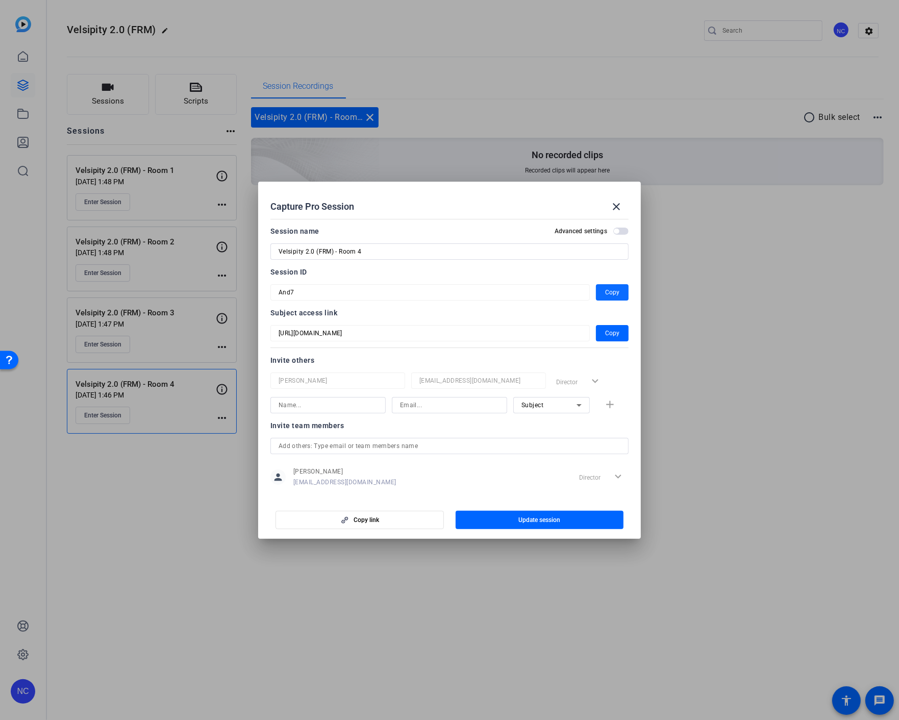
click at [608, 291] on span "Copy" at bounding box center [612, 292] width 14 height 12
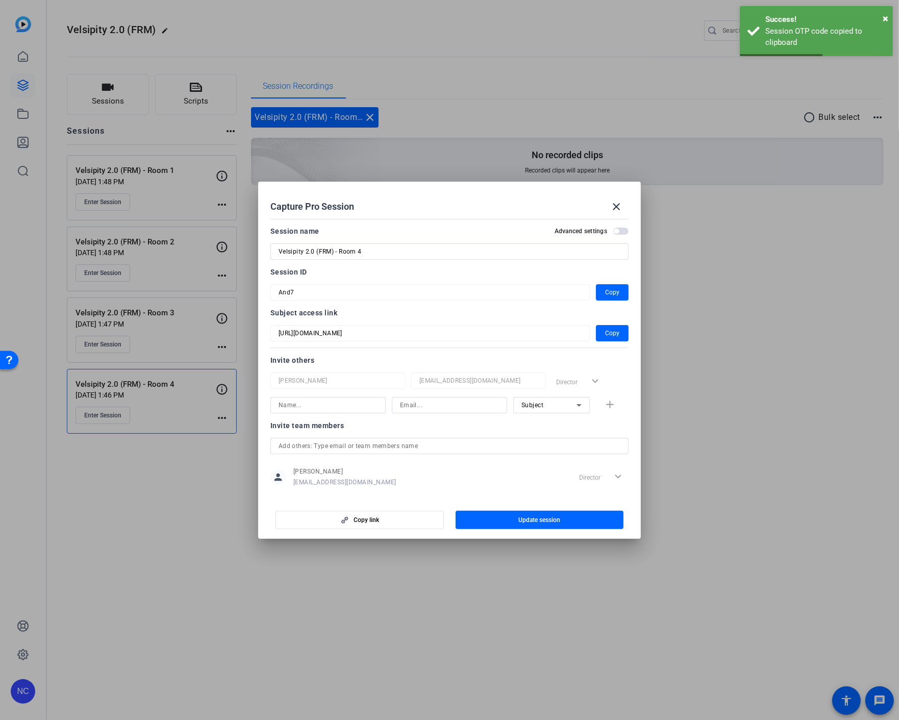
click at [480, 301] on div at bounding box center [429, 305] width 319 height 11
drag, startPoint x: 595, startPoint y: 334, endPoint x: 641, endPoint y: 330, distance: 46.1
click at [596, 334] on span "button" at bounding box center [612, 333] width 33 height 24
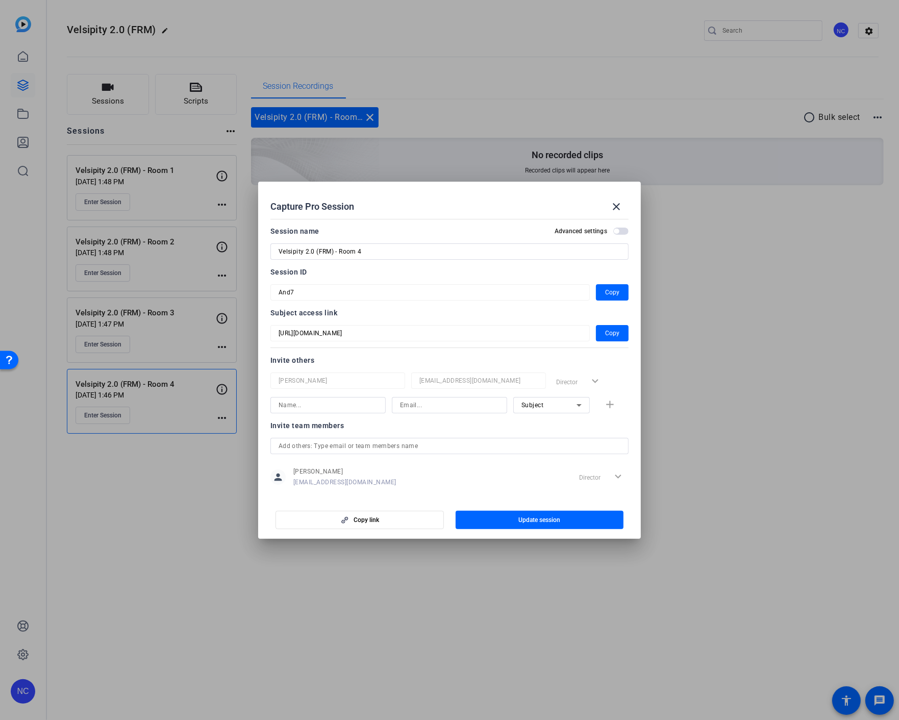
click at [479, 199] on div "Capture Pro Session close" at bounding box center [449, 206] width 358 height 24
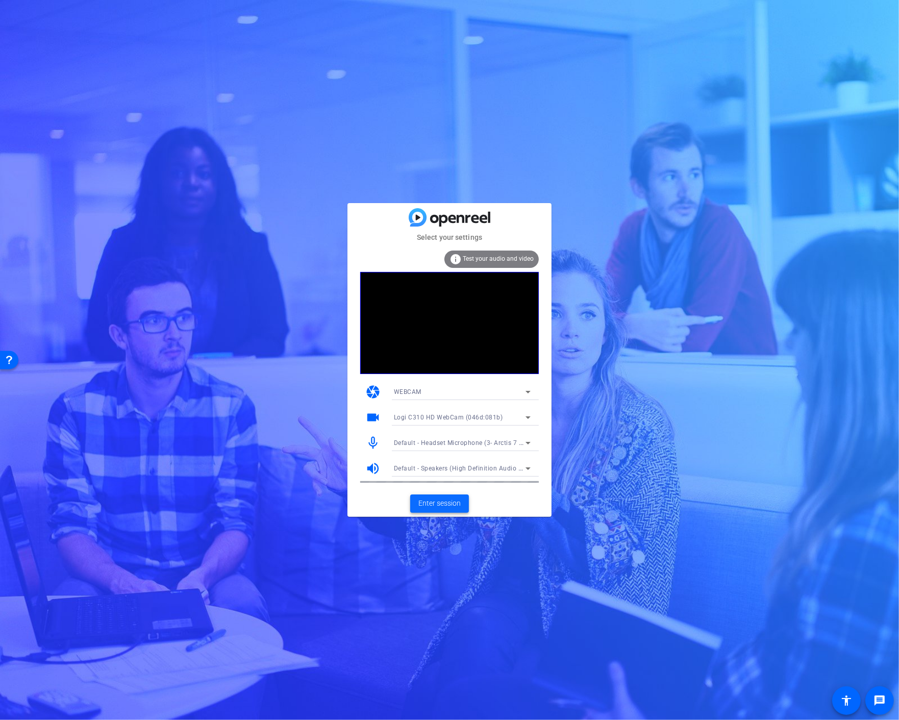
click at [450, 502] on span "Enter session" at bounding box center [439, 503] width 42 height 11
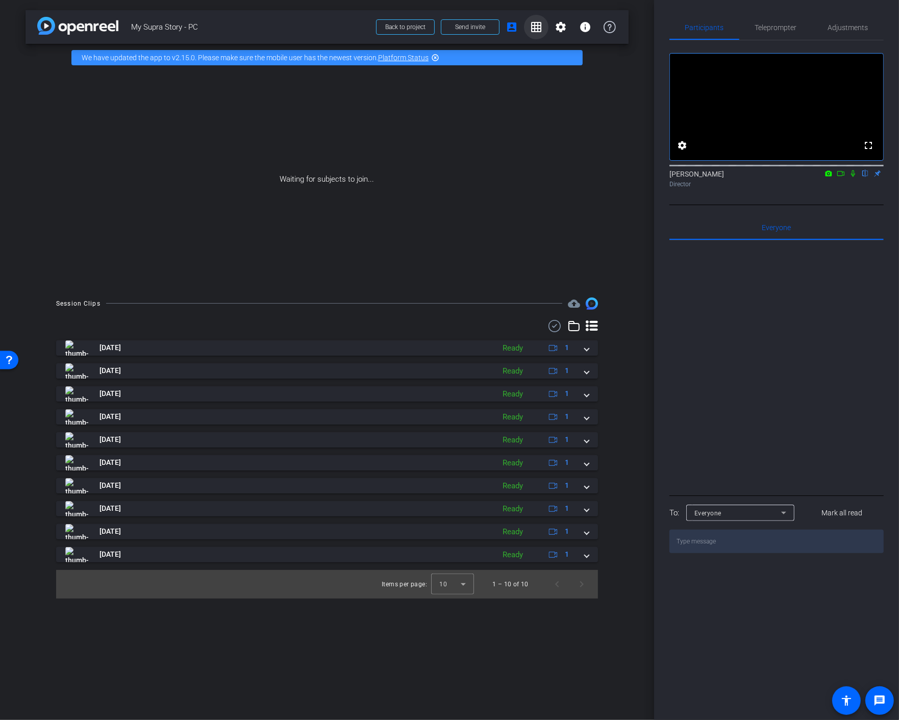
click at [538, 24] on mat-icon "grid_on" at bounding box center [536, 27] width 12 height 12
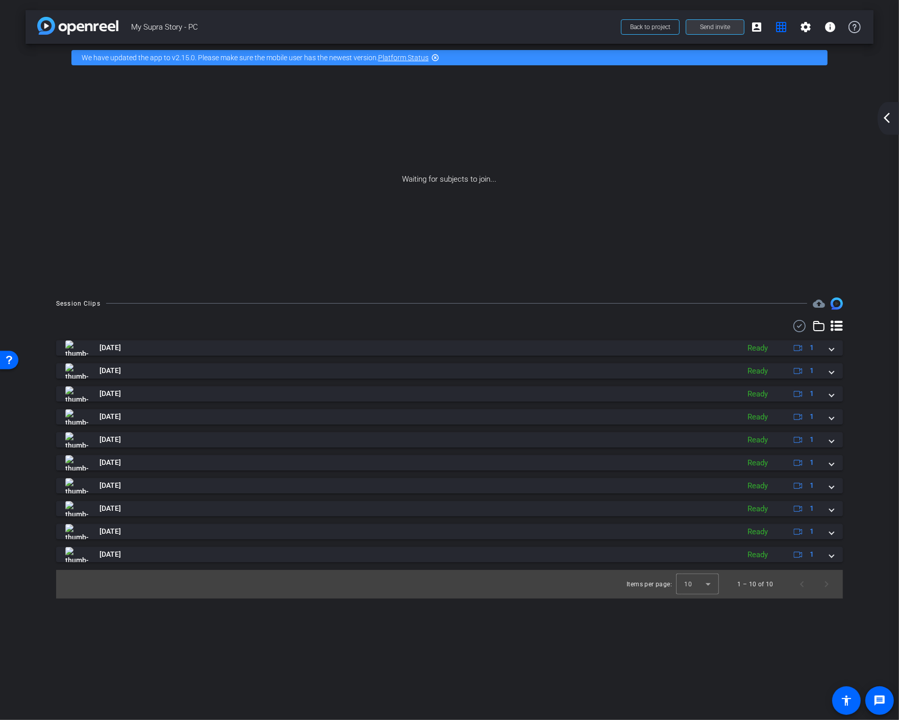
click at [706, 24] on span "Send invite" at bounding box center [715, 27] width 30 height 8
